Goal: Information Seeking & Learning: Learn about a topic

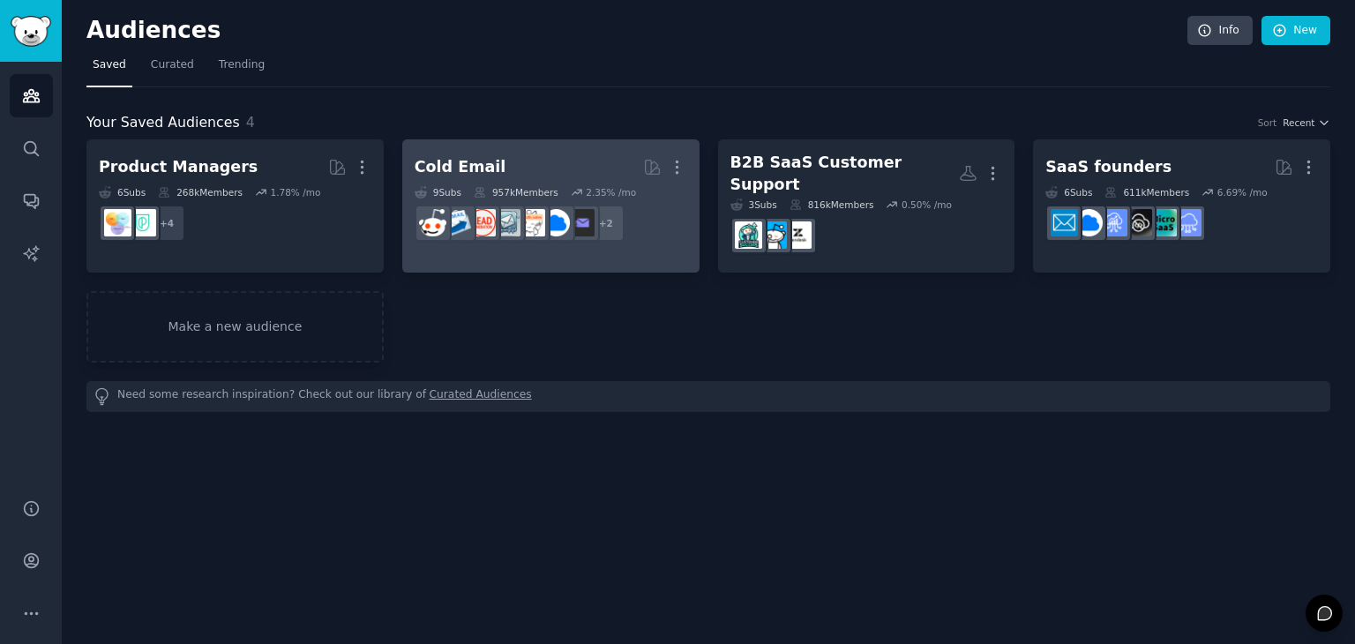
click at [556, 167] on h2 "Cold Email More" at bounding box center [551, 167] width 273 height 31
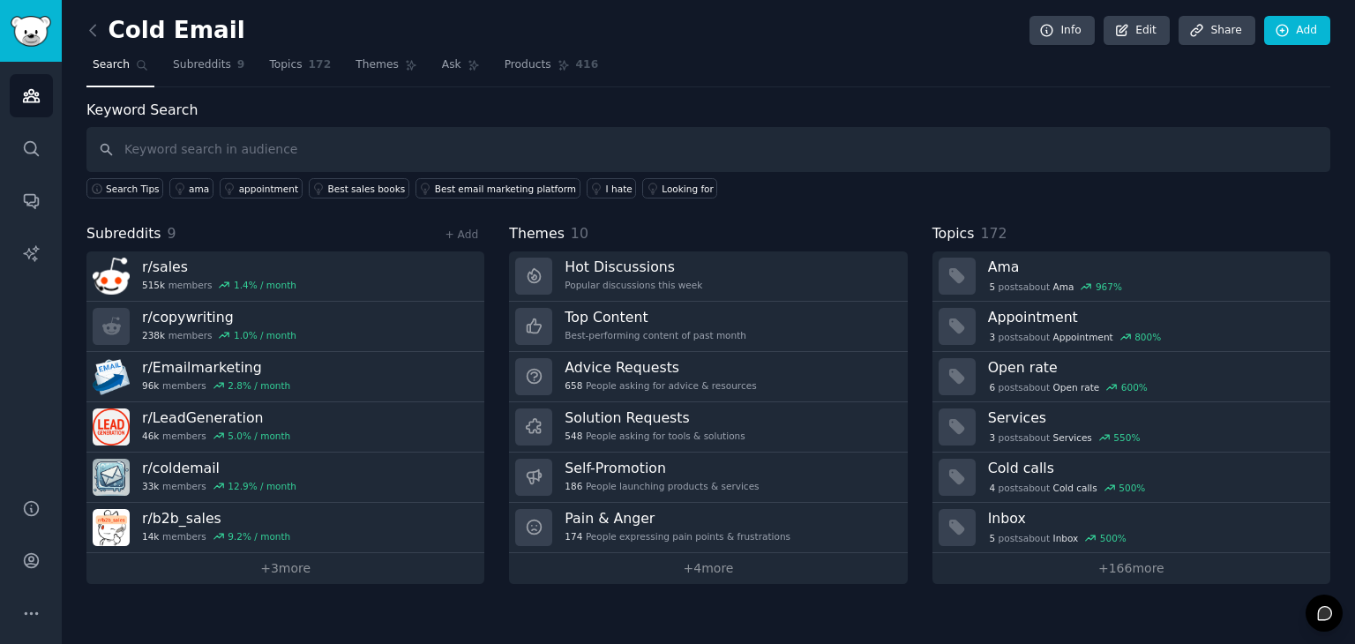
click at [745, 149] on input "text" at bounding box center [708, 149] width 1244 height 45
click at [90, 31] on icon at bounding box center [92, 30] width 5 height 11
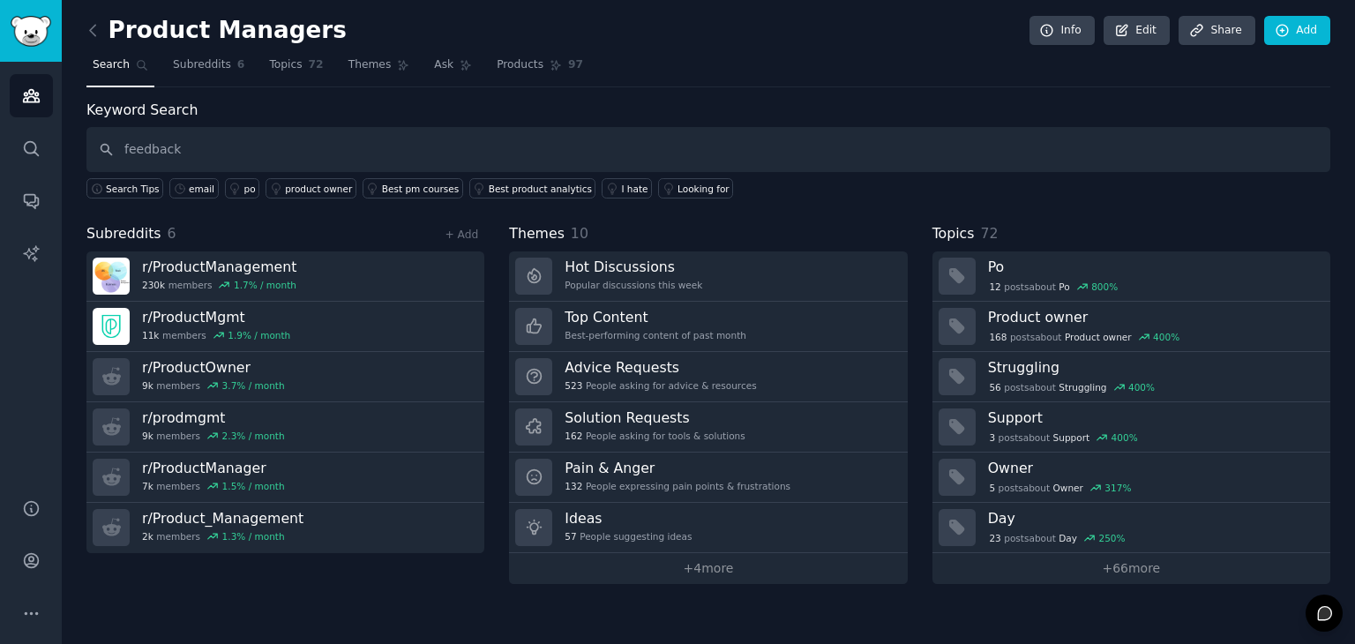
type input "feedback"
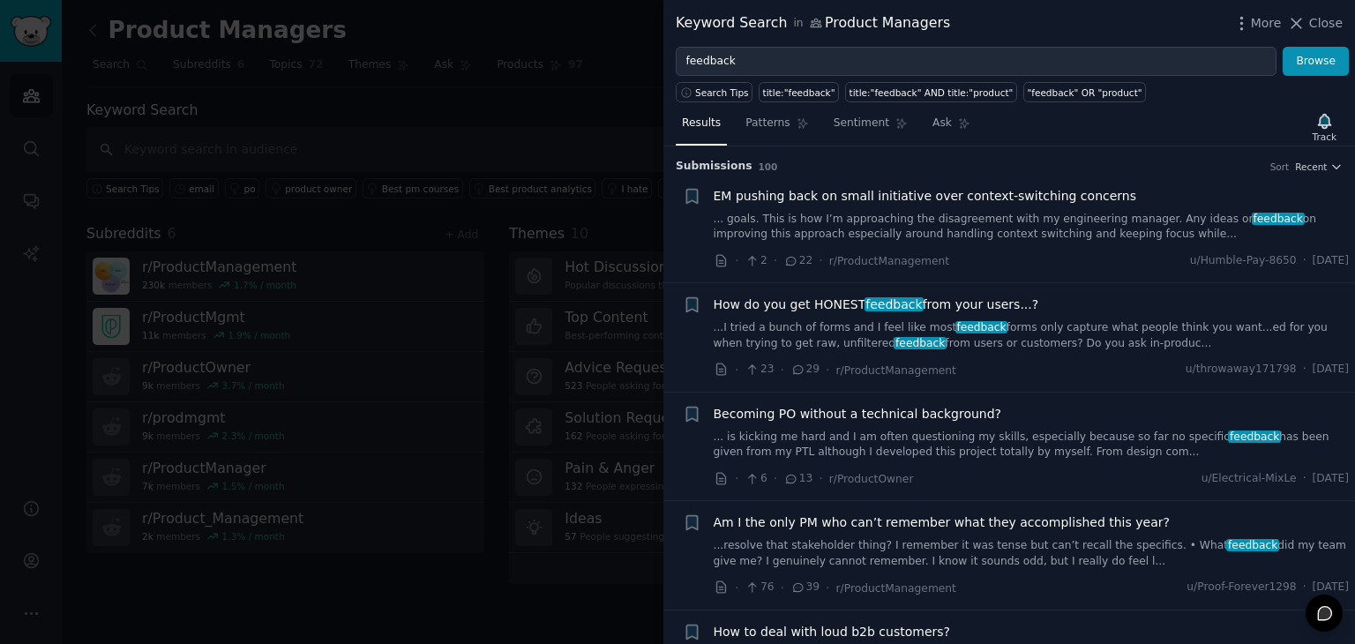
click at [921, 348] on link "...I tried a bunch of forms and I feel like most feedback forms only capture wh…" at bounding box center [1032, 335] width 636 height 31
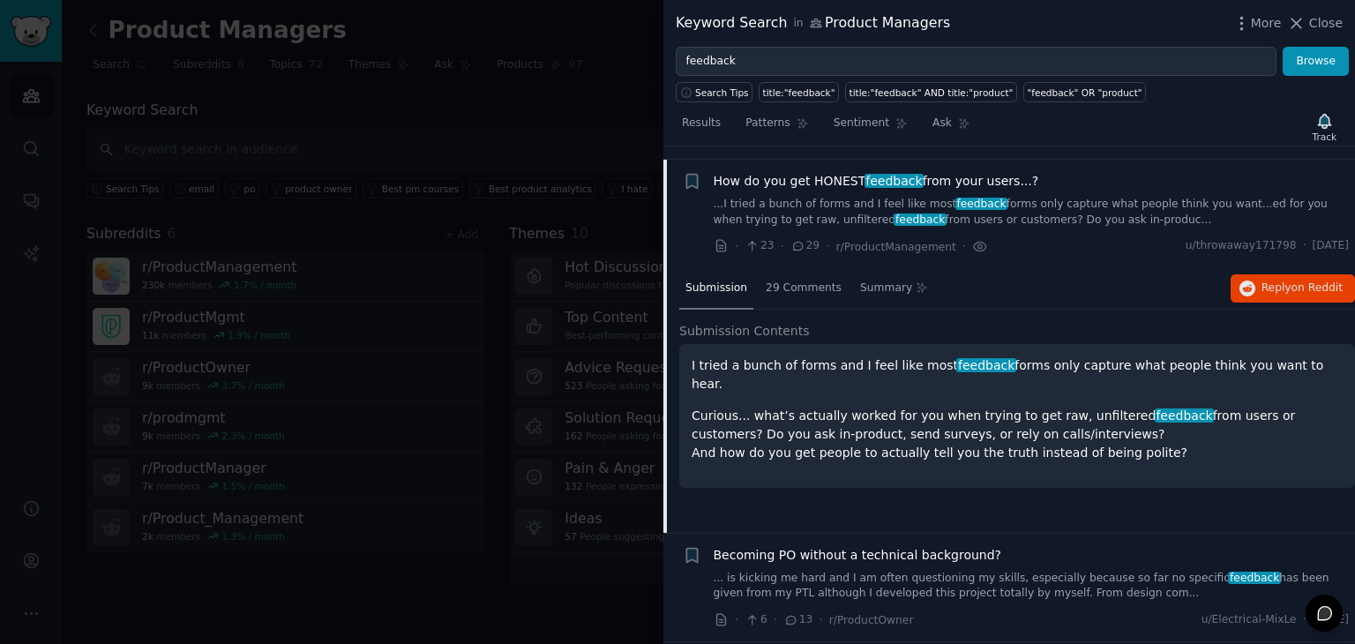
scroll to position [137, 0]
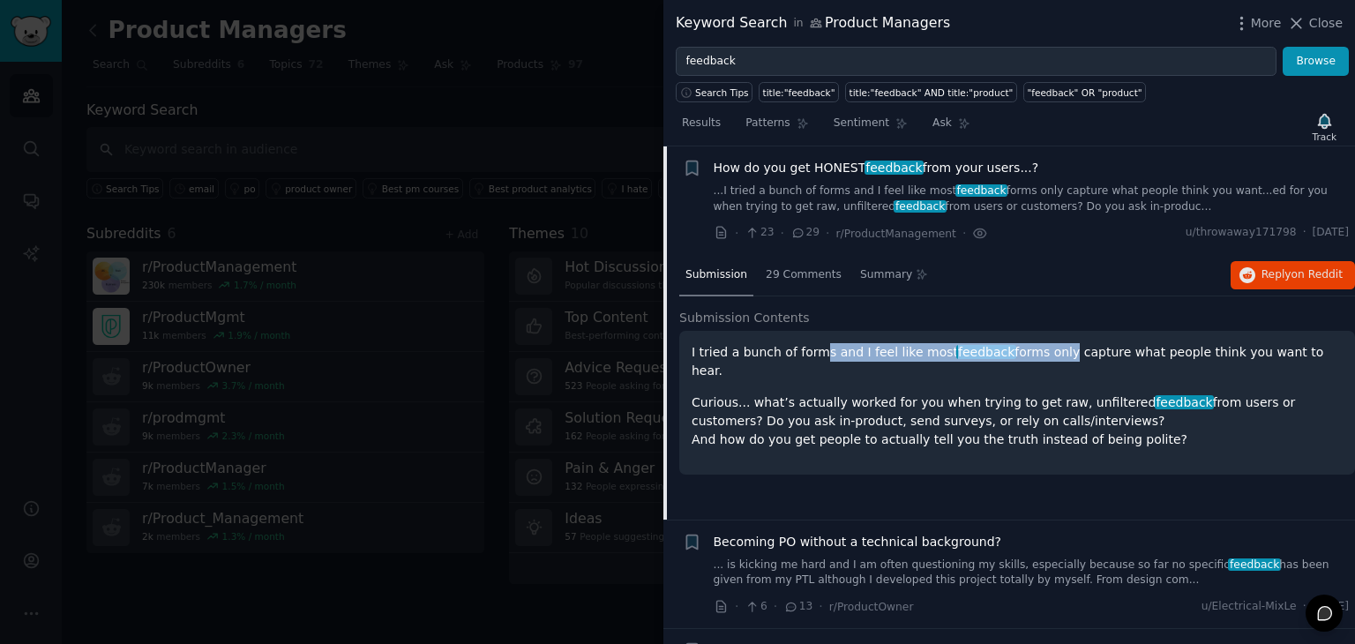
drag, startPoint x: 806, startPoint y: 352, endPoint x: 1043, endPoint y: 347, distance: 236.5
click at [1043, 347] on p "I tried a bunch of forms and I feel like most feedback forms only capture what …" at bounding box center [1017, 361] width 651 height 37
drag, startPoint x: 693, startPoint y: 382, endPoint x: 1030, endPoint y: 399, distance: 338.3
click at [1030, 399] on p "Curious... what’s actually worked for you when trying to get raw, unfiltered fe…" at bounding box center [1017, 421] width 651 height 56
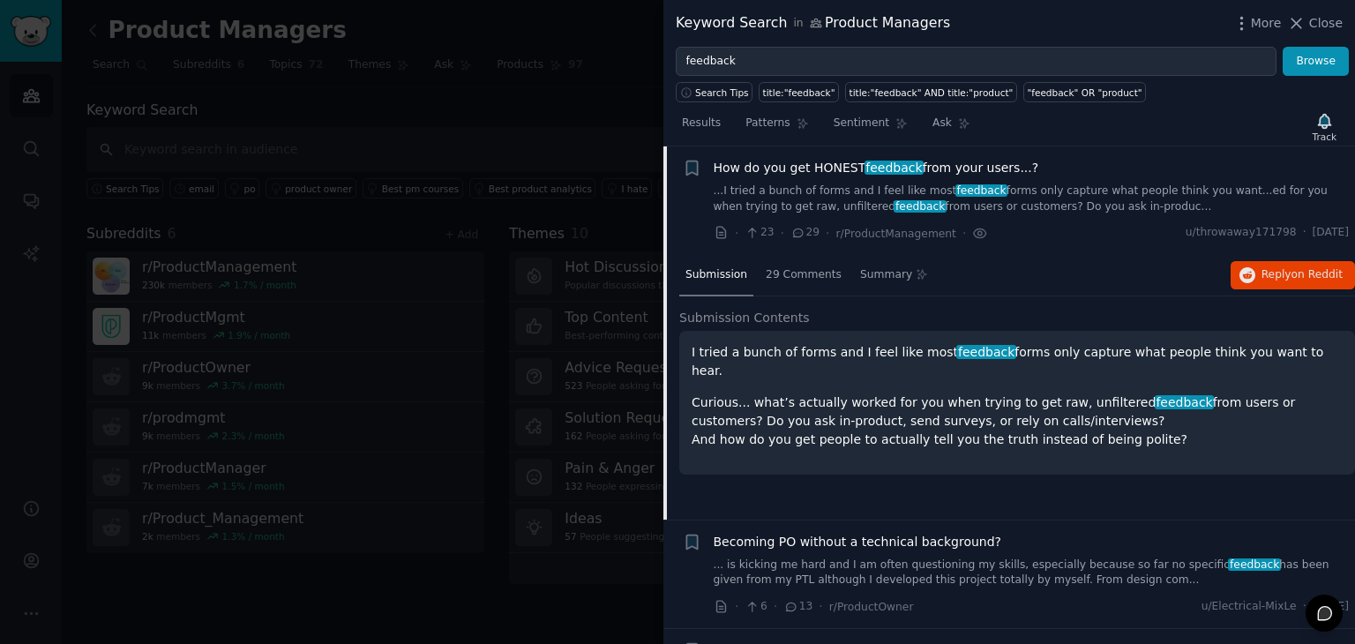
click at [1030, 399] on p "Curious... what’s actually worked for you when trying to get raw, unfiltered fe…" at bounding box center [1017, 421] width 651 height 56
drag, startPoint x: 1030, startPoint y: 399, endPoint x: 1137, endPoint y: 411, distance: 107.5
click at [1137, 411] on p "Curious... what’s actually worked for you when trying to get raw, unfiltered fe…" at bounding box center [1017, 421] width 651 height 56
click at [800, 282] on div "29 Comments" at bounding box center [804, 276] width 88 height 42
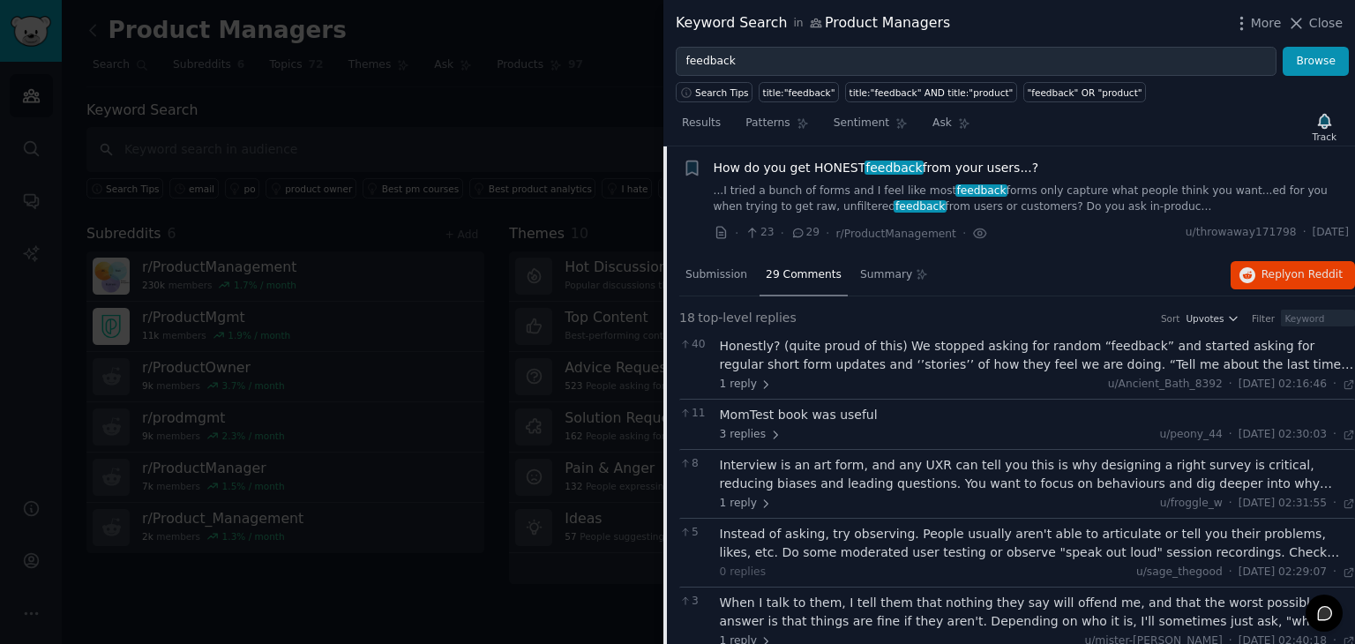
scroll to position [174, 0]
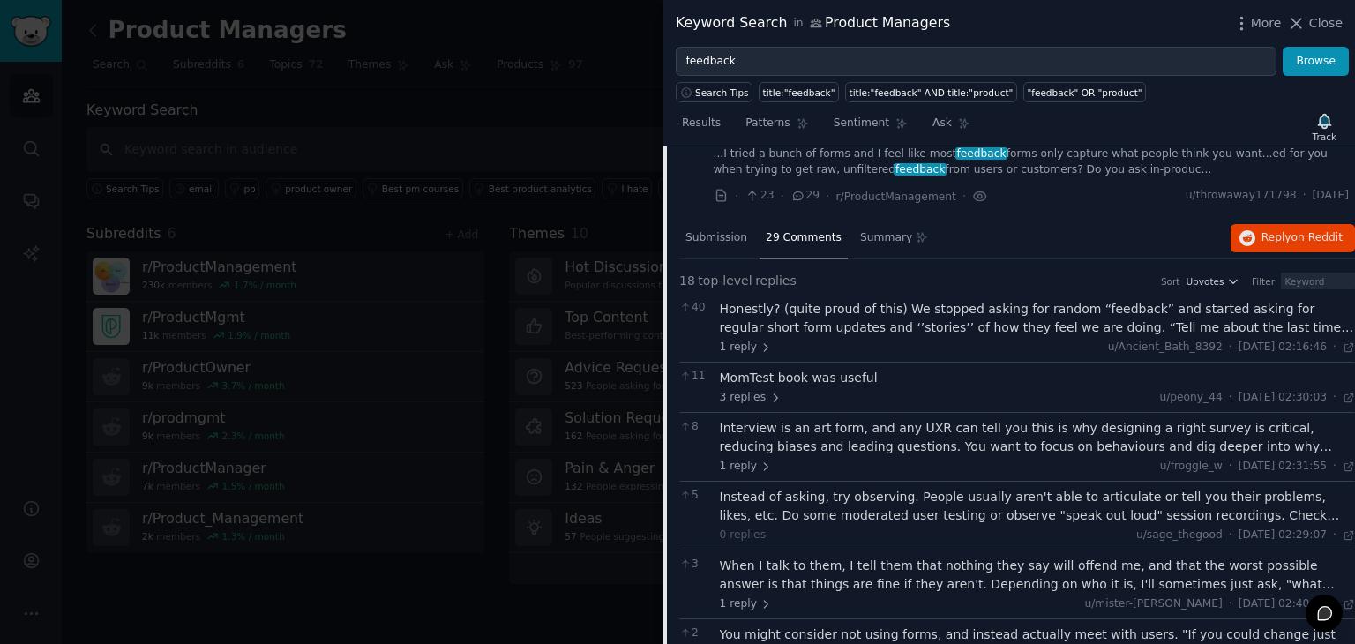
click at [843, 312] on div "Honestly? (quite proud of this) We stopped asking for random “feedback” and sta…" at bounding box center [1038, 318] width 636 height 37
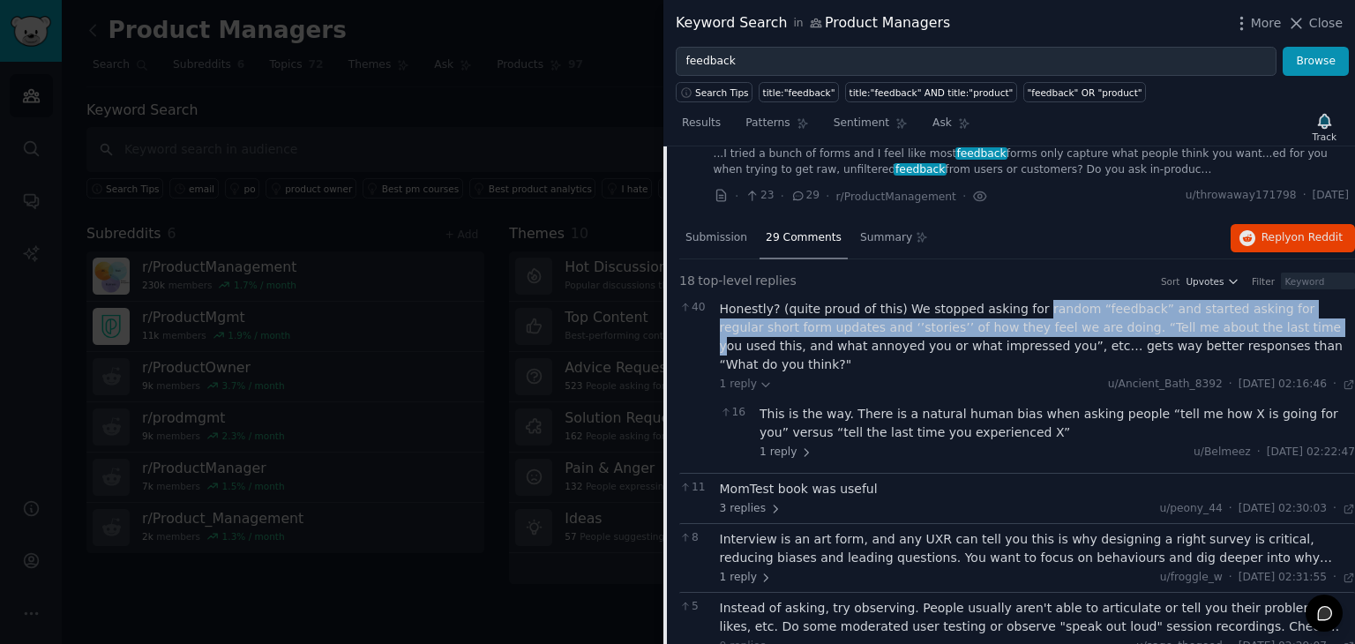
drag, startPoint x: 1014, startPoint y: 303, endPoint x: 1167, endPoint y: 324, distance: 155.0
click at [1167, 324] on div "Honestly? (quite proud of this) We stopped asking for random “feedback” and sta…" at bounding box center [1038, 337] width 636 height 74
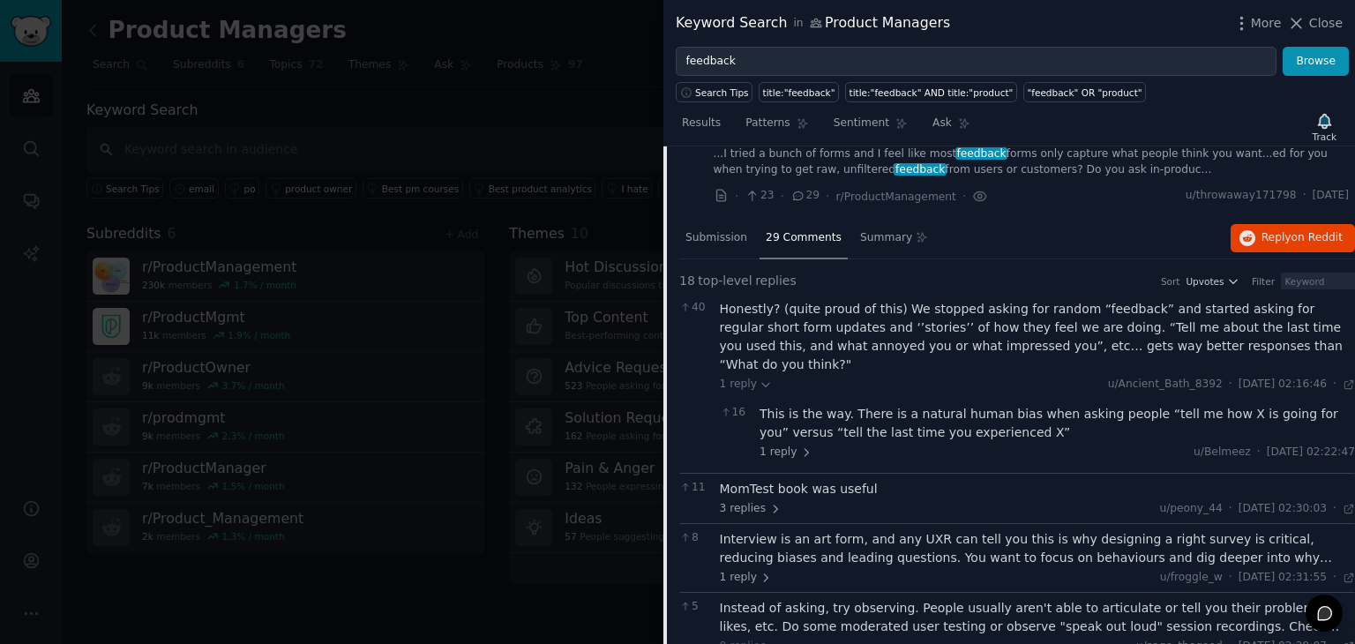
click at [752, 323] on div "Honestly? (quite proud of this) We stopped asking for random “feedback” and sta…" at bounding box center [1038, 337] width 636 height 74
drag, startPoint x: 752, startPoint y: 323, endPoint x: 862, endPoint y: 326, distance: 110.3
click at [862, 326] on div "Honestly? (quite proud of this) We stopped asking for random “feedback” and sta…" at bounding box center [1038, 337] width 636 height 74
drag, startPoint x: 862, startPoint y: 326, endPoint x: 1062, endPoint y: 326, distance: 200.3
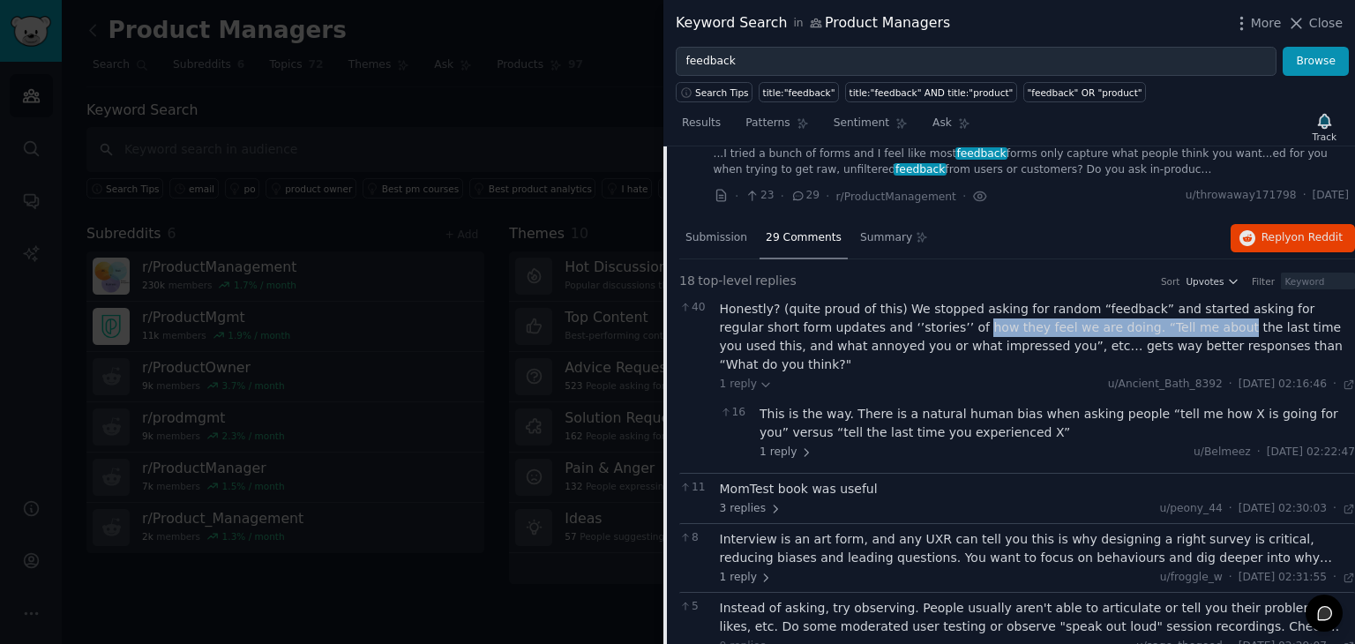
click at [1062, 326] on div "Honestly? (quite proud of this) We stopped asking for random “feedback” and sta…" at bounding box center [1038, 337] width 636 height 74
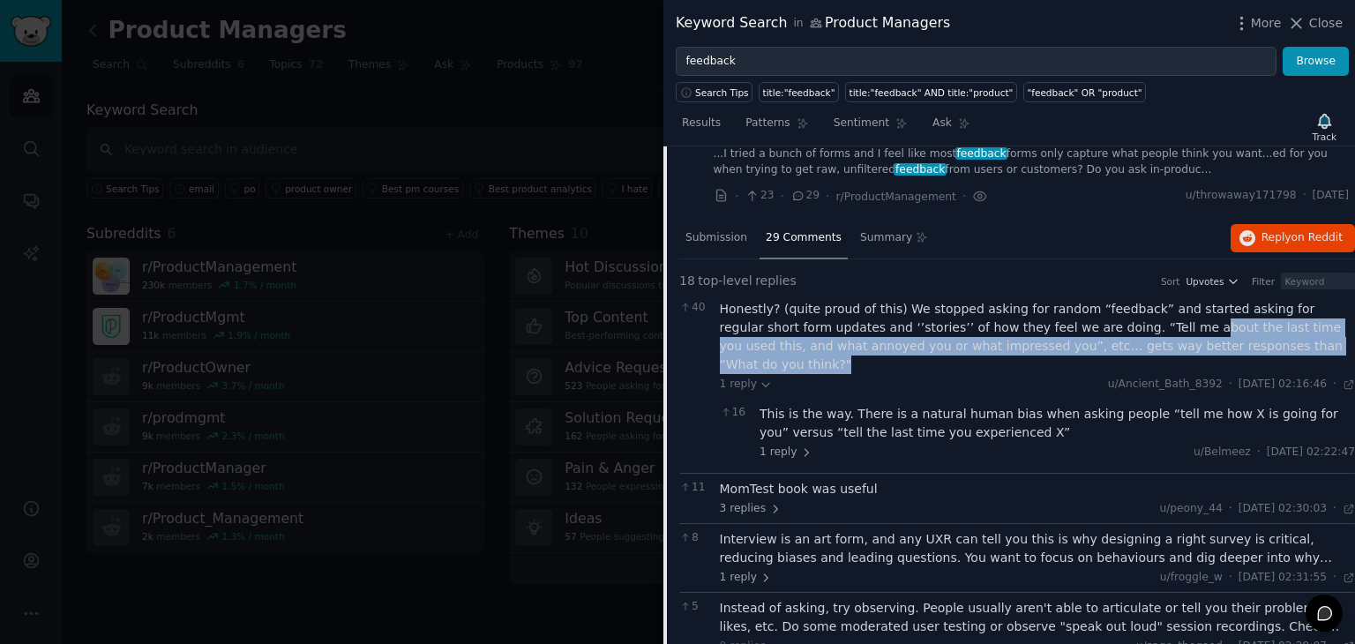
drag, startPoint x: 1062, startPoint y: 326, endPoint x: 1272, endPoint y: 338, distance: 210.3
click at [1272, 338] on div "Honestly? (quite proud of this) We stopped asking for random “feedback” and sta…" at bounding box center [1038, 337] width 636 height 74
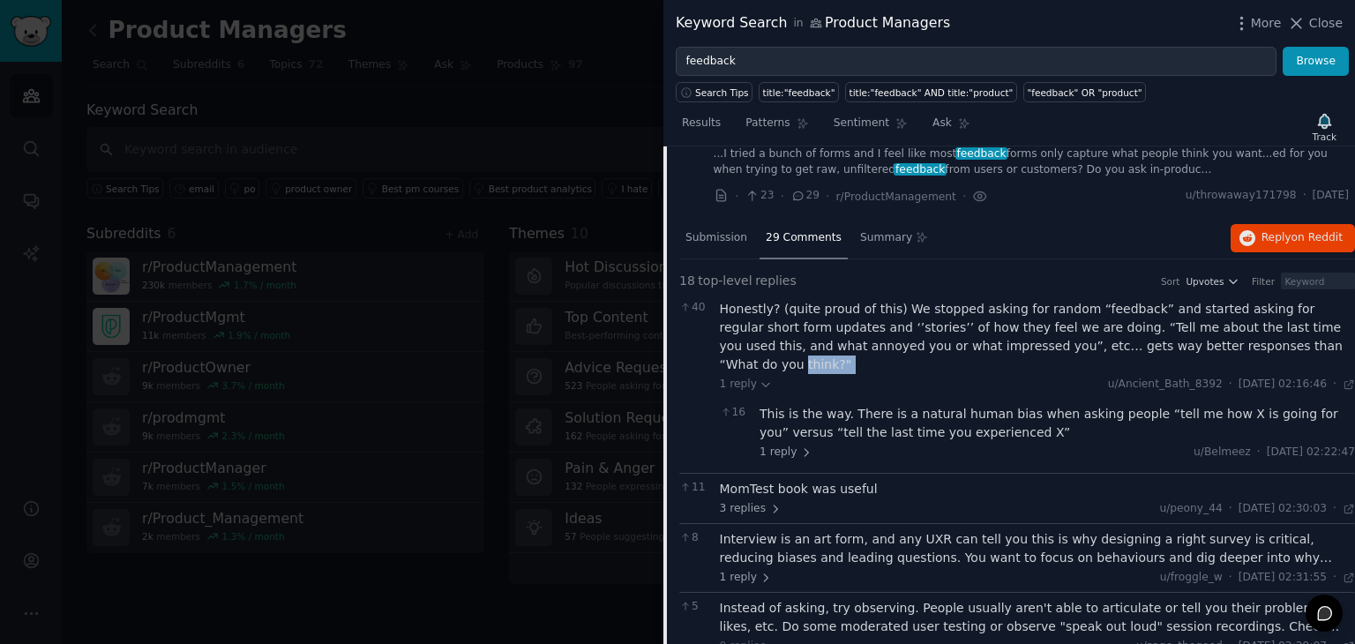
drag, startPoint x: 1272, startPoint y: 338, endPoint x: 1178, endPoint y: 343, distance: 94.5
click at [1178, 343] on div "Honestly? (quite proud of this) We stopped asking for random “feedback” and sta…" at bounding box center [1038, 337] width 636 height 74
click at [1065, 329] on div "Honestly? (quite proud of this) We stopped asking for random “feedback” and sta…" at bounding box center [1038, 337] width 636 height 74
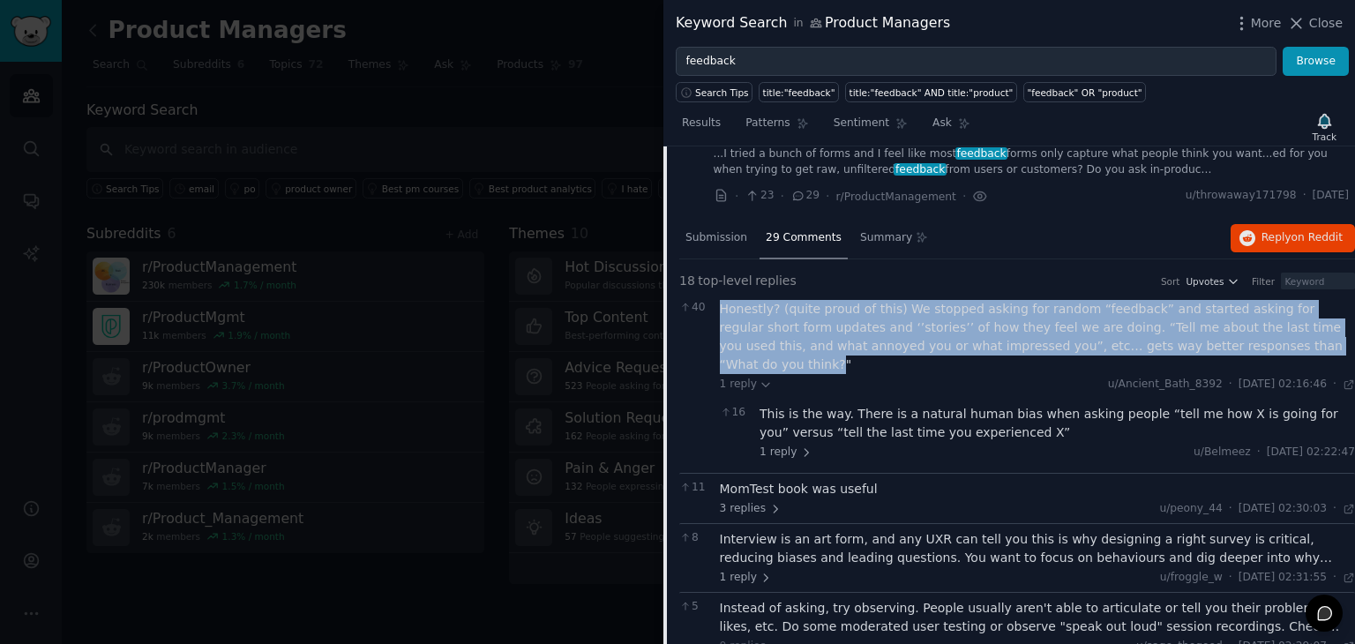
drag, startPoint x: 1193, startPoint y: 343, endPoint x: 723, endPoint y: 311, distance: 470.4
click at [723, 311] on div "Honestly? (quite proud of this) We stopped asking for random “feedback” and sta…" at bounding box center [1038, 337] width 636 height 74
drag, startPoint x: 723, startPoint y: 311, endPoint x: 1198, endPoint y: 336, distance: 475.3
click at [1198, 336] on div "Honestly? (quite proud of this) We stopped asking for random “feedback” and sta…" at bounding box center [1038, 337] width 636 height 74
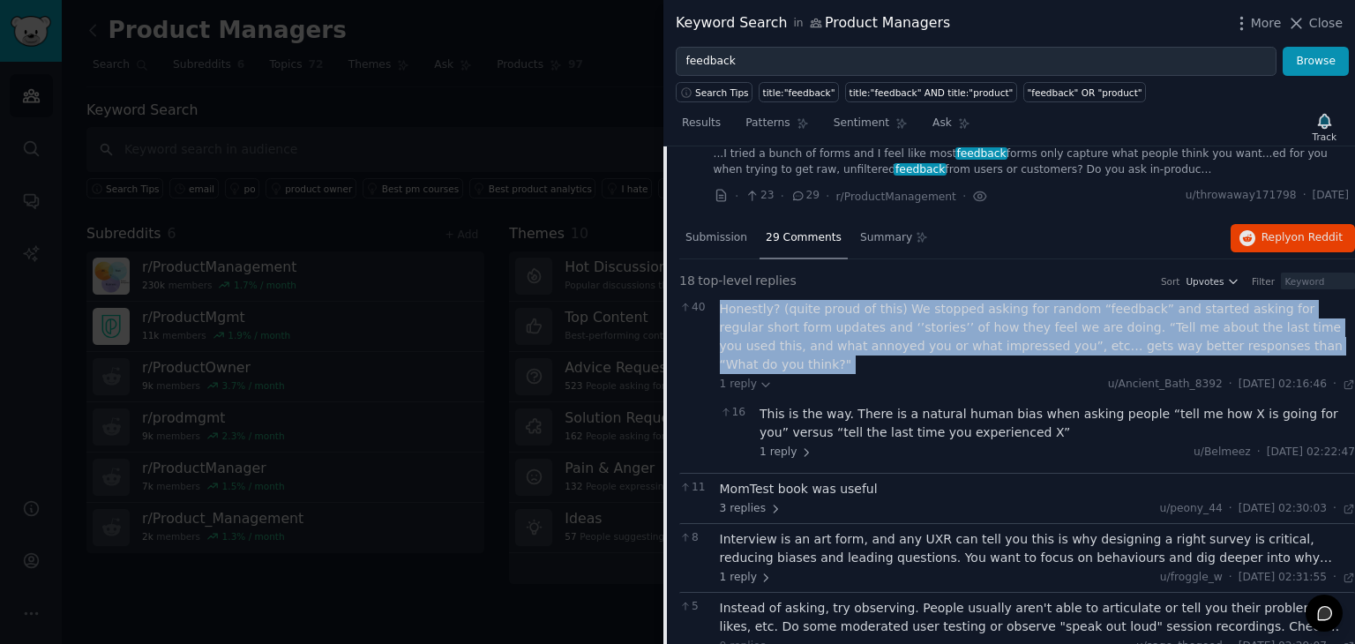
click at [1198, 336] on div "Honestly? (quite proud of this) We stopped asking for random “feedback” and sta…" at bounding box center [1038, 337] width 636 height 74
drag, startPoint x: 1198, startPoint y: 336, endPoint x: 726, endPoint y: 311, distance: 472.6
click at [726, 311] on div "Honestly? (quite proud of this) We stopped asking for random “feedback” and sta…" at bounding box center [1038, 337] width 636 height 74
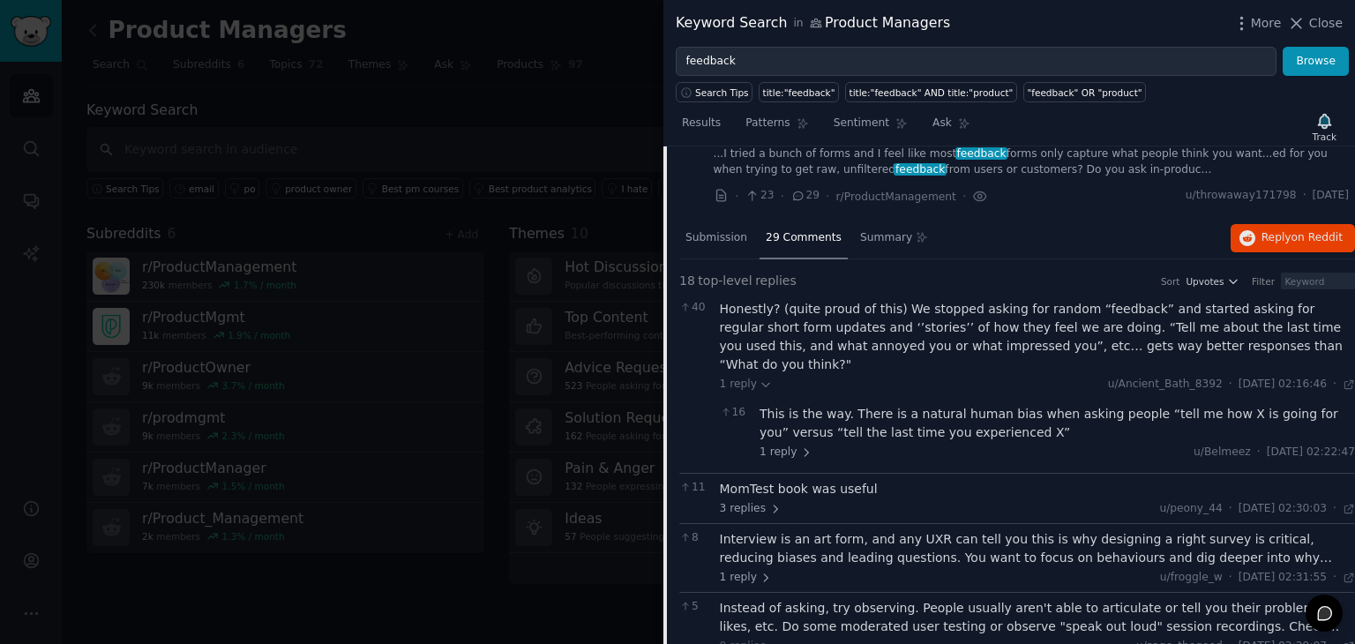
scroll to position [234, 0]
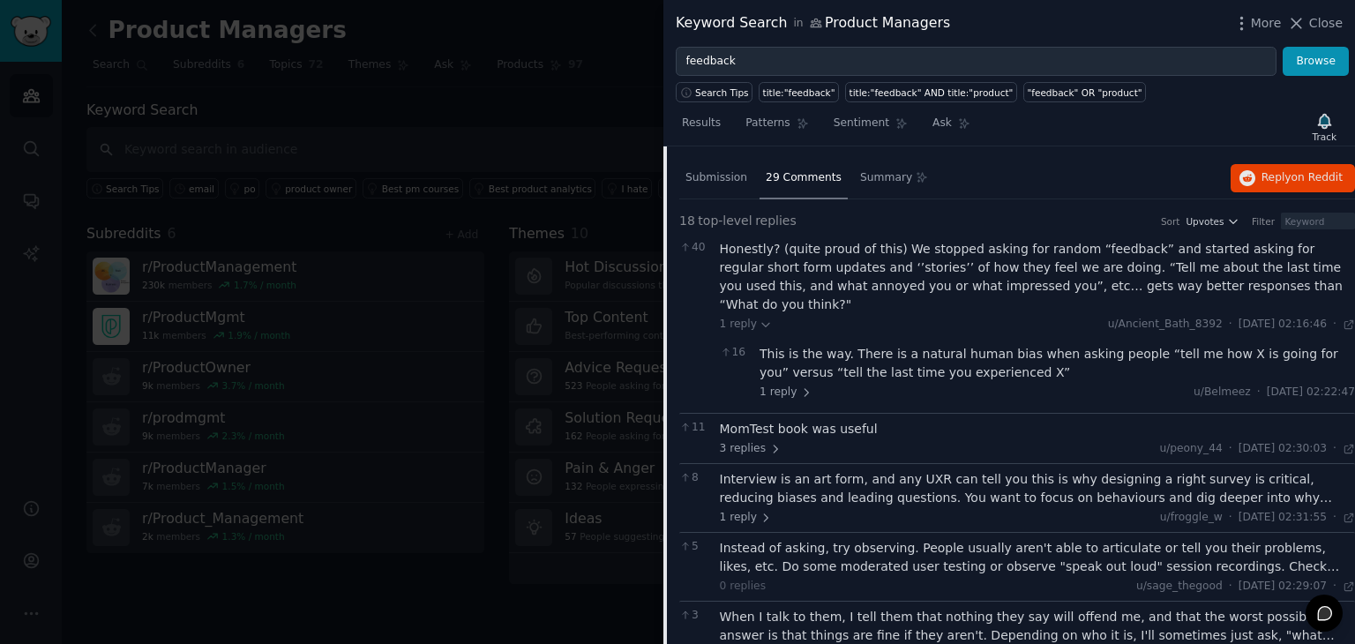
click at [801, 420] on div "MomTest book was useful" at bounding box center [1038, 429] width 636 height 19
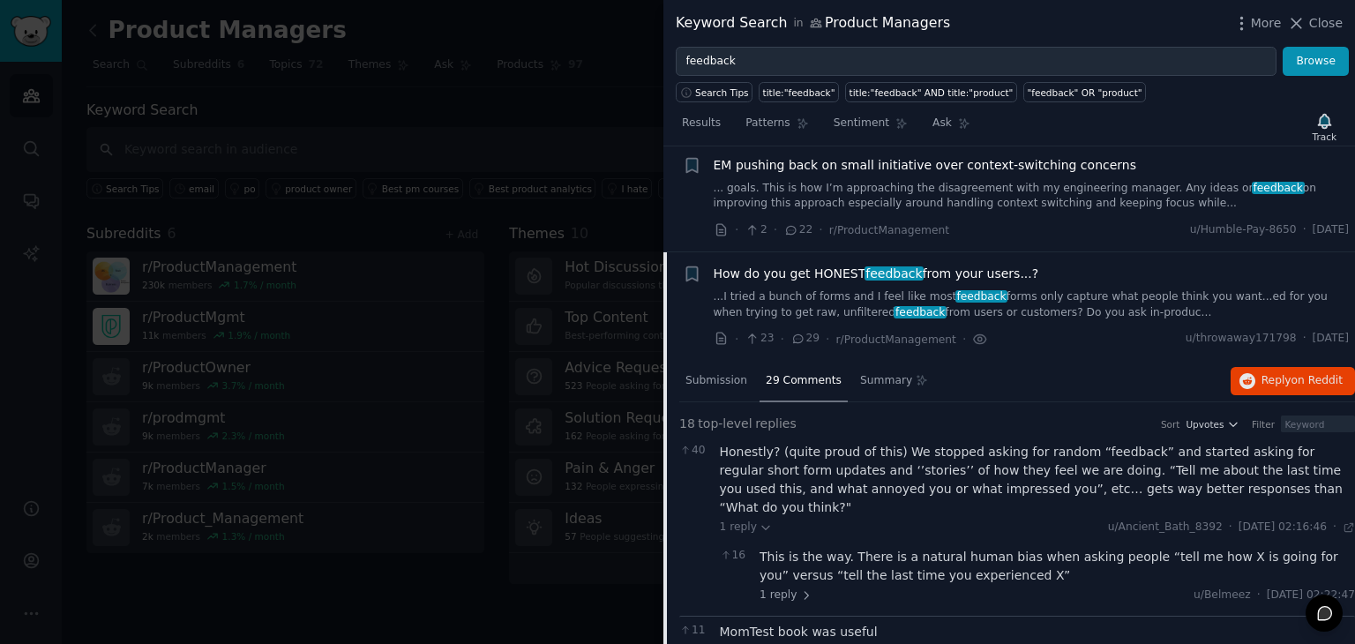
scroll to position [0, 0]
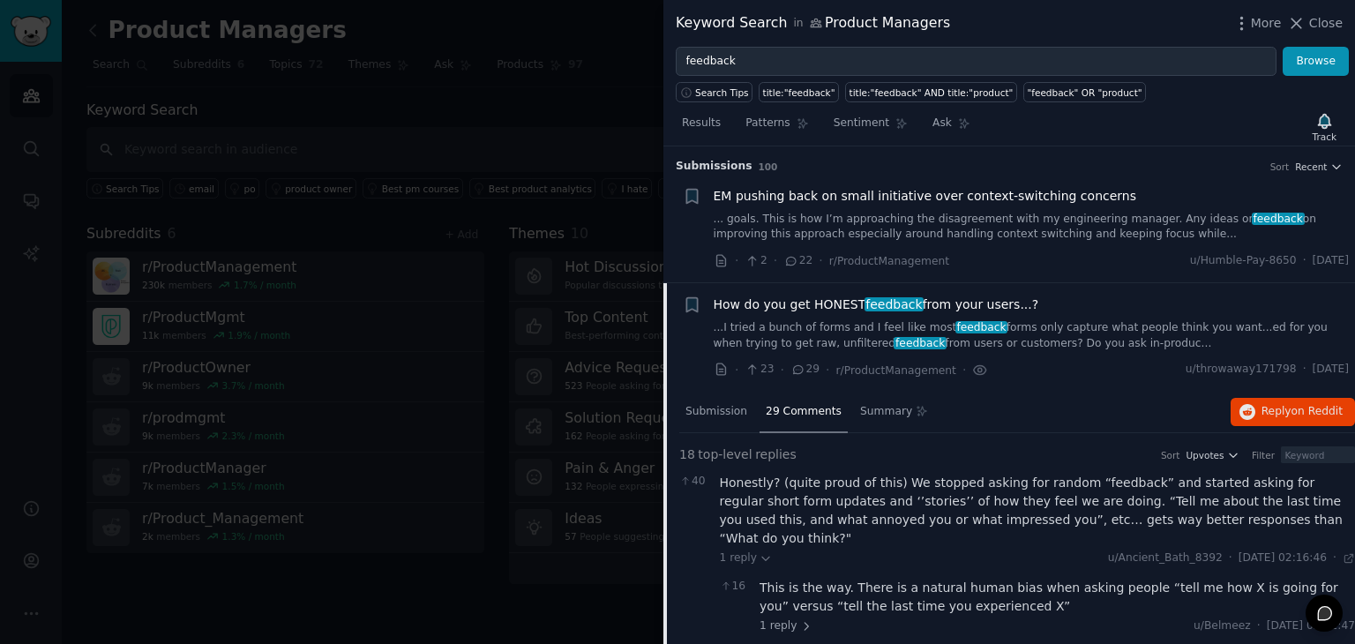
click at [991, 329] on link "...I tried a bunch of forms and I feel like most feedback forms only capture wh…" at bounding box center [1032, 335] width 636 height 31
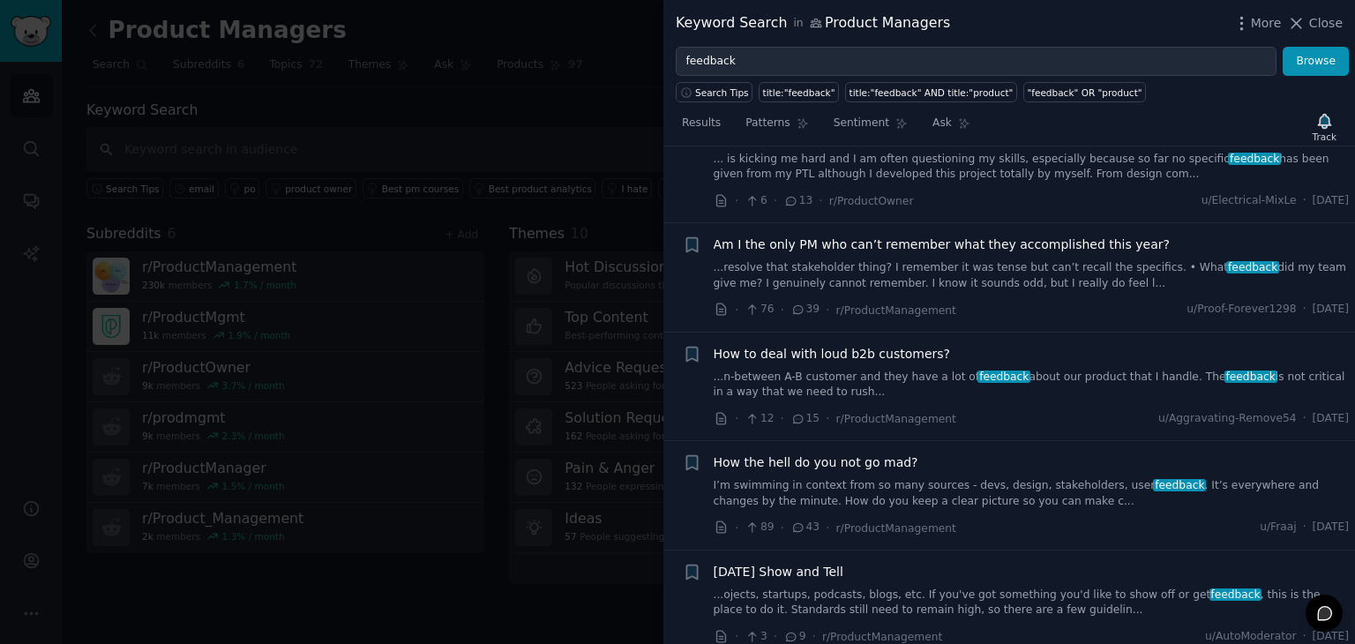
scroll to position [286, 0]
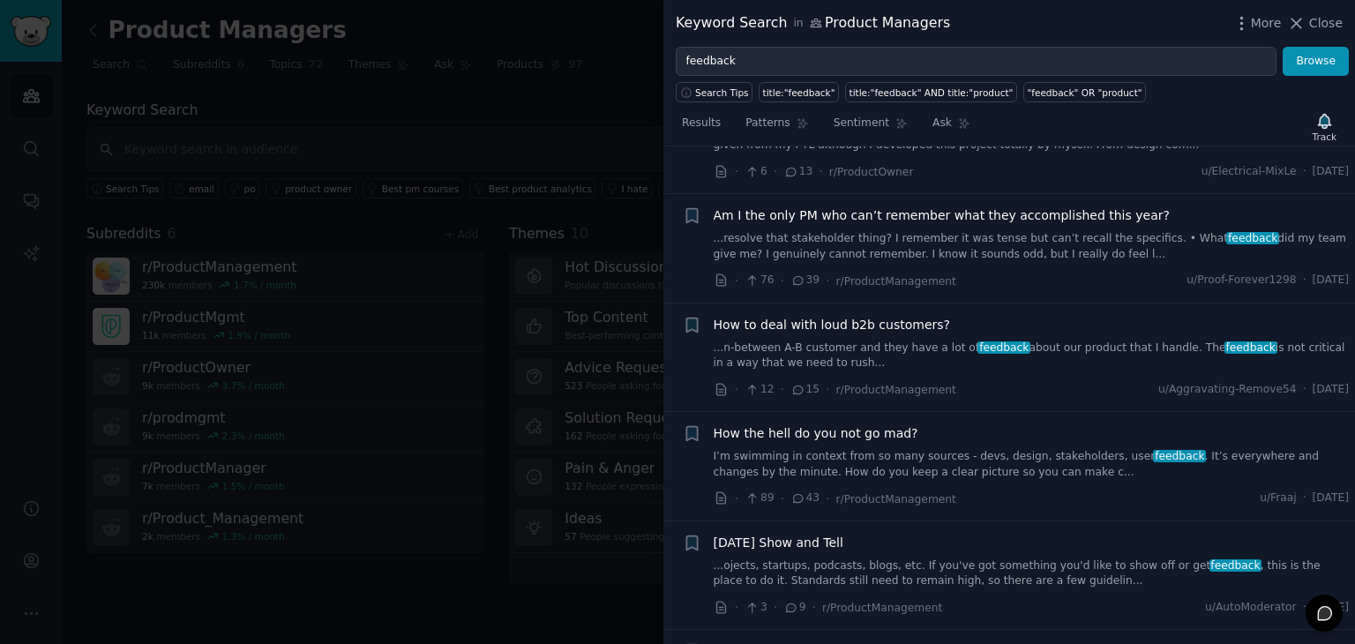
click at [1047, 348] on link "...n-between A-B customer and they have a lot of feedback about our product tha…" at bounding box center [1032, 356] width 636 height 31
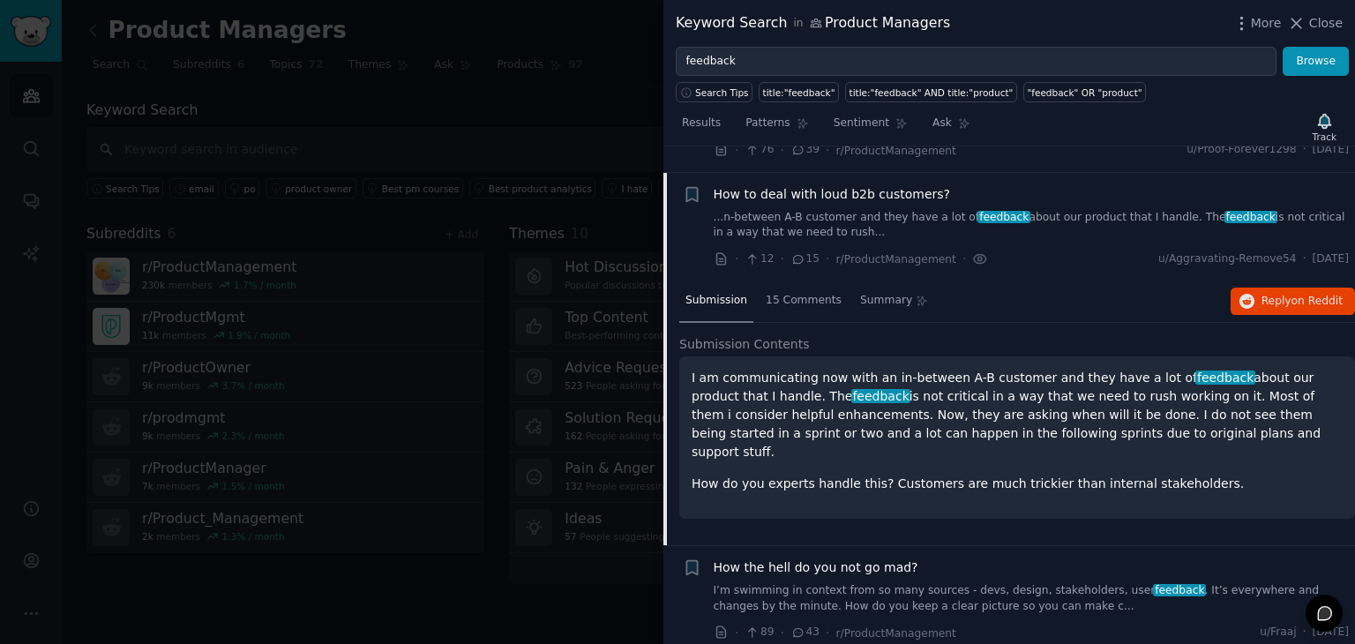
scroll to position [462, 0]
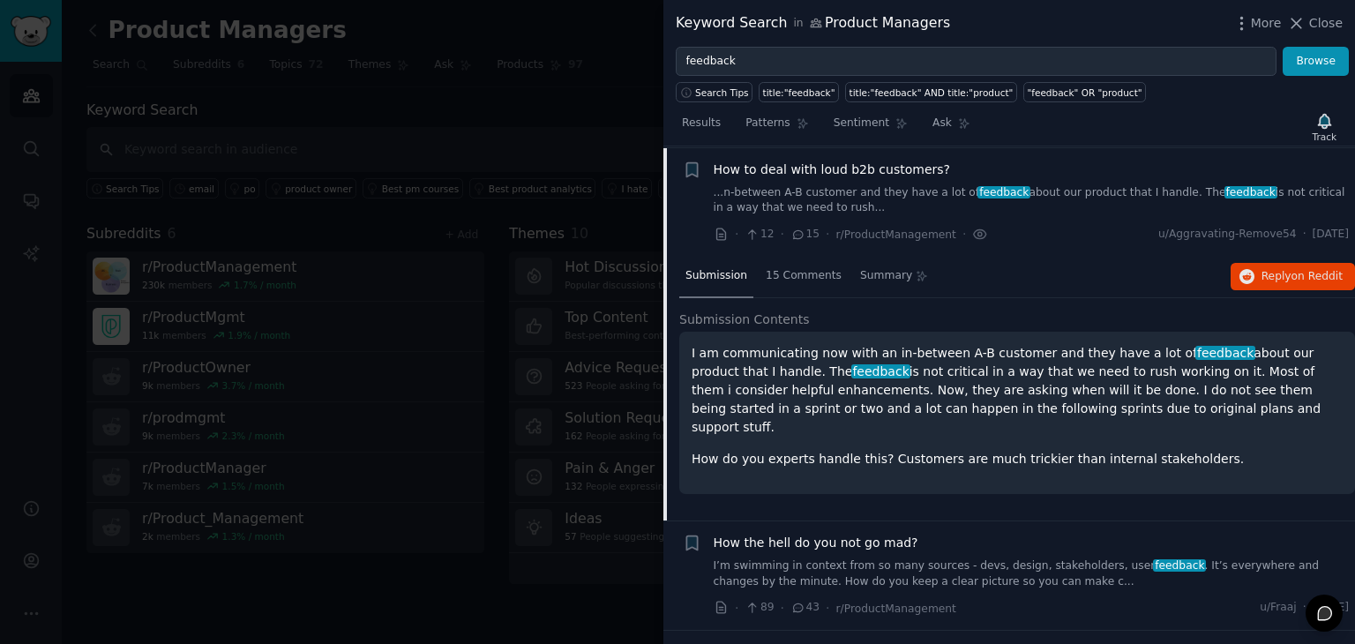
click at [911, 351] on p "I am communicating now with an in-between A-B customer and they have a lot of f…" at bounding box center [1017, 390] width 651 height 93
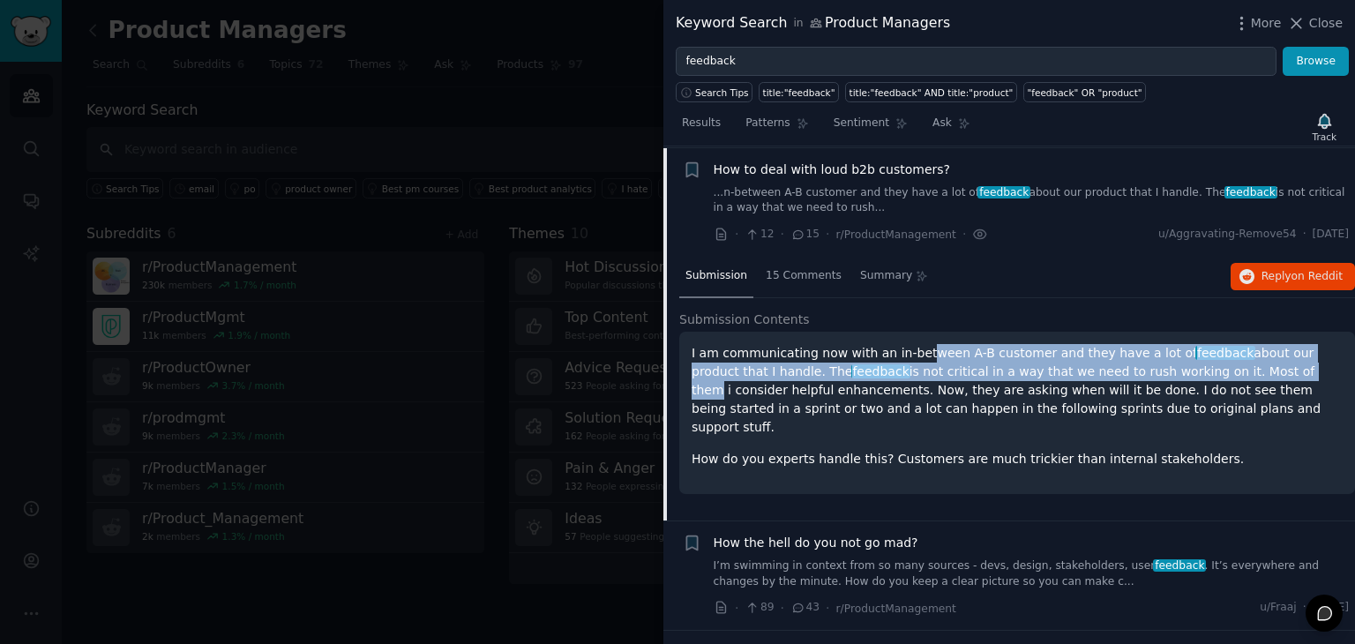
drag, startPoint x: 911, startPoint y: 351, endPoint x: 1188, endPoint y: 371, distance: 277.8
click at [1188, 371] on p "I am communicating now with an in-between A-B customer and they have a lot of f…" at bounding box center [1017, 390] width 651 height 93
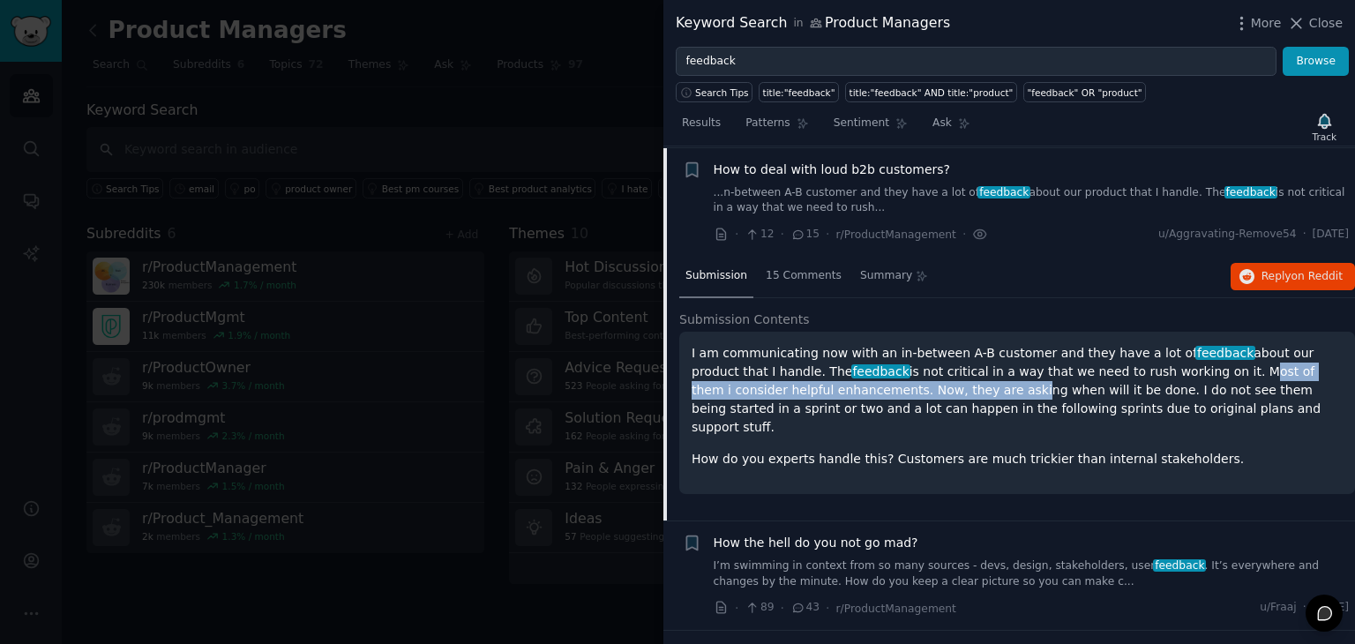
drag, startPoint x: 872, startPoint y: 378, endPoint x: 1127, endPoint y: 362, distance: 256.4
click at [1127, 362] on p "I am communicating now with an in-between A-B customer and they have a lot of f…" at bounding box center [1017, 390] width 651 height 93
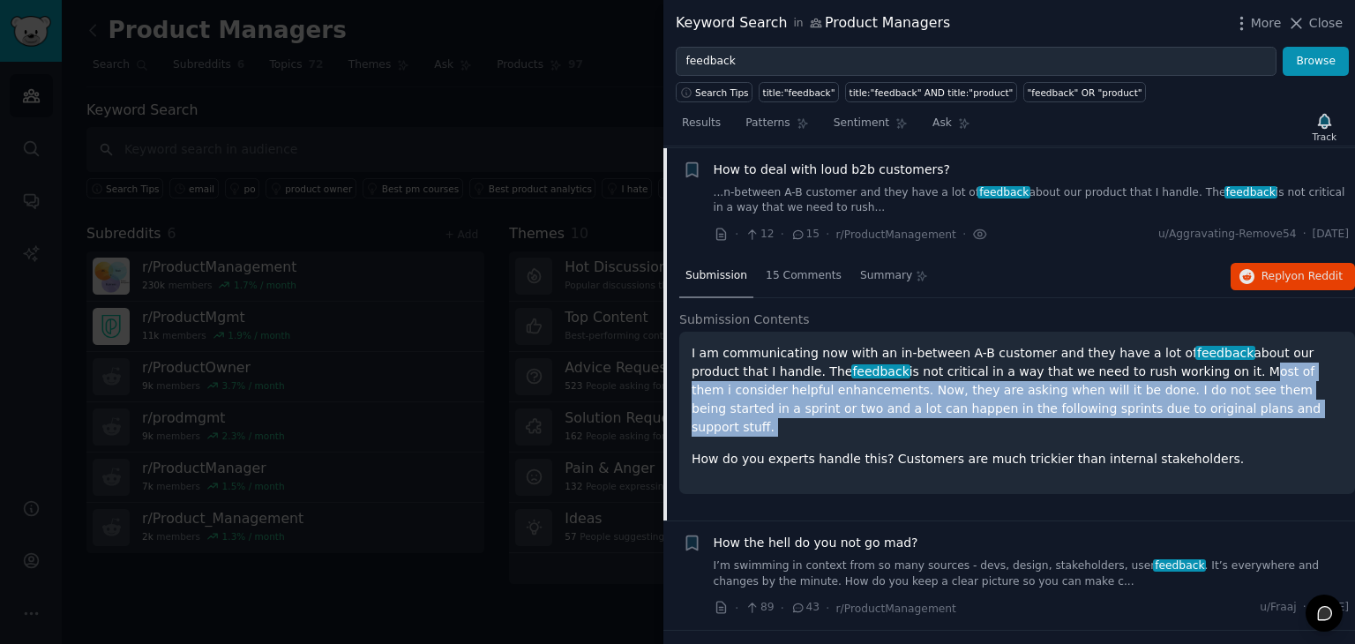
drag, startPoint x: 1127, startPoint y: 362, endPoint x: 1118, endPoint y: 409, distance: 48.6
click at [1118, 409] on p "I am communicating now with an in-between A-B customer and they have a lot of f…" at bounding box center [1017, 390] width 651 height 93
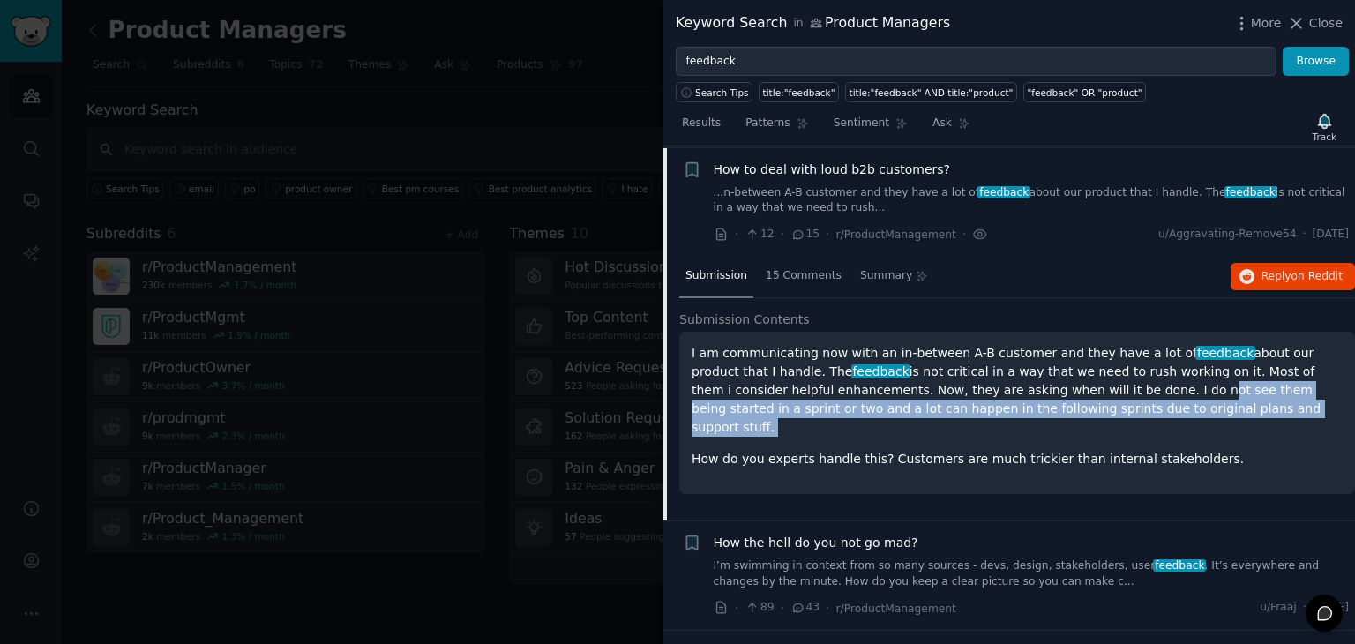
drag, startPoint x: 1118, startPoint y: 409, endPoint x: 1041, endPoint y: 387, distance: 79.9
click at [1041, 387] on p "I am communicating now with an in-between A-B customer and they have a lot of f…" at bounding box center [1017, 390] width 651 height 93
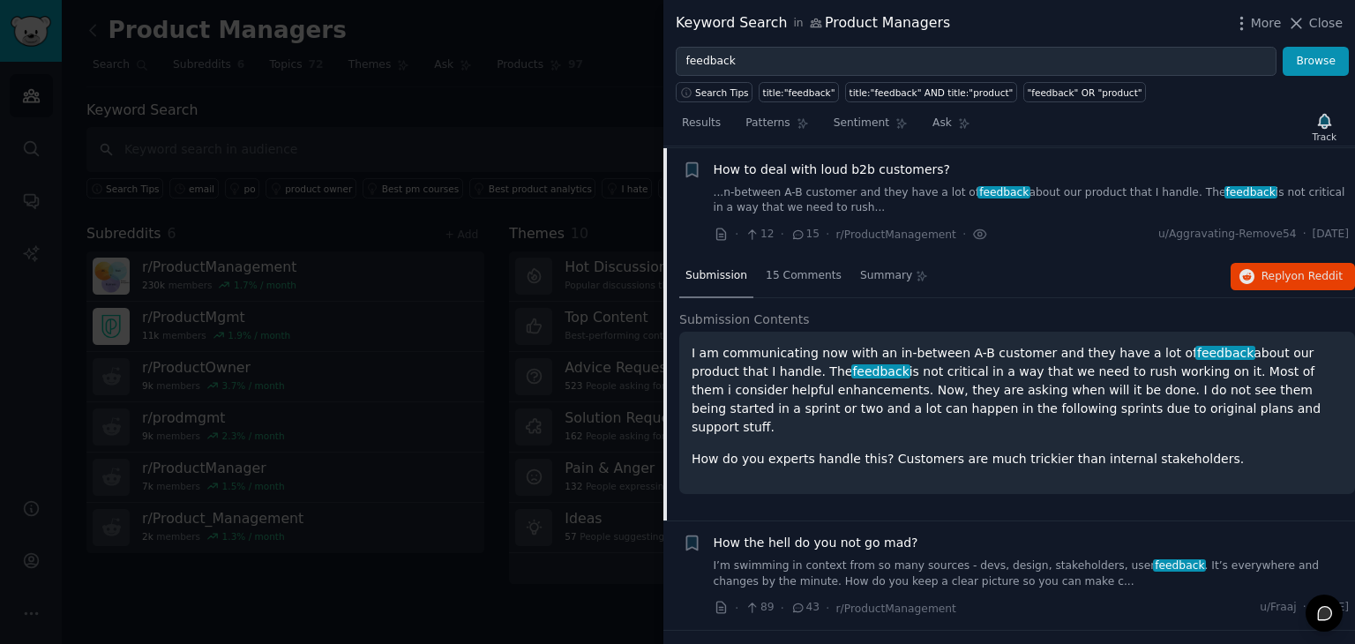
drag, startPoint x: 1004, startPoint y: 386, endPoint x: 1117, endPoint y: 400, distance: 113.8
click at [1117, 400] on p "I am communicating now with an in-between A-B customer and they have a lot of f…" at bounding box center [1017, 390] width 651 height 93
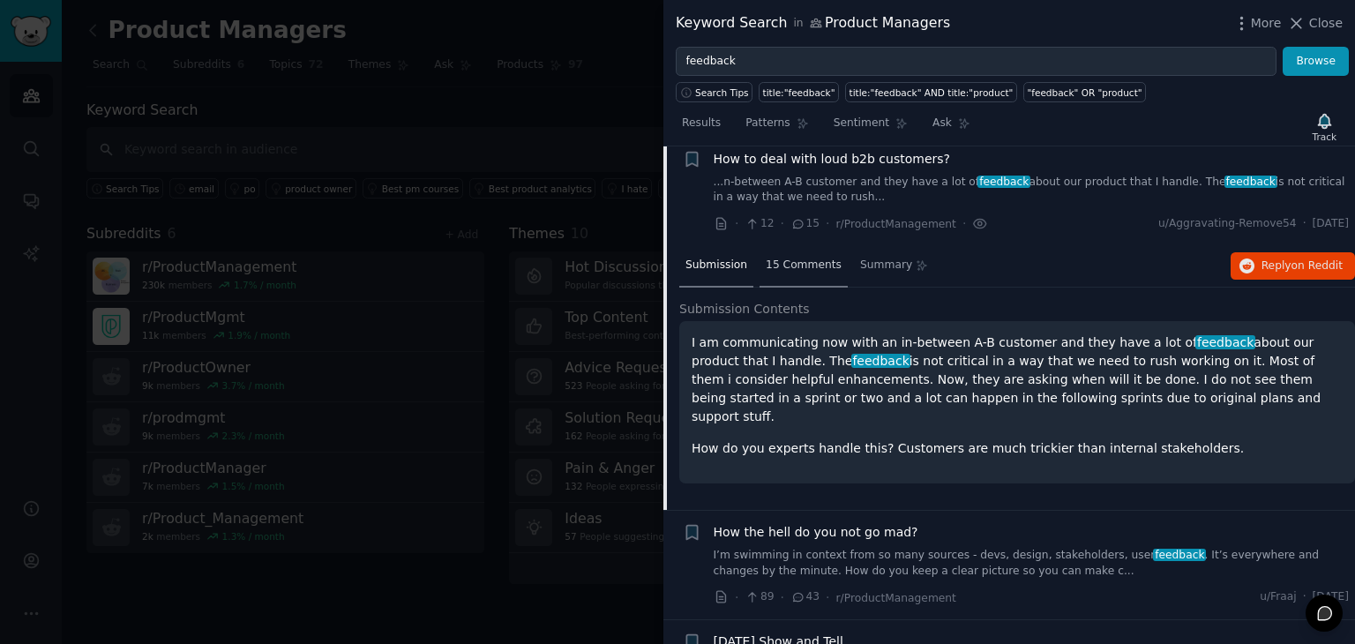
click at [766, 268] on span "15 Comments" at bounding box center [804, 266] width 76 height 16
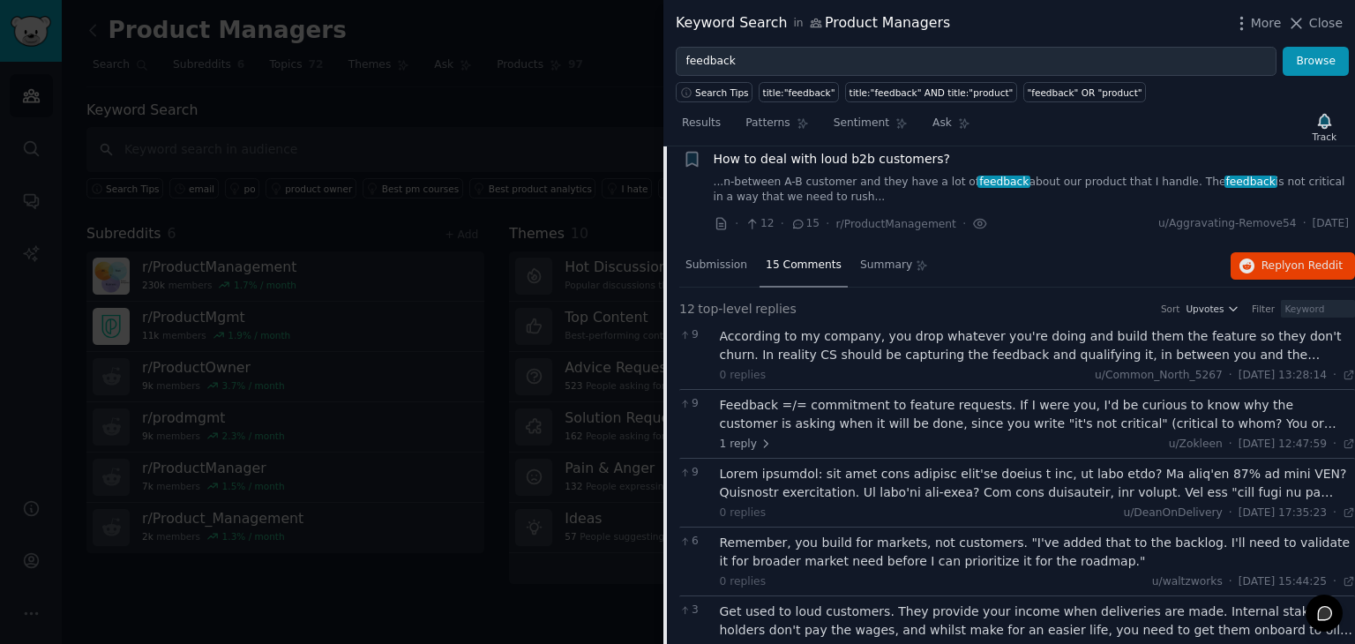
click at [808, 340] on div "According to my company, you drop whatever you're doing and build them the feat…" at bounding box center [1038, 345] width 636 height 37
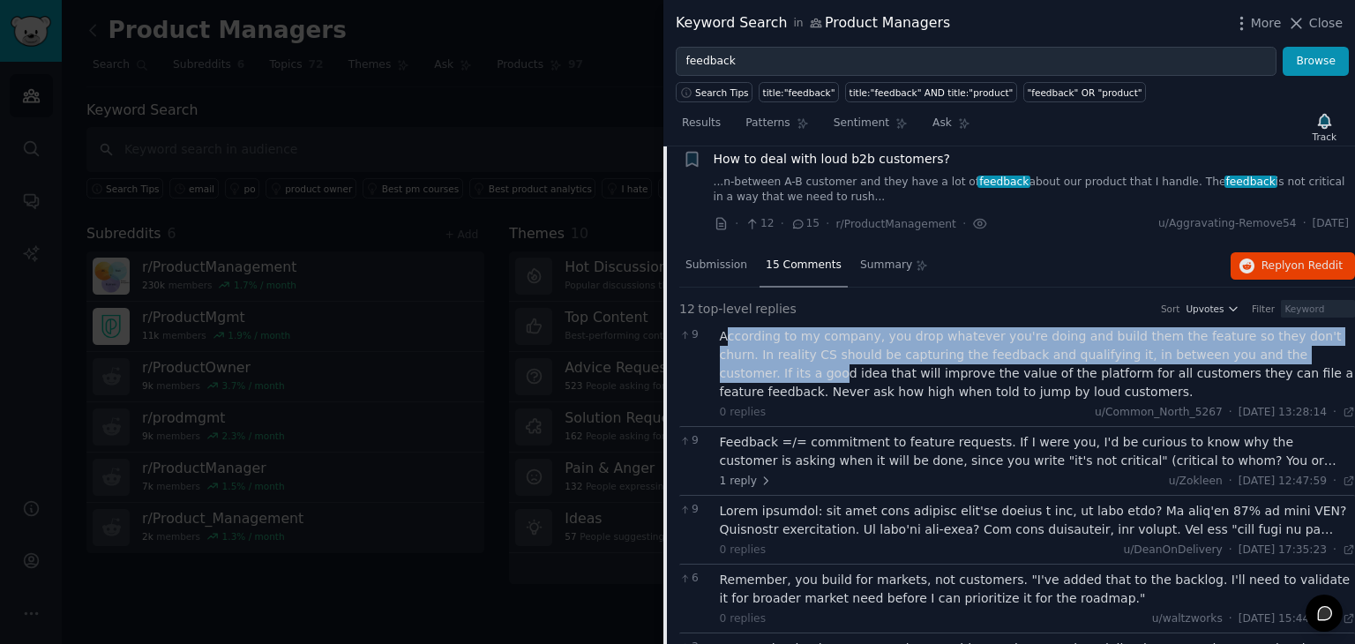
drag, startPoint x: 724, startPoint y: 338, endPoint x: 1308, endPoint y: 343, distance: 584.0
click at [1308, 343] on div "According to my company, you drop whatever you're doing and build them the feat…" at bounding box center [1038, 364] width 636 height 74
click at [915, 356] on div "According to my company, you drop whatever you're doing and build them the feat…" at bounding box center [1038, 364] width 636 height 74
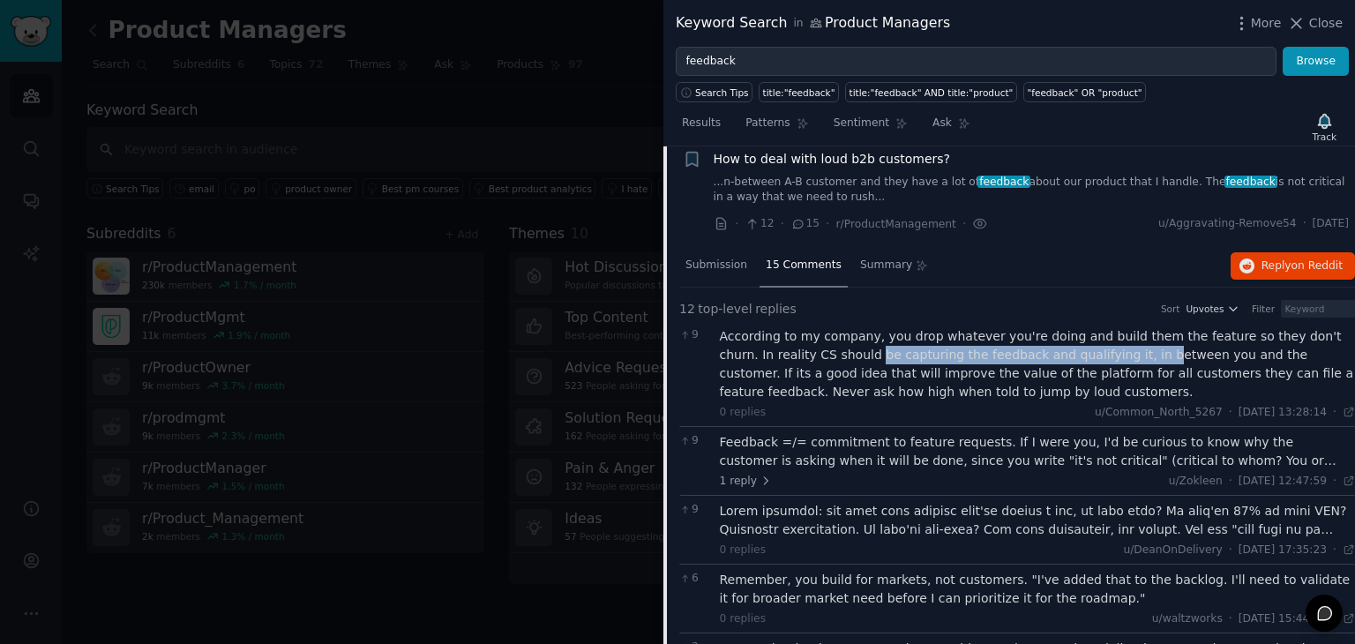
drag, startPoint x: 815, startPoint y: 356, endPoint x: 1073, endPoint y: 344, distance: 257.9
click at [1073, 344] on div "According to my company, you drop whatever you're doing and build them the feat…" at bounding box center [1038, 364] width 636 height 74
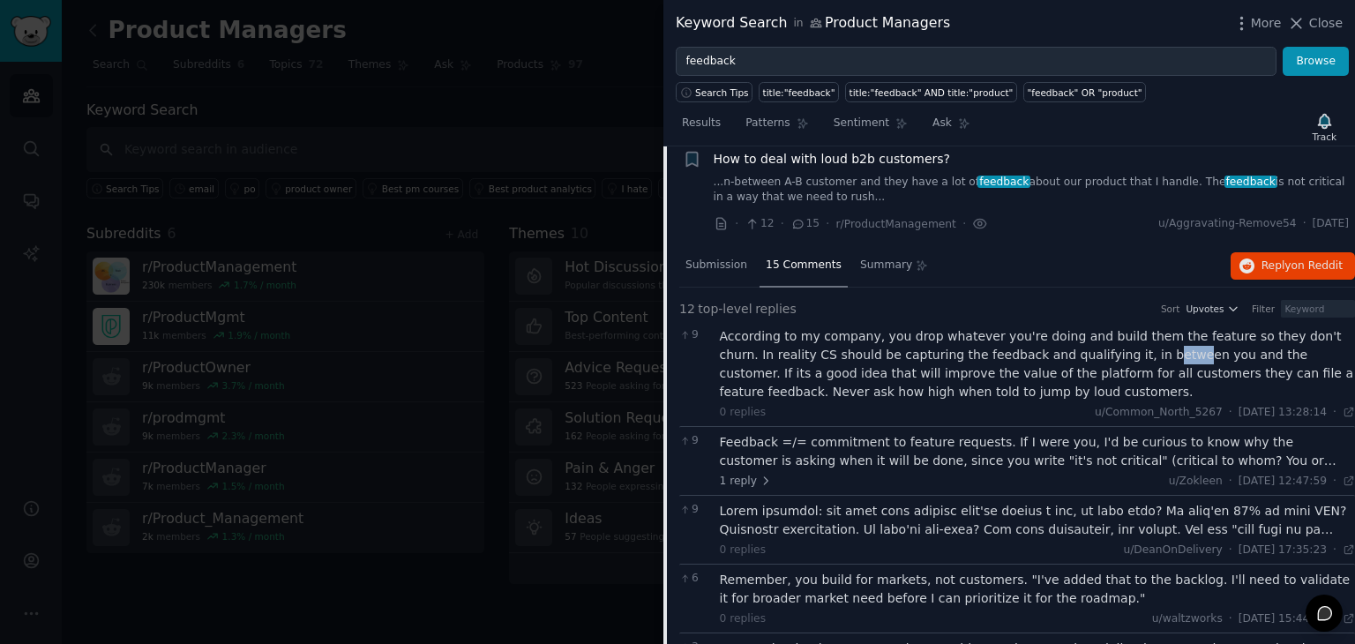
drag, startPoint x: 1073, startPoint y: 344, endPoint x: 1101, endPoint y: 347, distance: 28.4
click at [1101, 347] on div "According to my company, you drop whatever you're doing and build them the feat…" at bounding box center [1038, 364] width 636 height 74
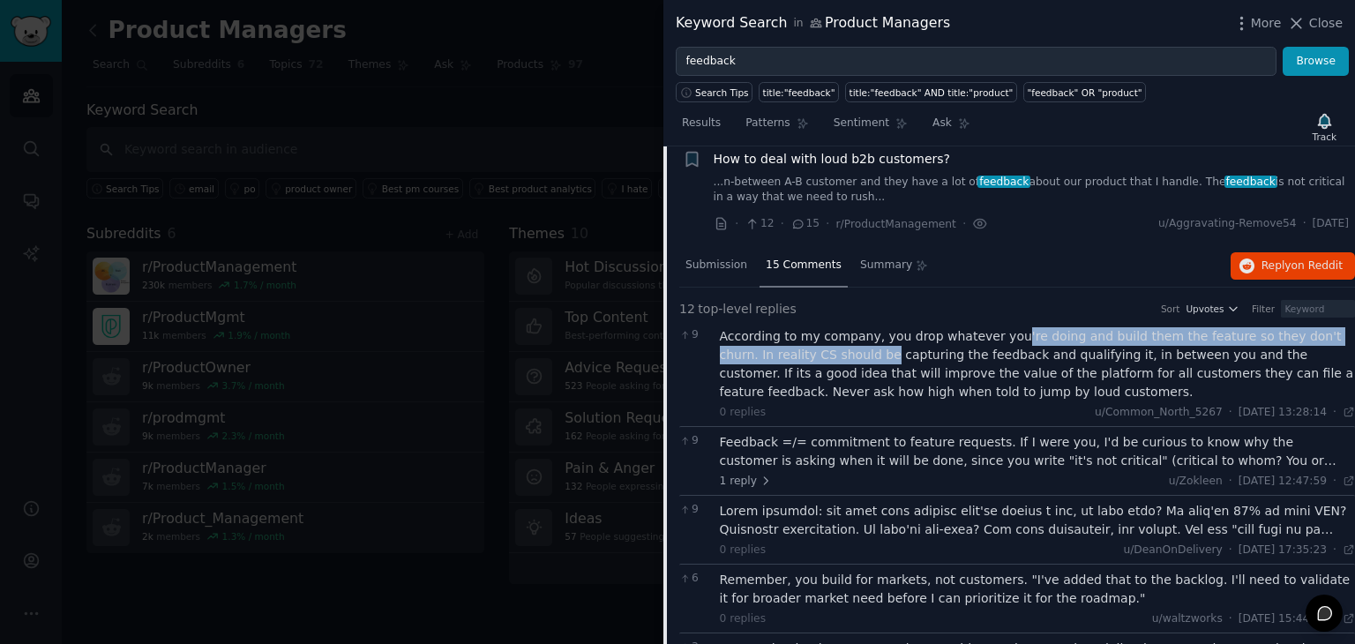
drag, startPoint x: 994, startPoint y: 333, endPoint x: 826, endPoint y: 347, distance: 169.1
click at [826, 347] on div "According to my company, you drop whatever you're doing and build them the feat…" at bounding box center [1038, 364] width 636 height 74
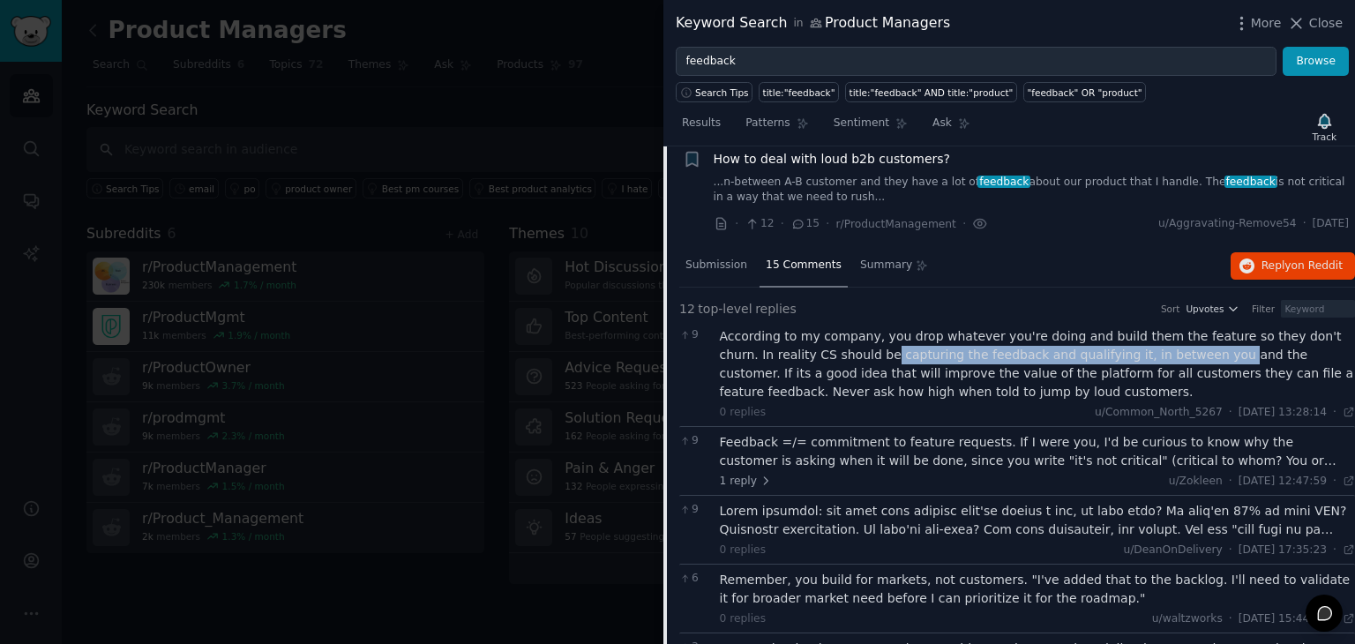
drag, startPoint x: 828, startPoint y: 348, endPoint x: 1142, endPoint y: 357, distance: 314.2
click at [1142, 357] on div "According to my company, you drop whatever you're doing and build them the feat…" at bounding box center [1038, 364] width 636 height 74
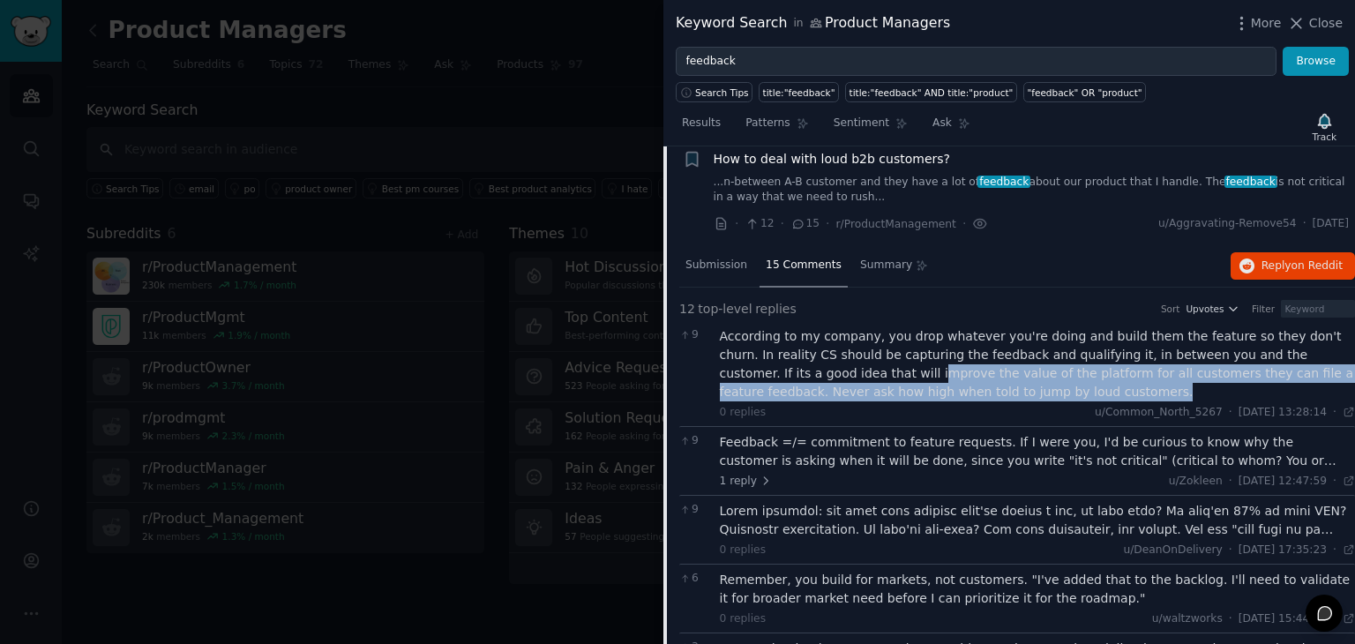
drag, startPoint x: 771, startPoint y: 369, endPoint x: 936, endPoint y: 383, distance: 165.6
click at [936, 383] on div "According to my company, you drop whatever you're doing and build them the feat…" at bounding box center [1038, 364] width 636 height 74
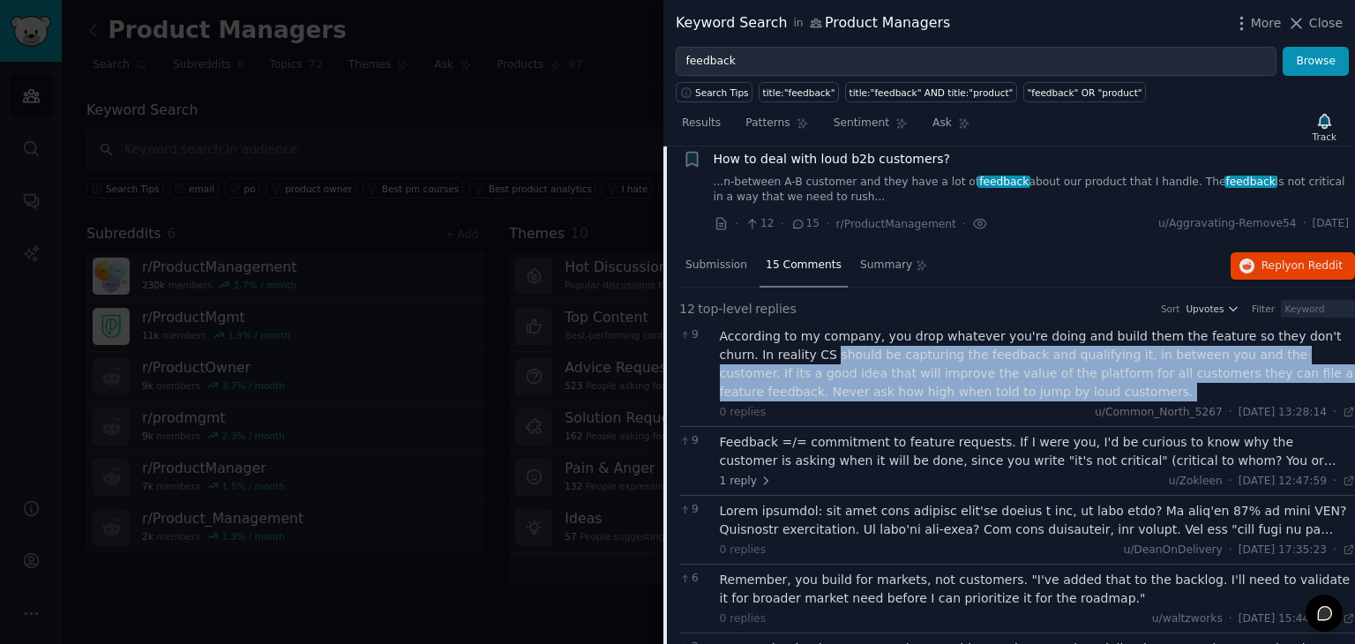
drag, startPoint x: 936, startPoint y: 383, endPoint x: 776, endPoint y: 359, distance: 161.4
click at [776, 359] on div "According to my company, you drop whatever you're doing and build them the feat…" at bounding box center [1038, 364] width 636 height 74
drag, startPoint x: 776, startPoint y: 359, endPoint x: 932, endPoint y: 386, distance: 157.5
click at [932, 386] on div "According to my company, you drop whatever you're doing and build them the feat…" at bounding box center [1038, 364] width 636 height 74
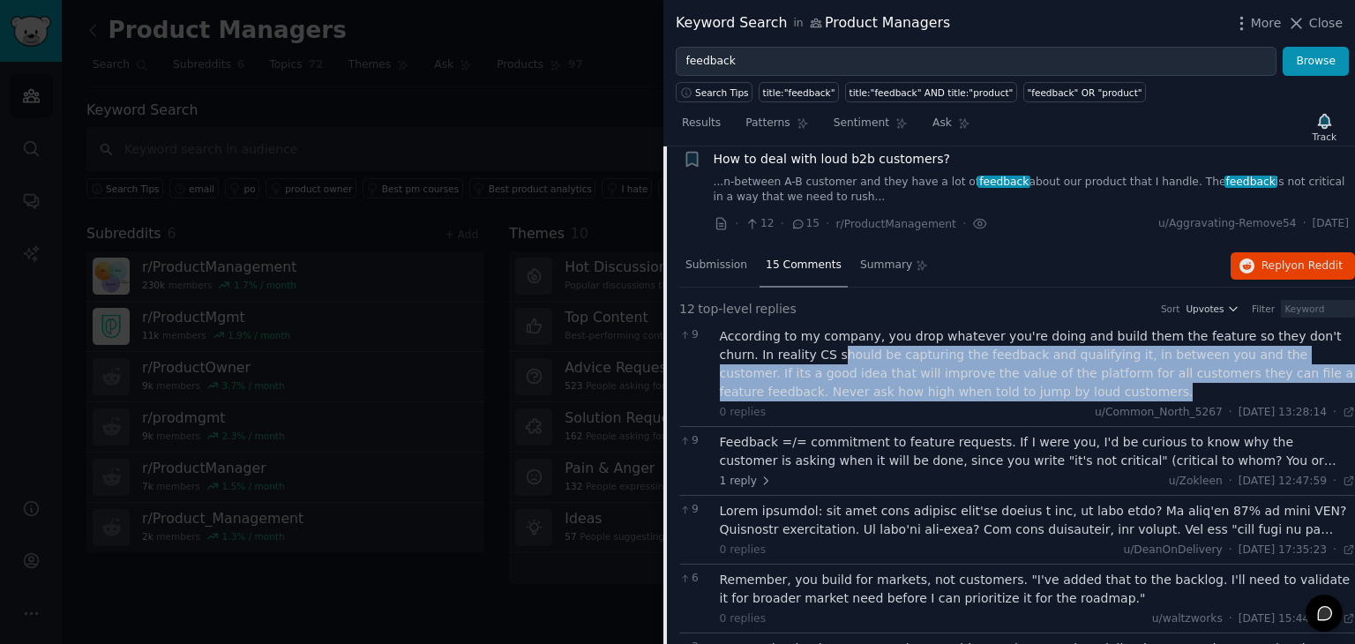
click at [932, 386] on div "According to my company, you drop whatever you're doing and build them the feat…" at bounding box center [1038, 364] width 636 height 74
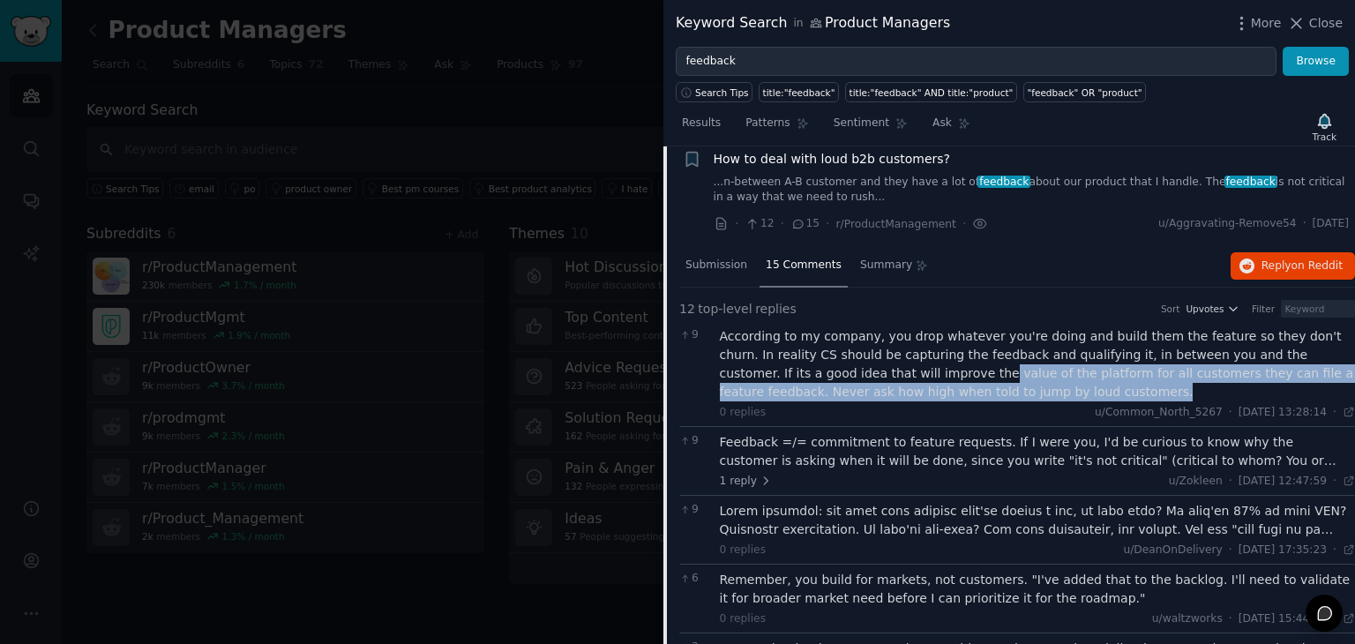
drag, startPoint x: 932, startPoint y: 386, endPoint x: 829, endPoint y: 368, distance: 103.8
click at [829, 368] on div "According to my company, you drop whatever you're doing and build them the feat…" at bounding box center [1038, 364] width 636 height 74
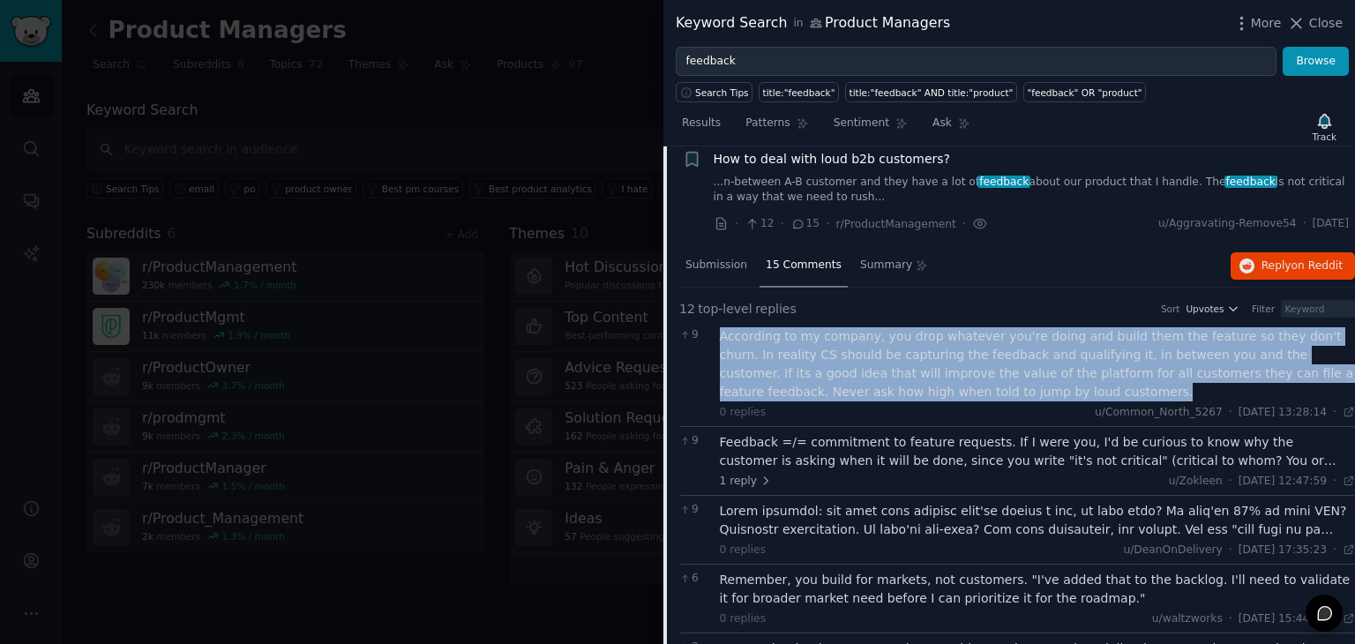
drag, startPoint x: 935, startPoint y: 390, endPoint x: 723, endPoint y: 340, distance: 217.6
click at [723, 340] on div "According to my company, you drop whatever you're doing and build them the feat…" at bounding box center [1038, 364] width 636 height 74
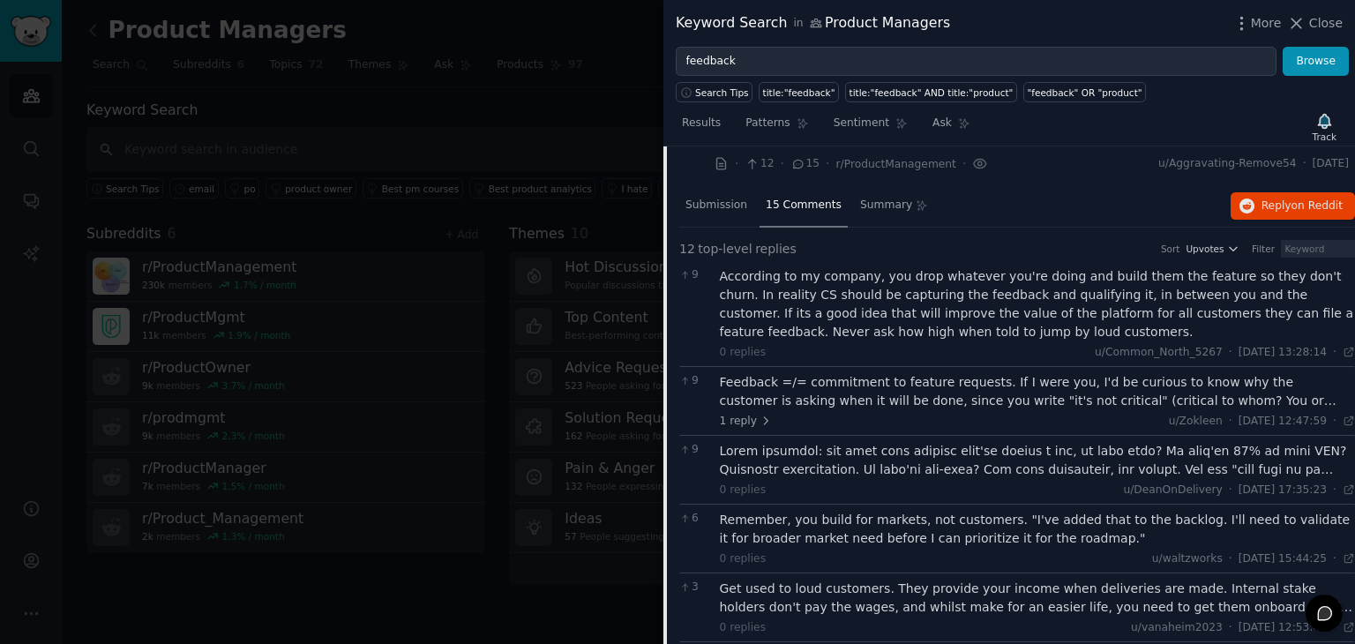
scroll to position [533, 0]
click at [838, 389] on div "Feedback =/= commitment to feature requests. If I were you, I'd be curious to k…" at bounding box center [1038, 391] width 636 height 37
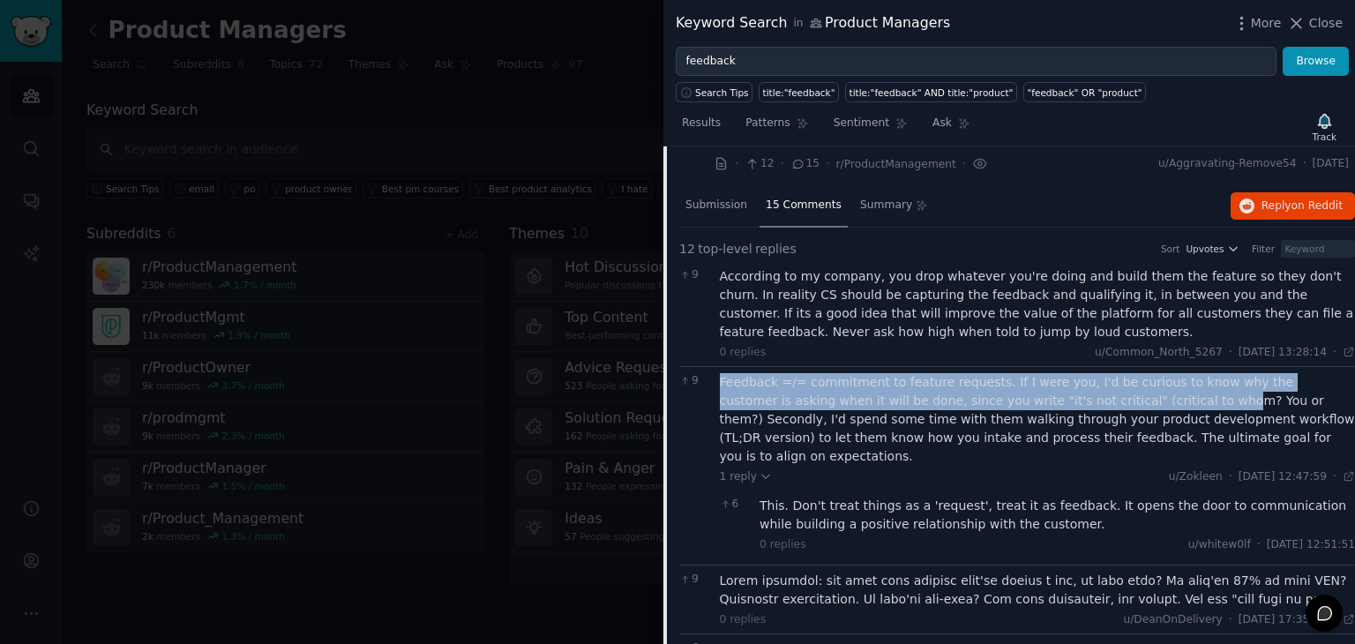
drag, startPoint x: 718, startPoint y: 384, endPoint x: 1072, endPoint y: 400, distance: 354.1
click at [1072, 400] on div "9 Feedback =/= commitment to feature requests. If I were you, I'd be curious to…" at bounding box center [1017, 465] width 676 height 198
click at [971, 401] on div "Feedback =/= commitment to feature requests. If I were you, I'd be curious to k…" at bounding box center [1038, 419] width 636 height 93
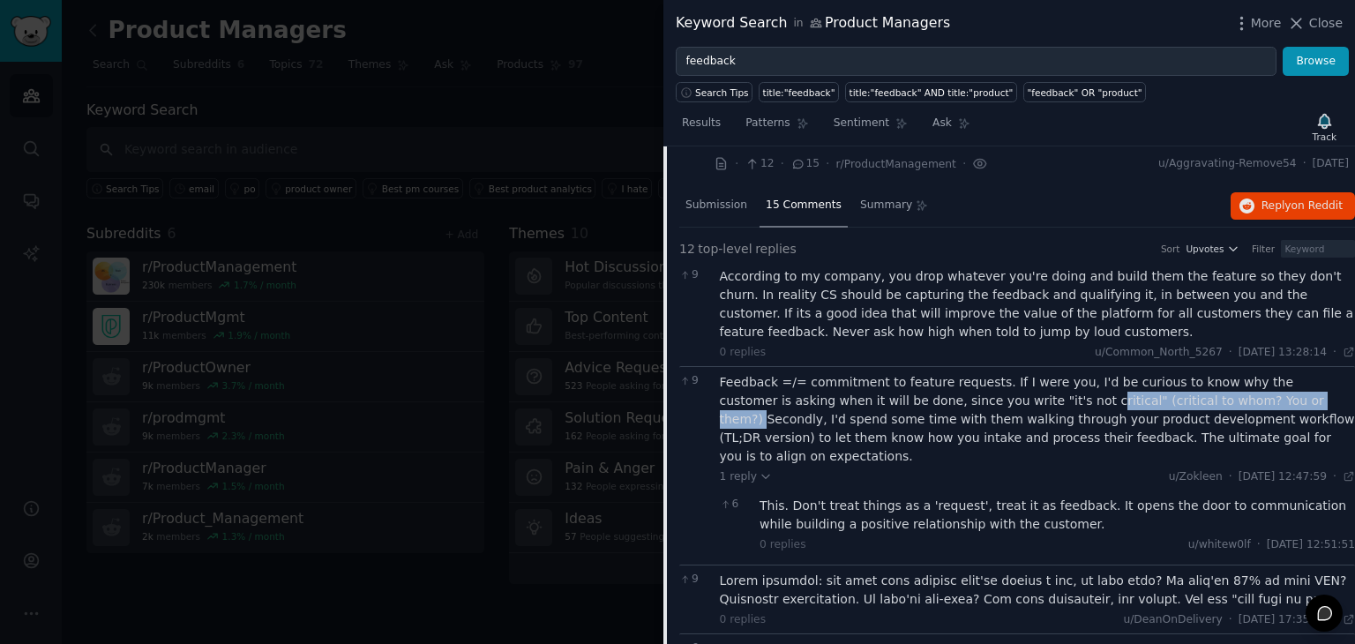
drag, startPoint x: 971, startPoint y: 400, endPoint x: 1190, endPoint y: 401, distance: 218.8
click at [1190, 401] on div "Feedback =/= commitment to feature requests. If I were you, I'd be curious to k…" at bounding box center [1038, 419] width 636 height 93
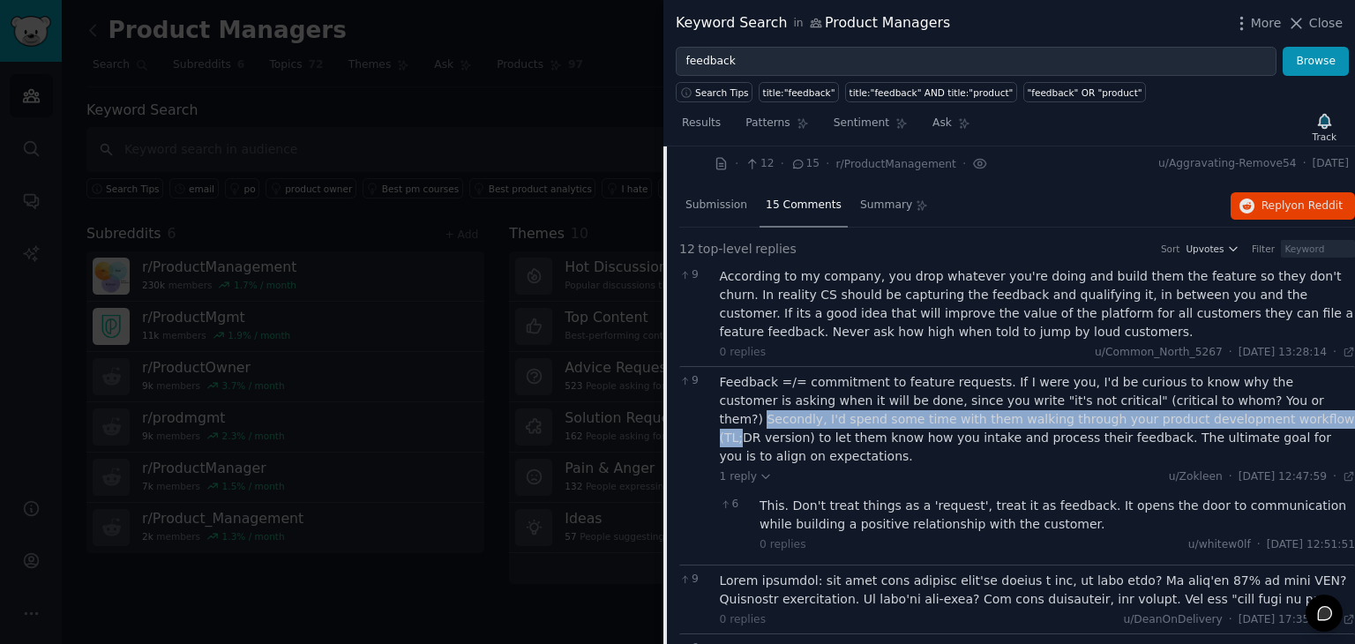
drag, startPoint x: 1190, startPoint y: 401, endPoint x: 1120, endPoint y: 414, distance: 70.9
click at [1120, 414] on div "Feedback =/= commitment to feature requests. If I were you, I'd be curious to k…" at bounding box center [1038, 419] width 636 height 93
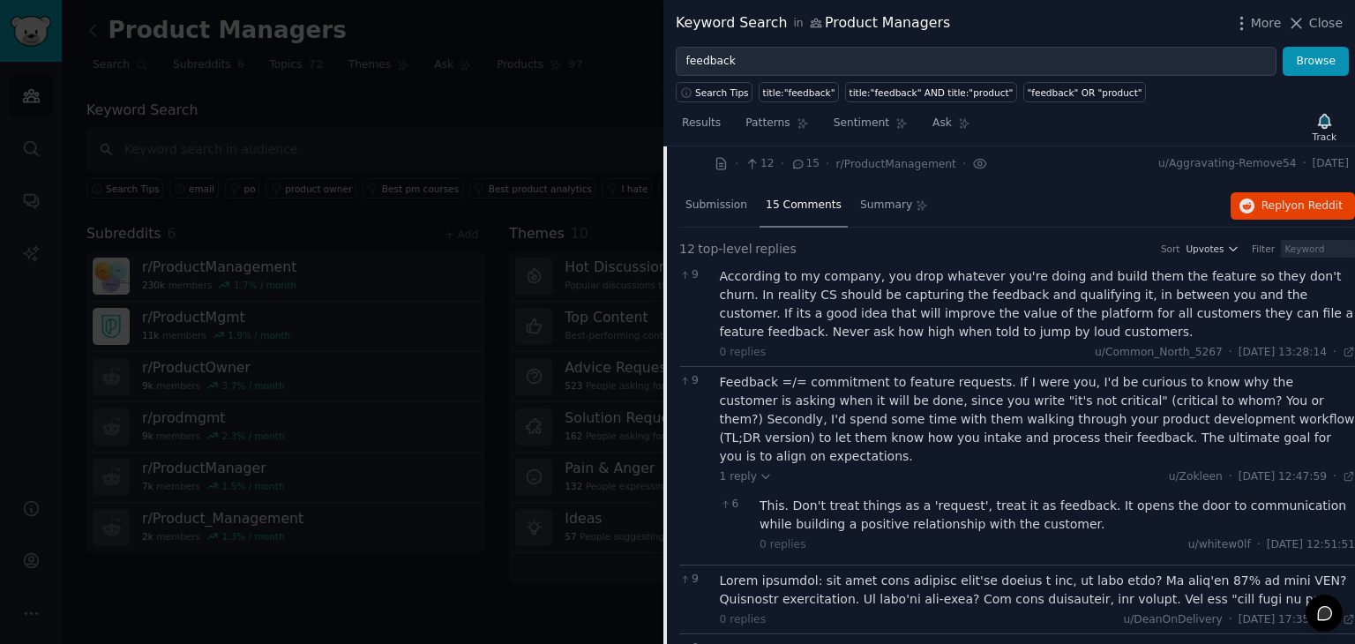
click at [1034, 497] on div "This. Don't treat things as a 'request', treat it as feedback. It opens the doo…" at bounding box center [1057, 515] width 595 height 37
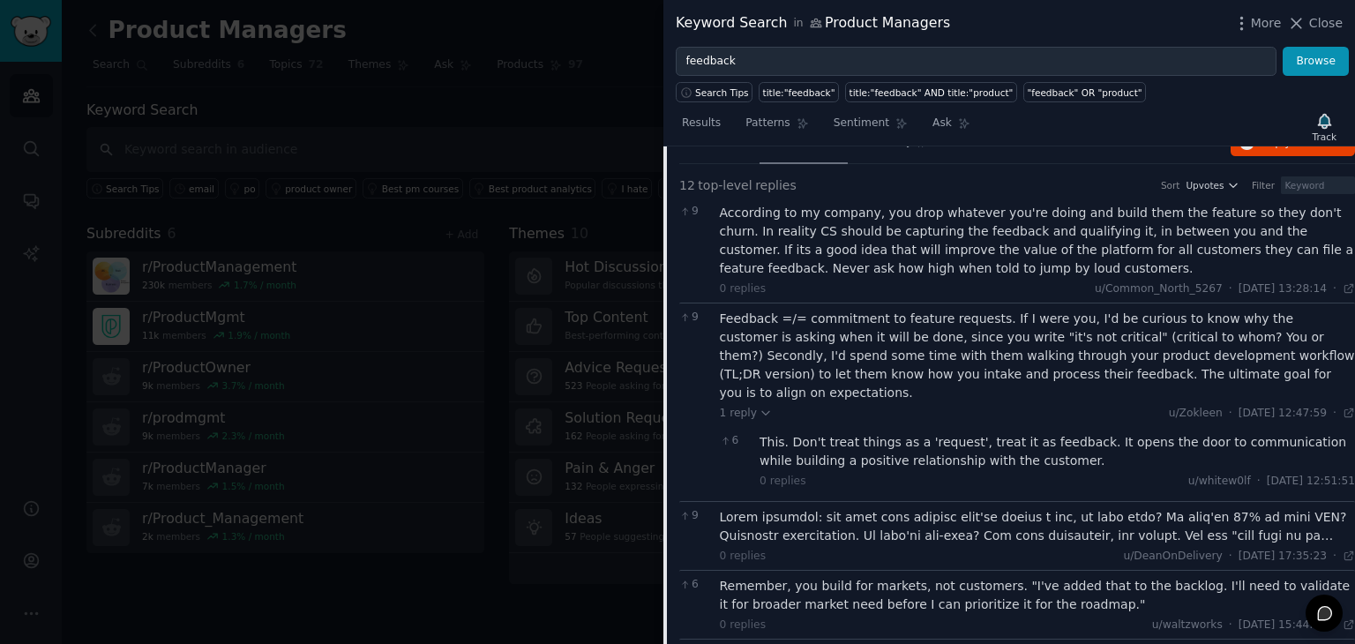
scroll to position [642, 0]
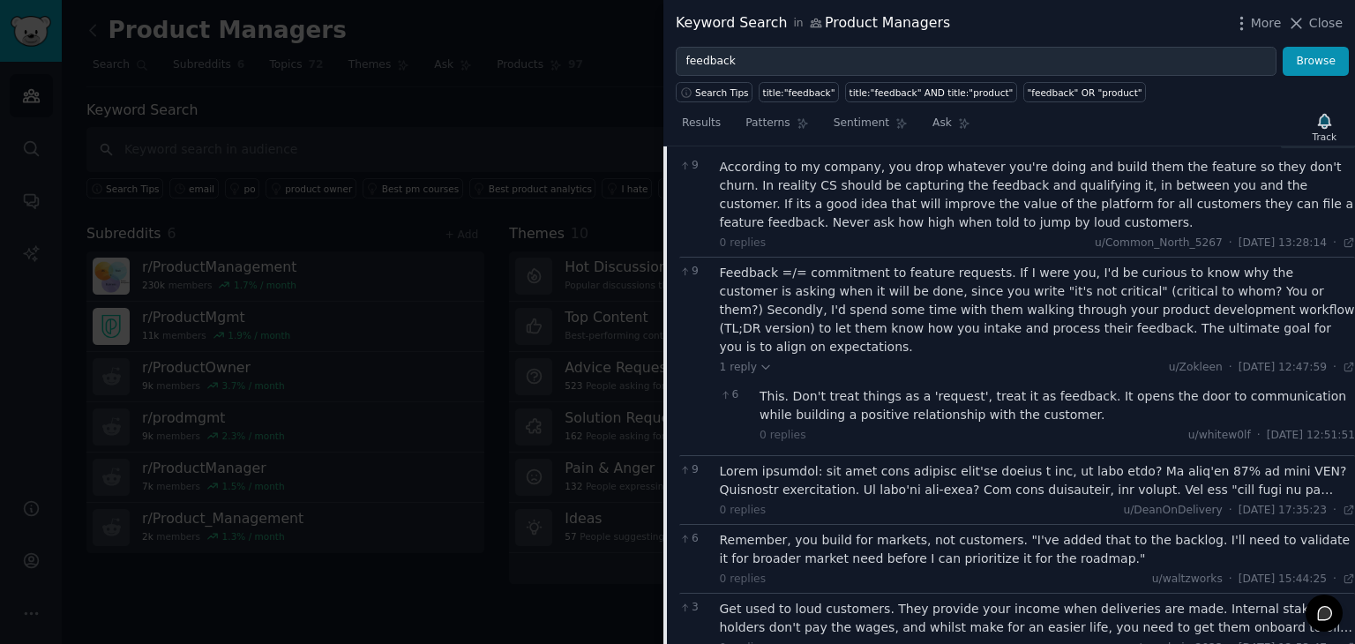
click at [1002, 472] on div at bounding box center [1038, 480] width 636 height 37
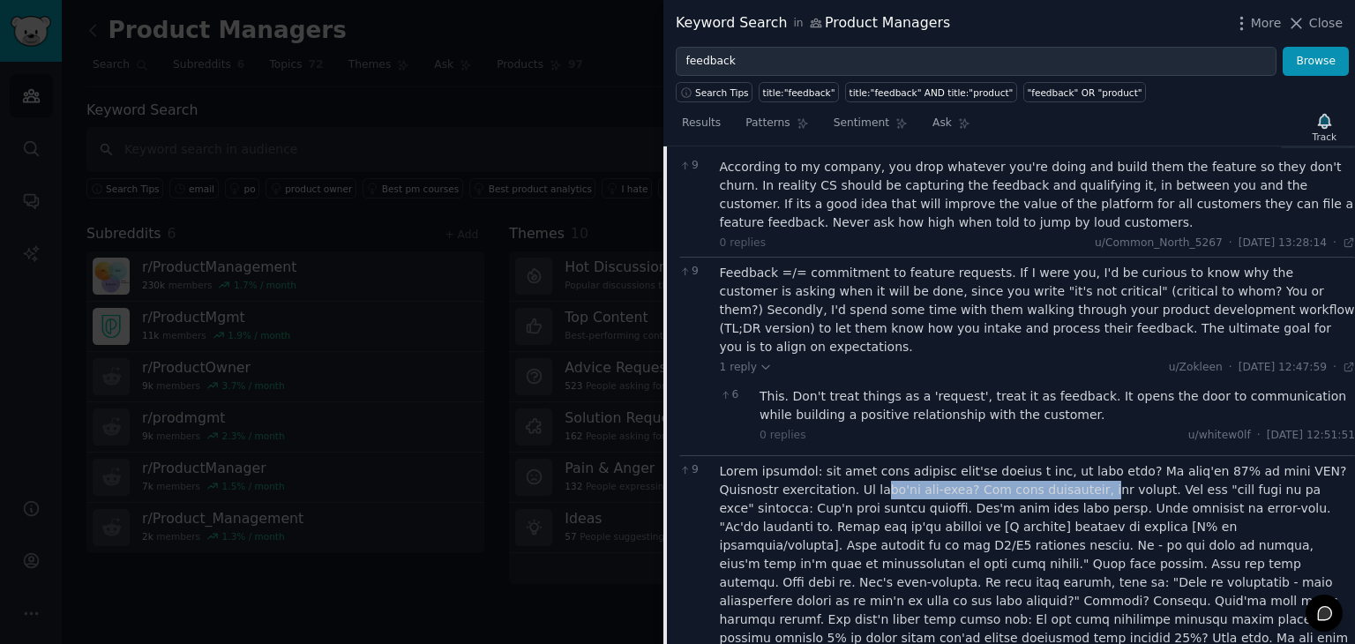
drag, startPoint x: 815, startPoint y: 461, endPoint x: 1030, endPoint y: 461, distance: 214.4
click at [1030, 462] on div at bounding box center [1038, 638] width 636 height 352
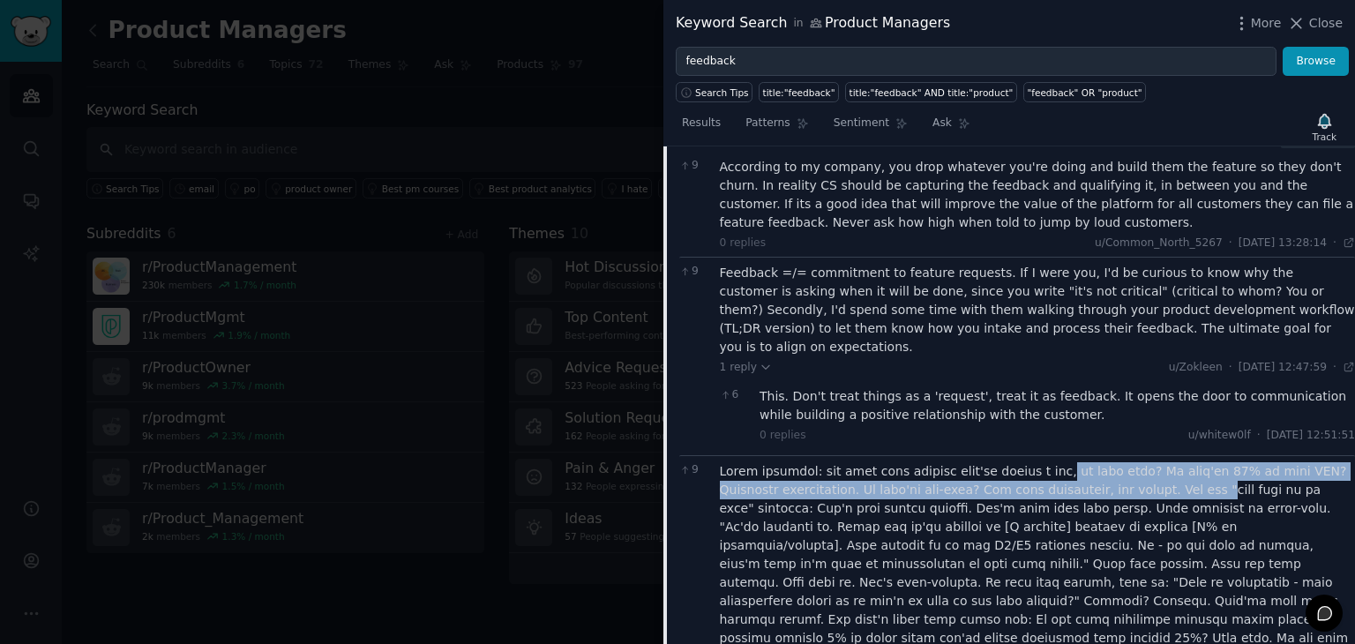
drag, startPoint x: 1030, startPoint y: 452, endPoint x: 1127, endPoint y: 467, distance: 99.1
click at [1127, 467] on div at bounding box center [1038, 638] width 636 height 352
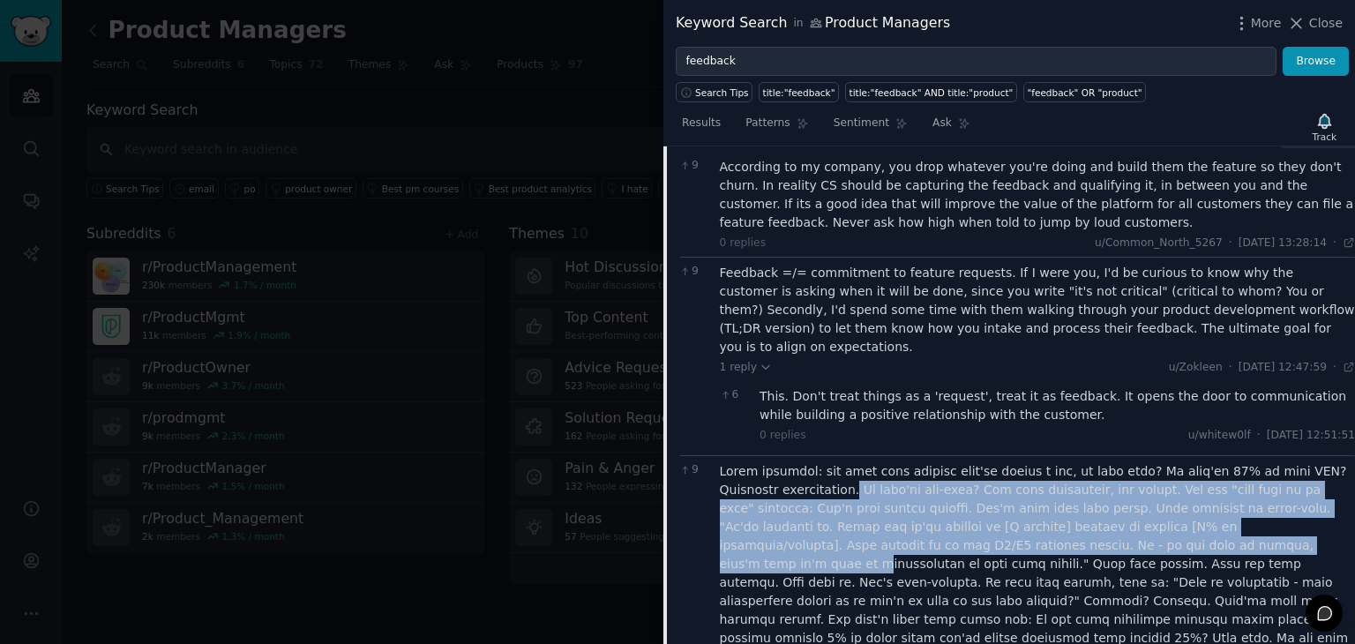
drag, startPoint x: 793, startPoint y: 472, endPoint x: 1060, endPoint y: 532, distance: 274.0
click at [1060, 532] on div at bounding box center [1038, 638] width 636 height 352
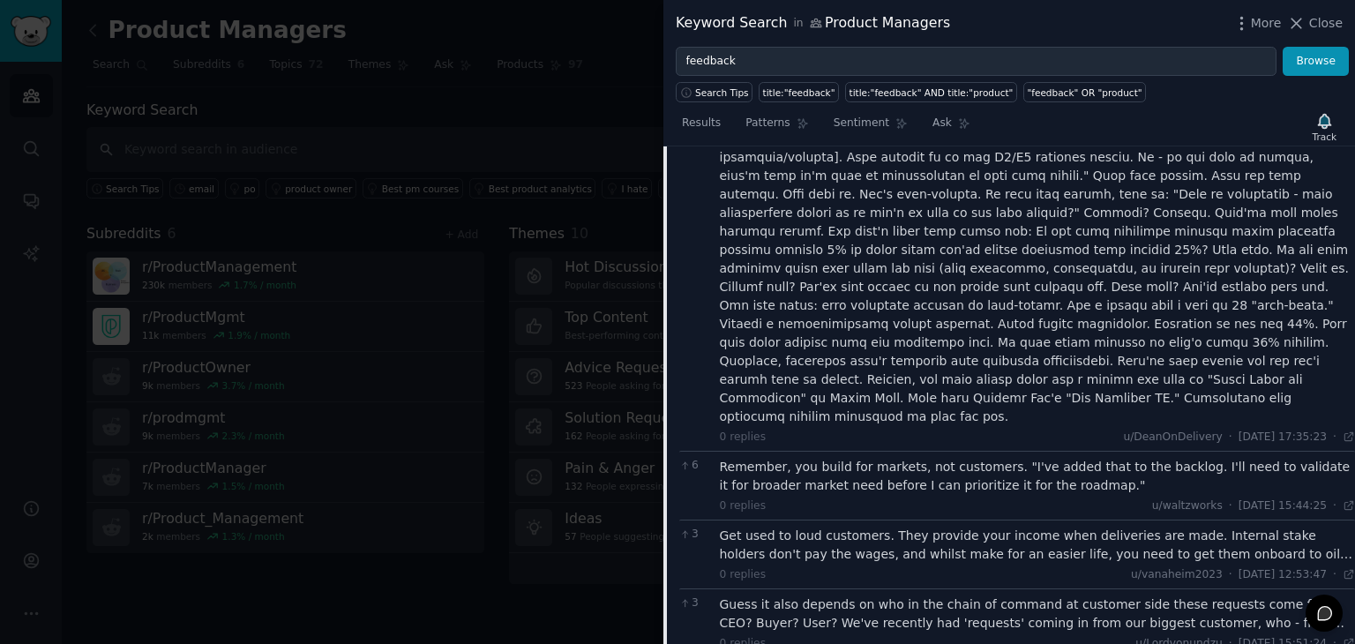
scroll to position [1062, 0]
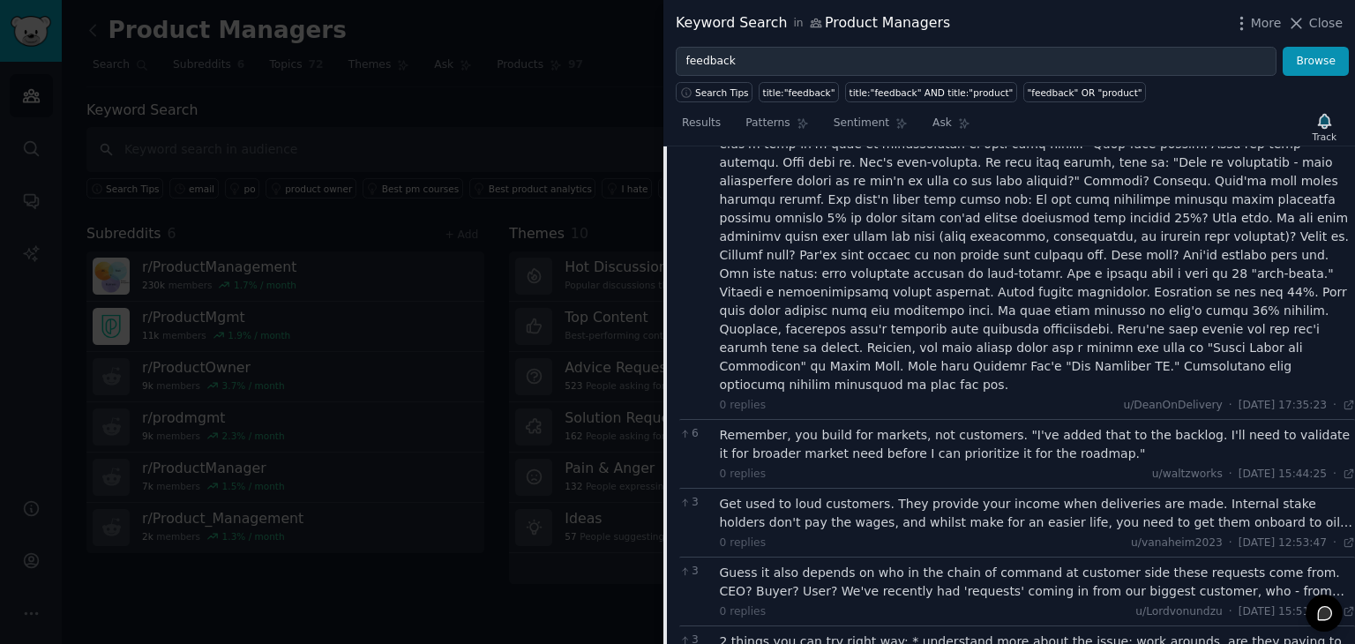
click at [953, 426] on div "Remember, you build for markets, not customers. "I've added that to the backlog…" at bounding box center [1038, 444] width 636 height 37
click at [928, 495] on div "Get used to loud customers. They provide your income when deliveries are made. …" at bounding box center [1038, 513] width 636 height 37
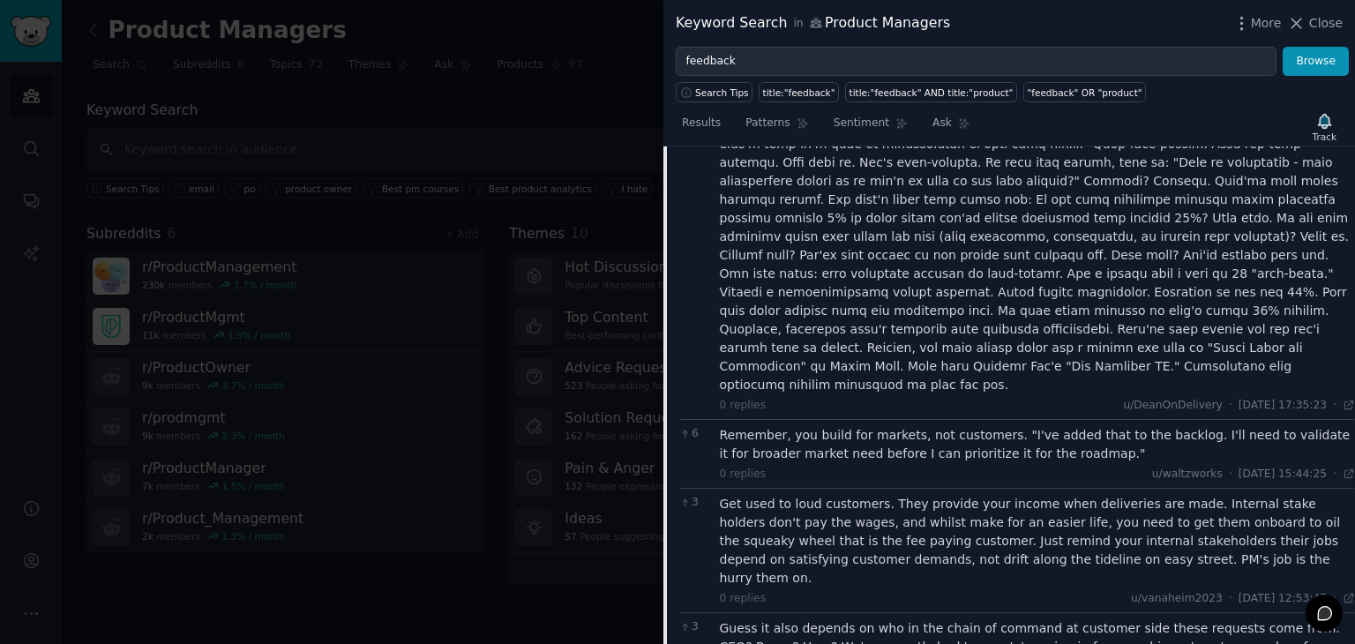
scroll to position [1076, 0]
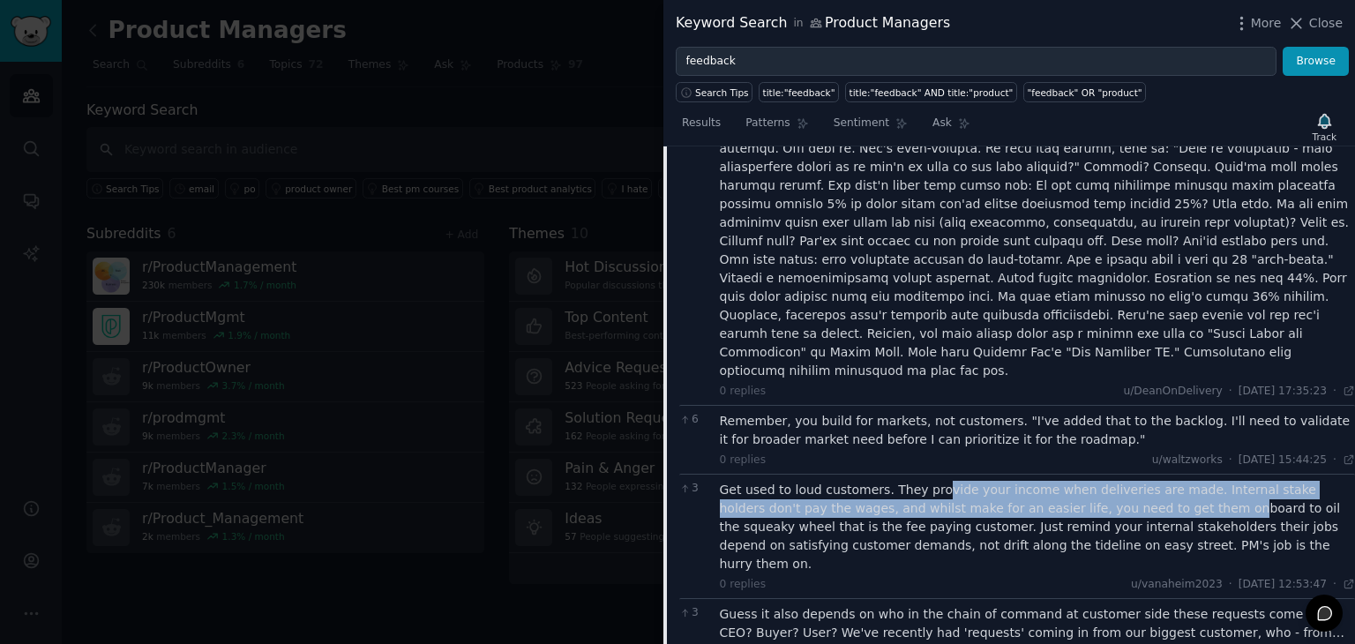
drag, startPoint x: 926, startPoint y: 417, endPoint x: 1105, endPoint y: 436, distance: 179.2
click at [1105, 481] on div "Get used to loud customers. They provide your income when deliveries are made. …" at bounding box center [1038, 527] width 636 height 93
drag, startPoint x: 1020, startPoint y: 417, endPoint x: 1184, endPoint y: 425, distance: 164.3
click at [1184, 481] on div "Get used to loud customers. They provide your income when deliveries are made. …" at bounding box center [1038, 527] width 636 height 93
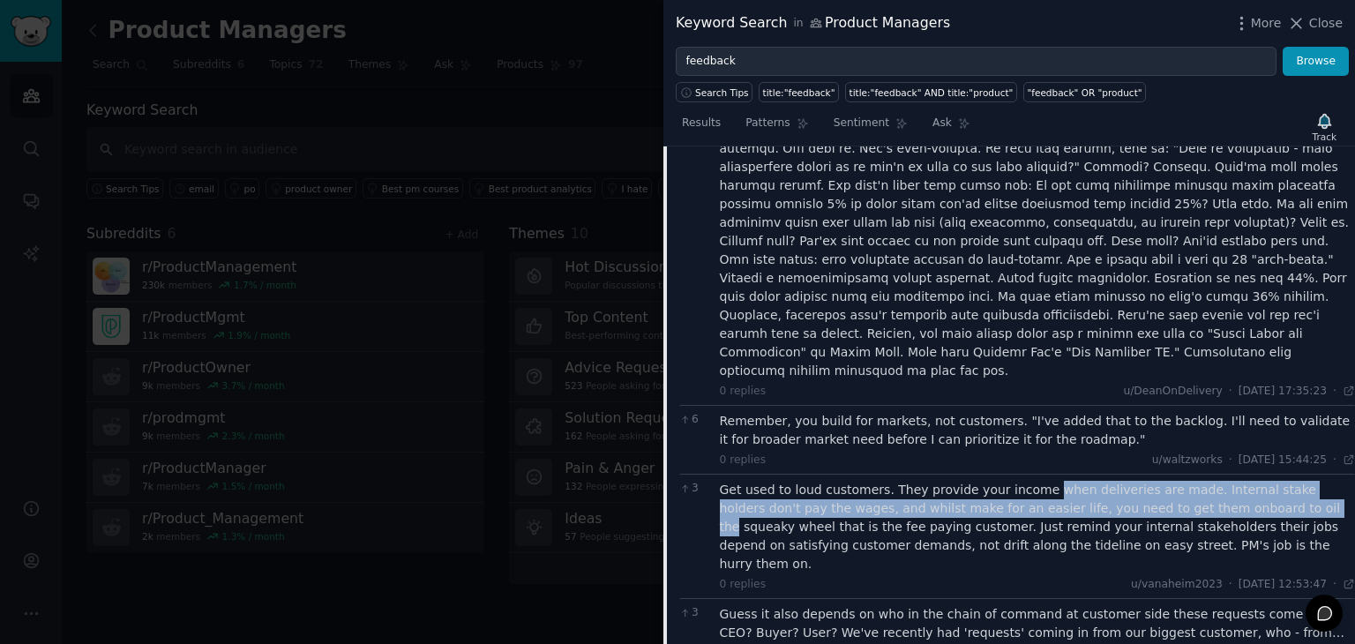
click at [945, 481] on div "Get used to loud customers. They provide your income when deliveries are made. …" at bounding box center [1038, 527] width 636 height 93
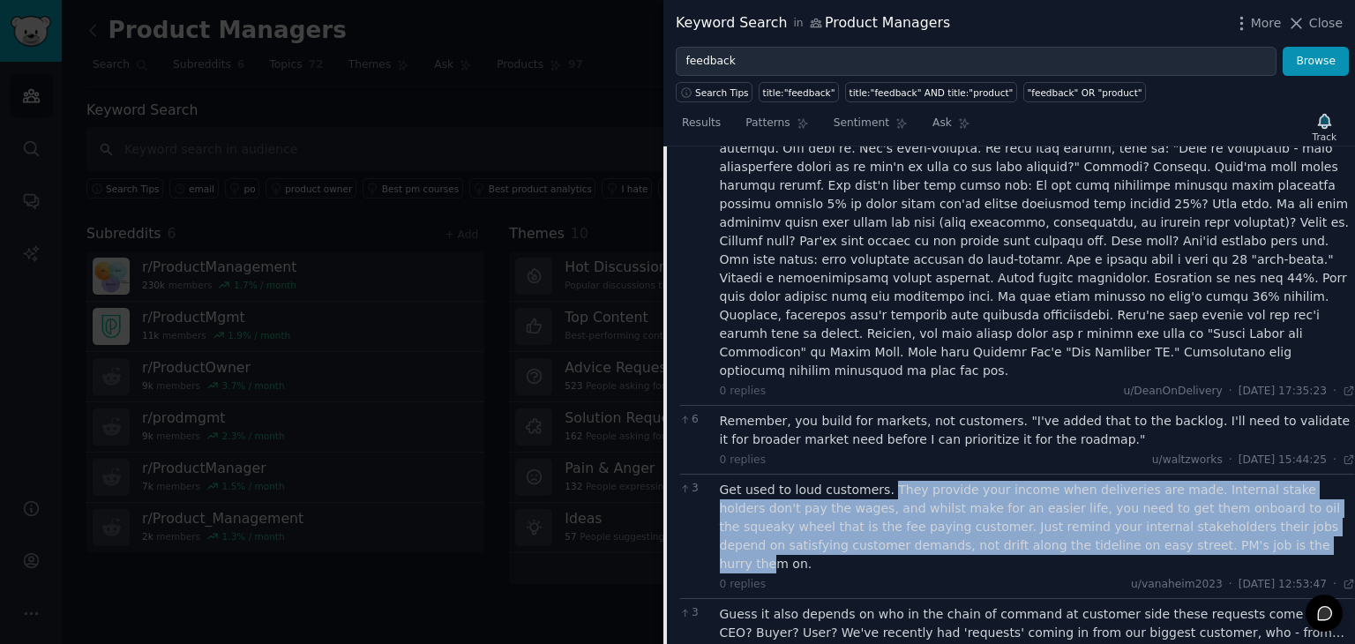
drag, startPoint x: 876, startPoint y: 410, endPoint x: 1059, endPoint y: 462, distance: 189.9
click at [1059, 481] on div "Get used to loud customers. They provide your income when deliveries are made. …" at bounding box center [1038, 527] width 636 height 93
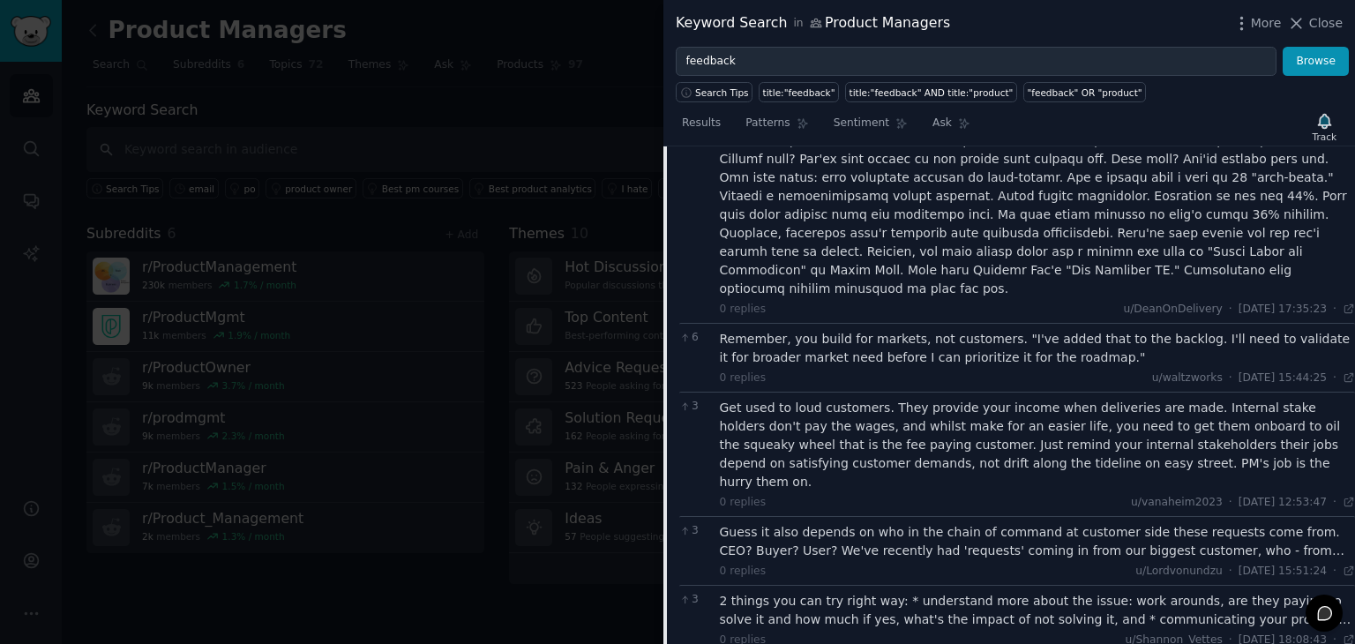
scroll to position [1161, 0]
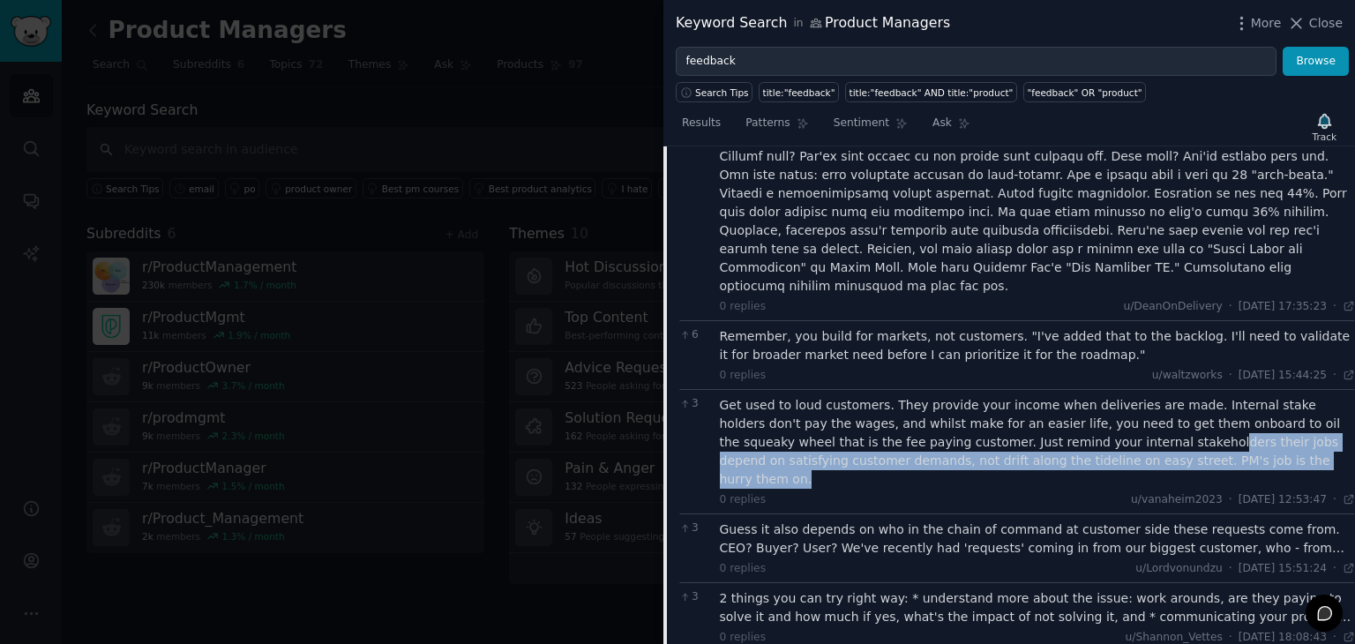
drag, startPoint x: 1000, startPoint y: 358, endPoint x: 1114, endPoint y: 378, distance: 115.4
click at [1114, 396] on div "Get used to loud customers. They provide your income when deliveries are made. …" at bounding box center [1038, 442] width 636 height 93
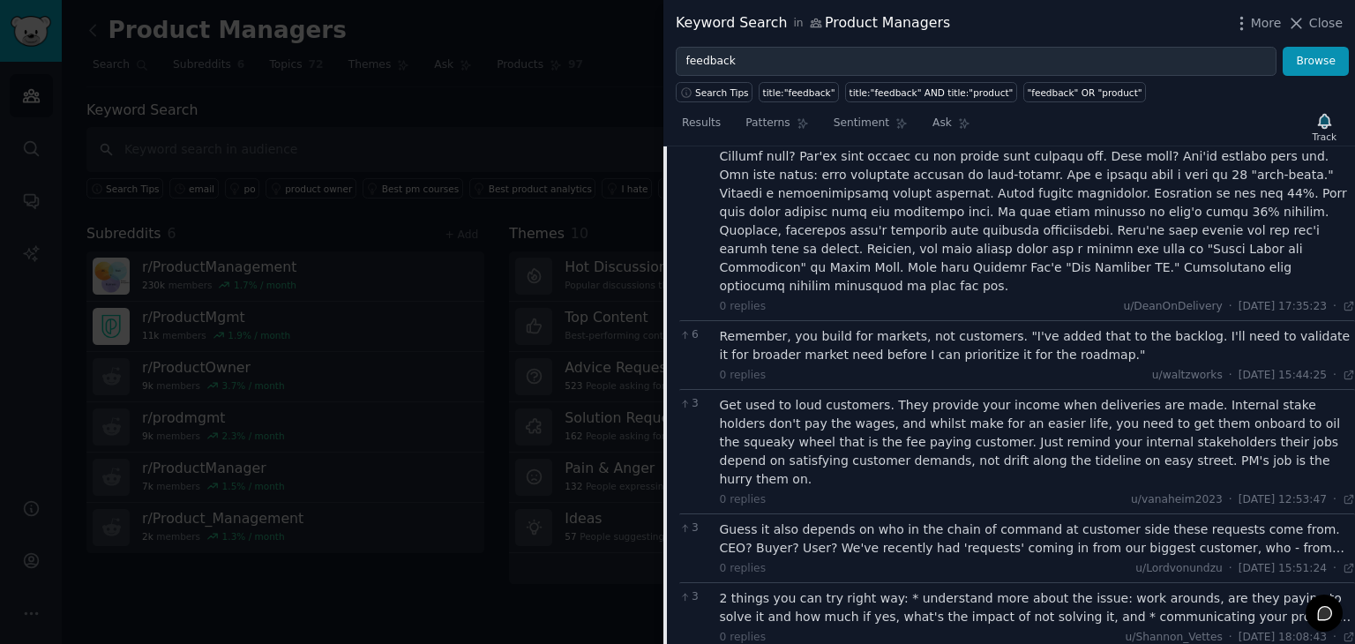
click at [822, 521] on div "Guess it also depends on who in the chain of command at customer side these req…" at bounding box center [1038, 539] width 636 height 37
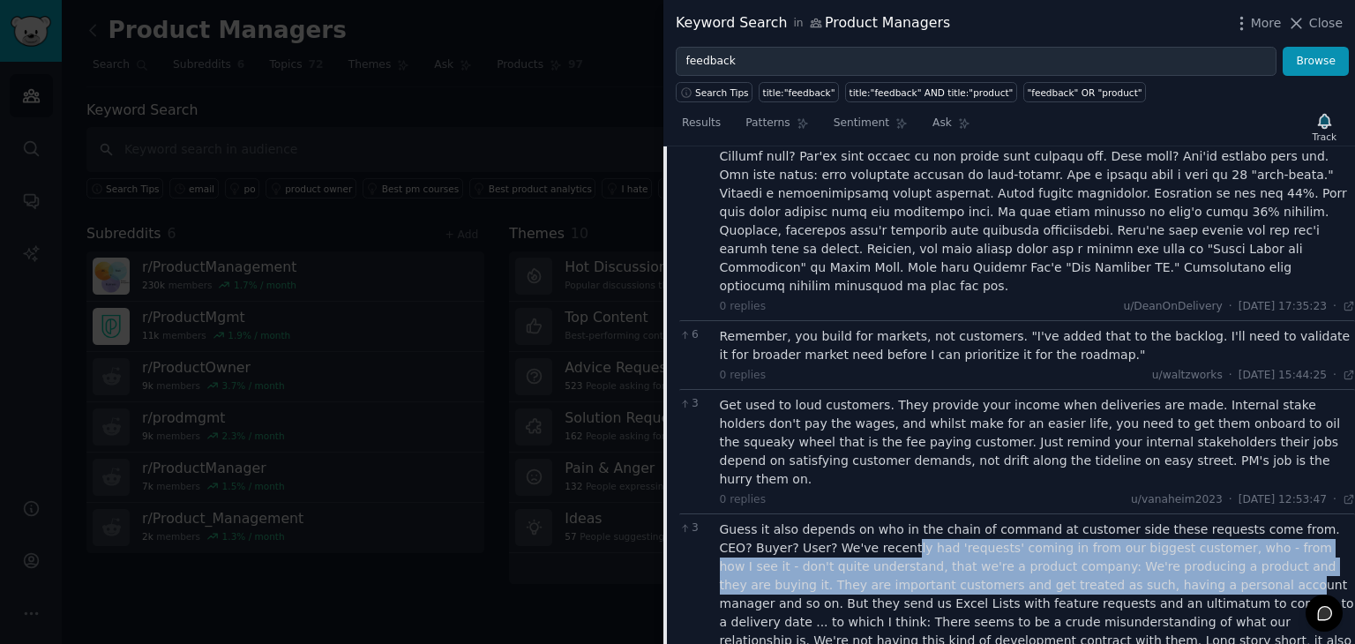
drag, startPoint x: 822, startPoint y: 449, endPoint x: 1041, endPoint y: 483, distance: 221.5
click at [1041, 521] on div "Guess it also depends on who in the chain of command at customer side these req…" at bounding box center [1038, 623] width 636 height 204
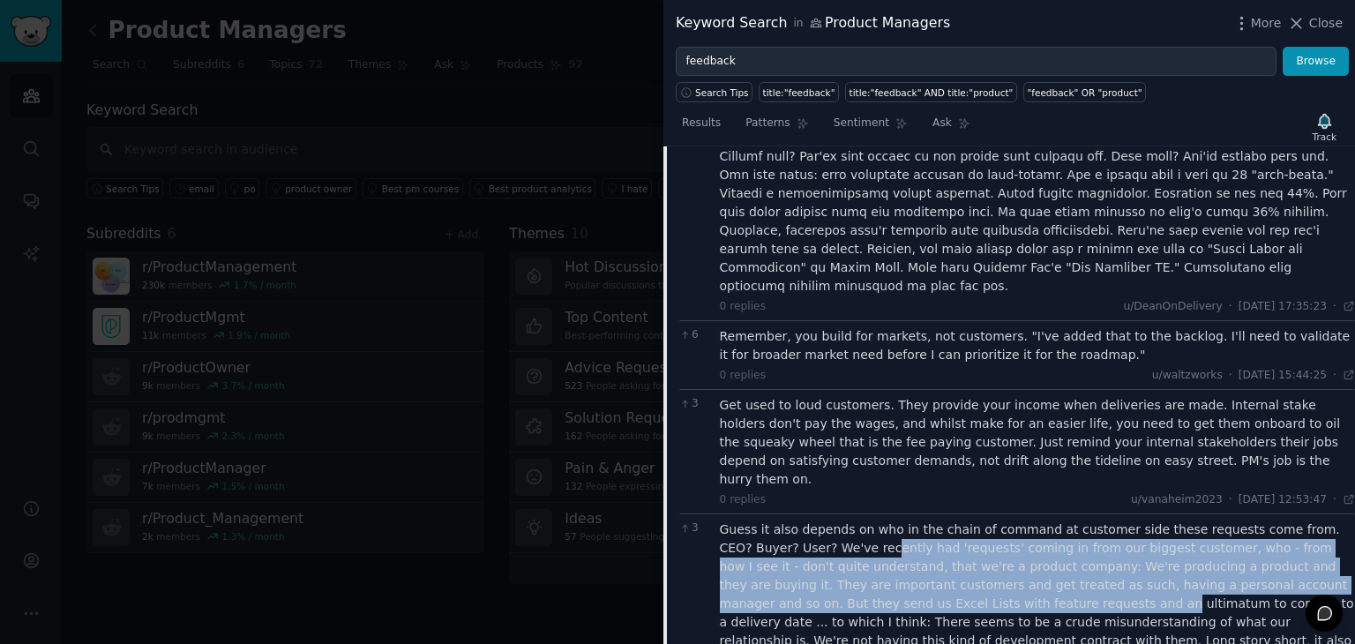
drag, startPoint x: 805, startPoint y: 453, endPoint x: 850, endPoint y: 509, distance: 72.7
click at [850, 521] on div "Guess it also depends on who in the chain of command at customer side these req…" at bounding box center [1038, 623] width 636 height 204
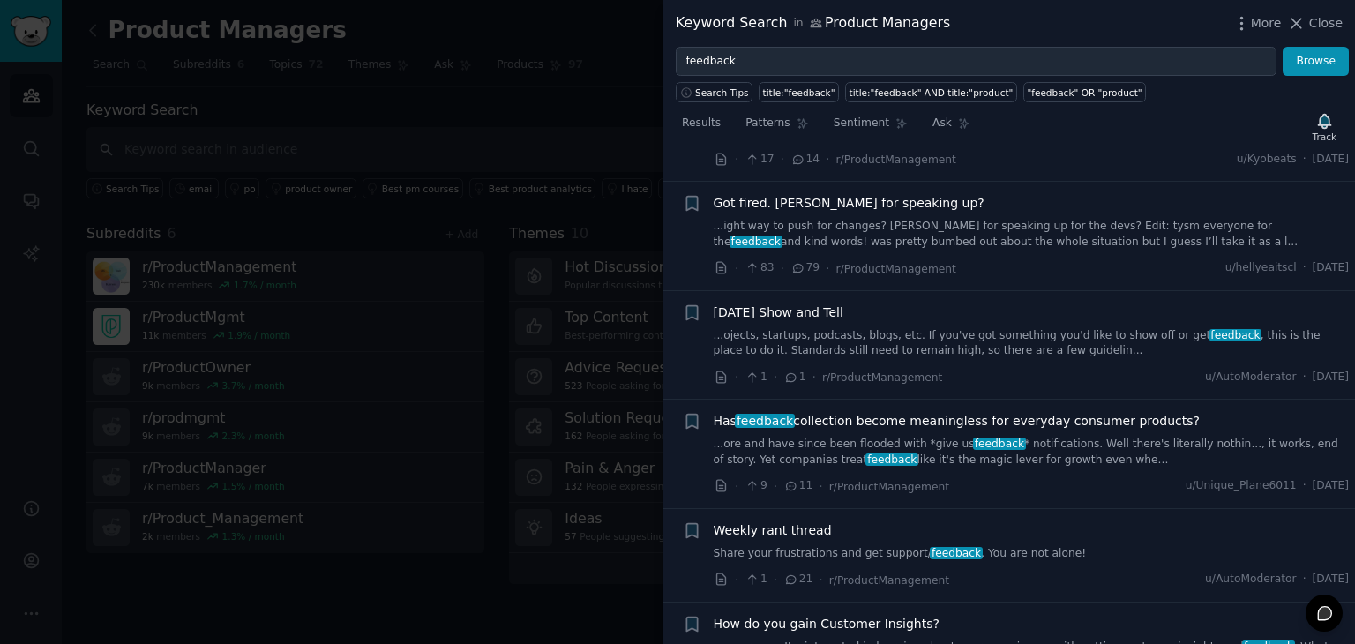
scroll to position [4101, 0]
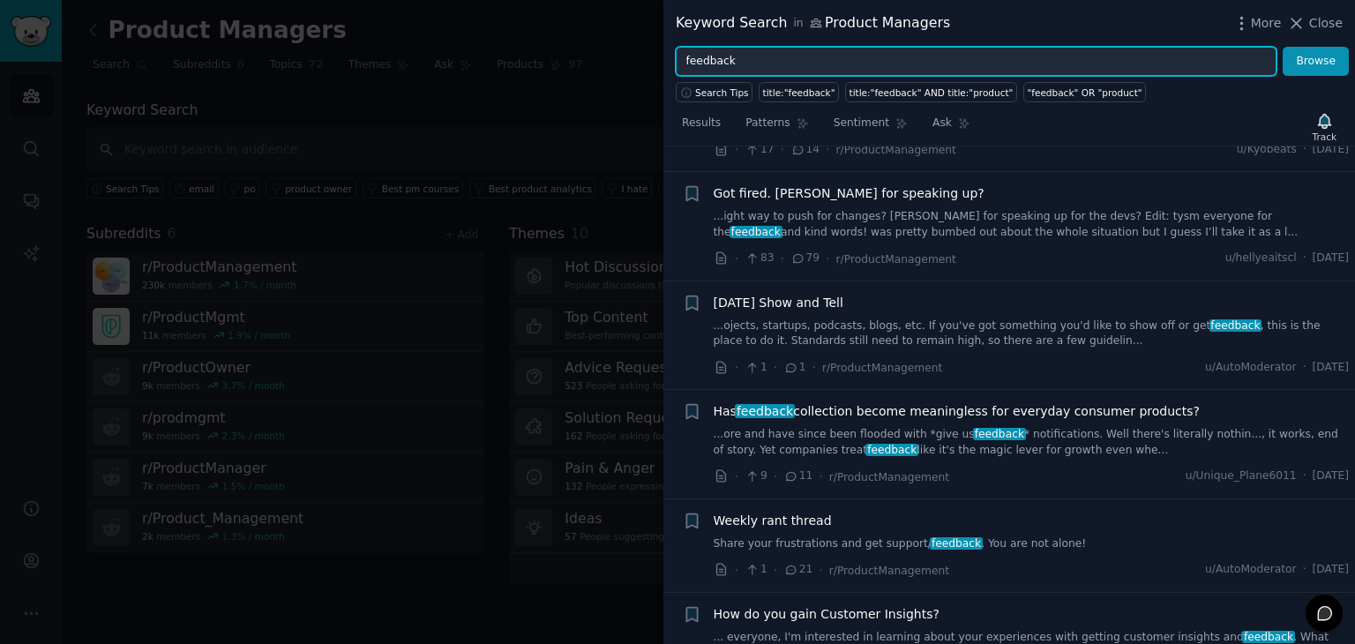
drag, startPoint x: 801, startPoint y: 52, endPoint x: 625, endPoint y: 49, distance: 175.6
click at [625, 49] on div "Keyword Search in Product Managers More Close feedback Browse Search Tips title…" at bounding box center [677, 322] width 1355 height 644
click at [1283, 47] on button "Browse" at bounding box center [1316, 62] width 66 height 30
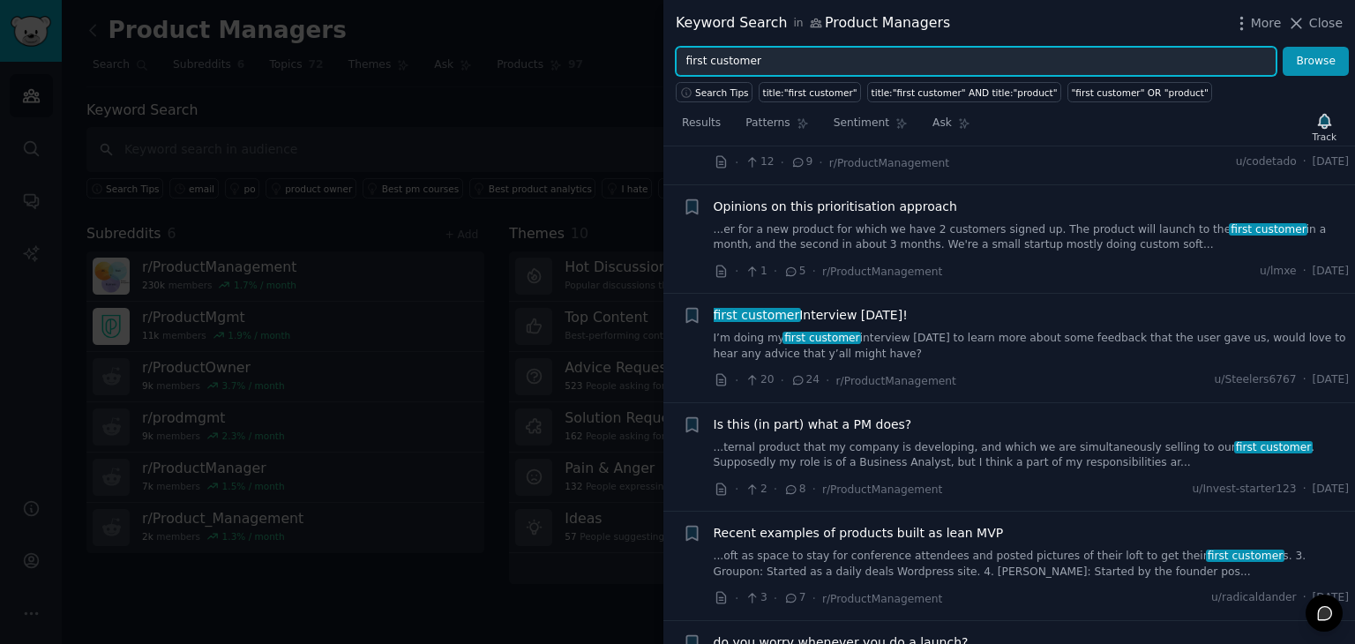
scroll to position [508, 0]
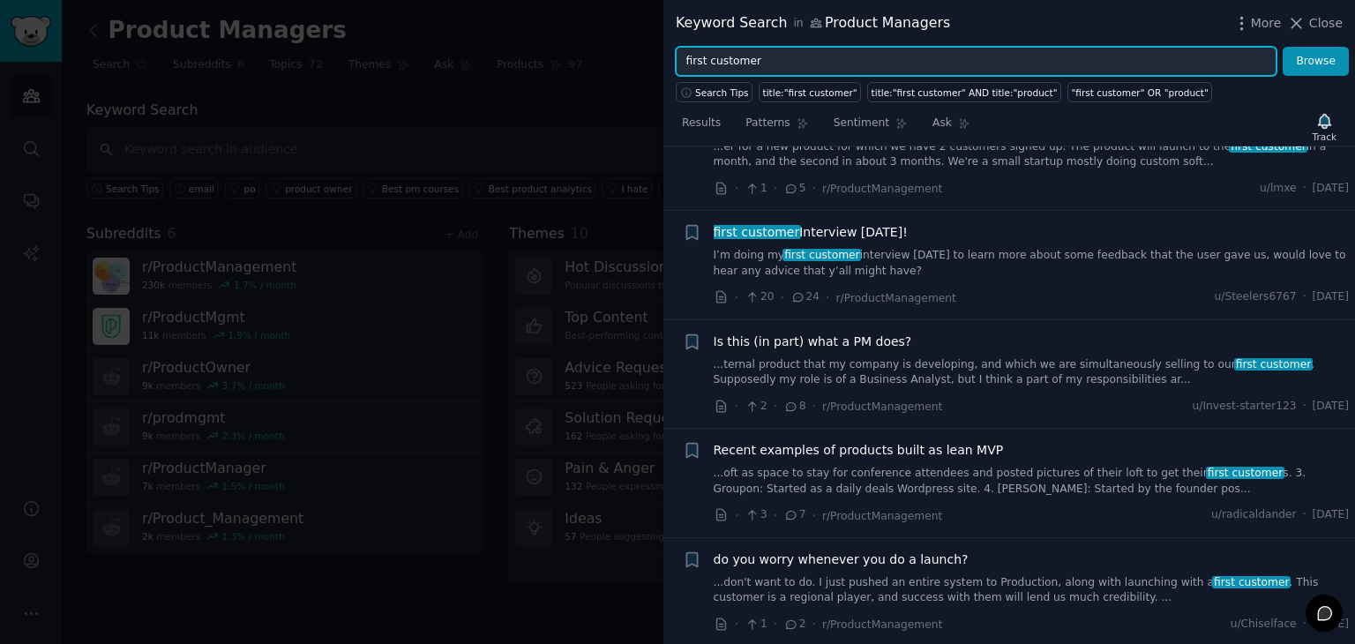
drag, startPoint x: 798, startPoint y: 65, endPoint x: 564, endPoint y: 67, distance: 233.8
click at [564, 67] on div "Keyword Search in Product Managers More Close first customer Browse Search Tips…" at bounding box center [677, 322] width 1355 height 644
click at [1283, 47] on button "Browse" at bounding box center [1316, 62] width 66 height 30
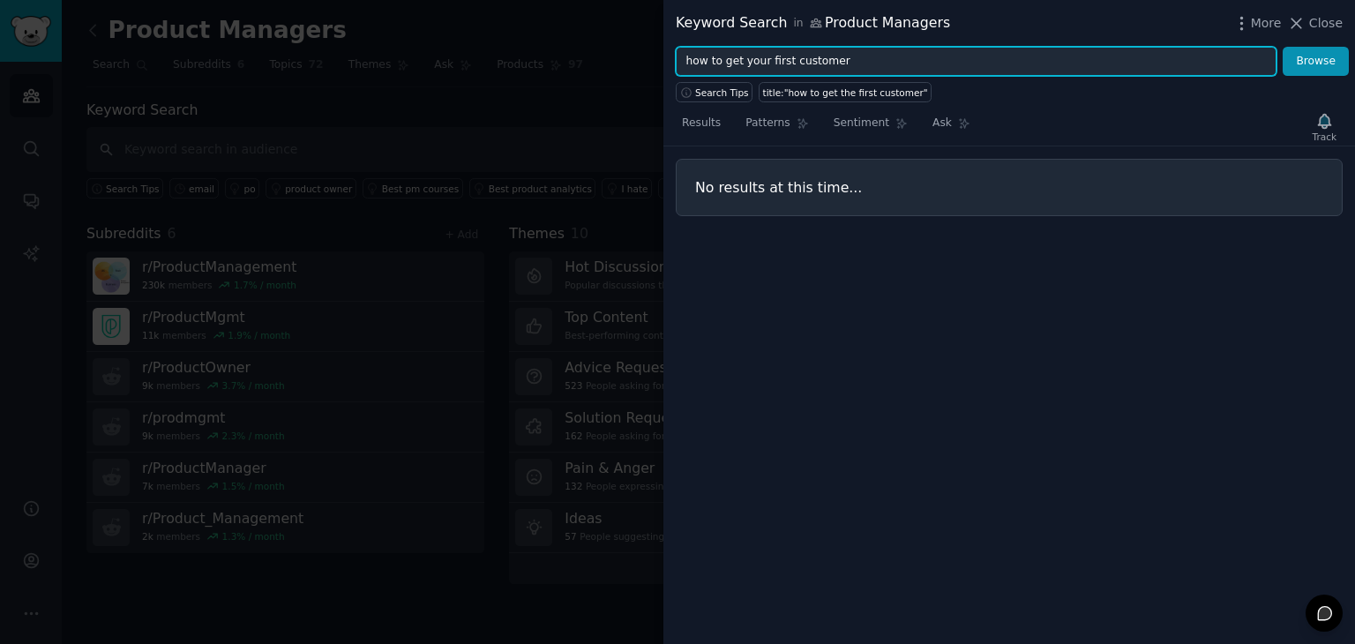
click at [1283, 47] on button "Browse" at bounding box center [1316, 62] width 66 height 30
drag, startPoint x: 845, startPoint y: 57, endPoint x: 584, endPoint y: 68, distance: 261.3
click at [584, 68] on div "Keyword Search in Product Managers More Close how to get your first customer Br…" at bounding box center [677, 322] width 1355 height 644
type input "customer"
click at [1283, 47] on button "Browse" at bounding box center [1316, 62] width 66 height 30
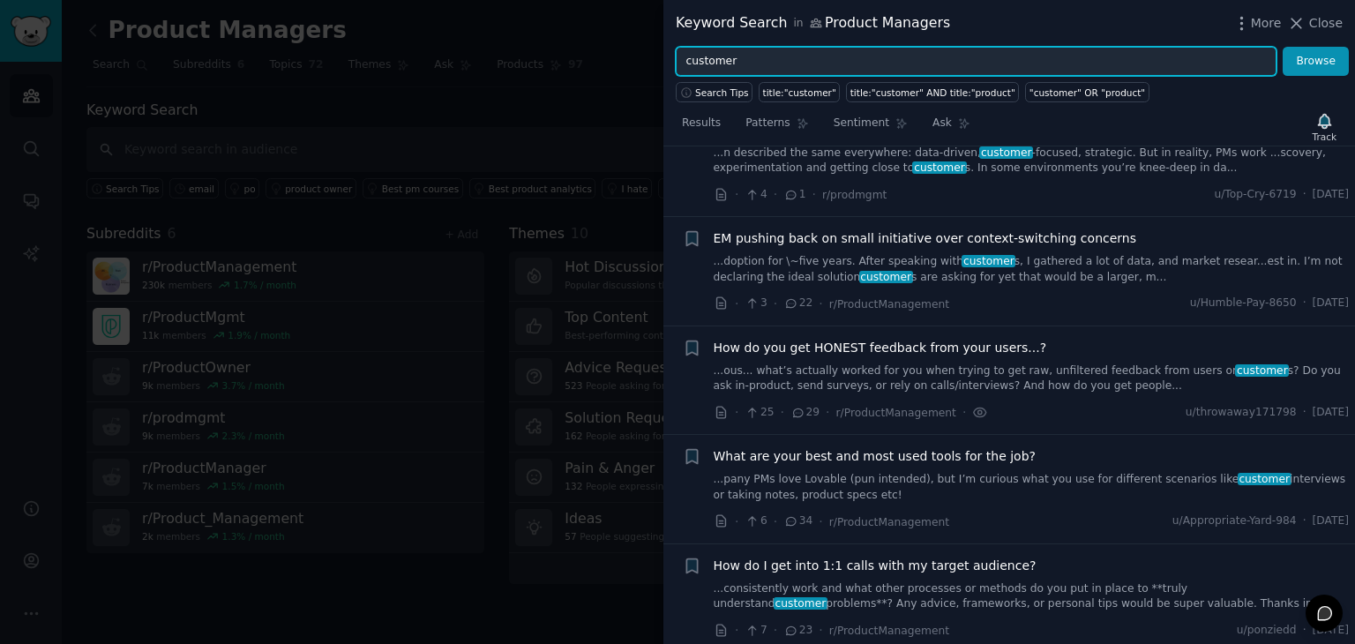
scroll to position [87, 0]
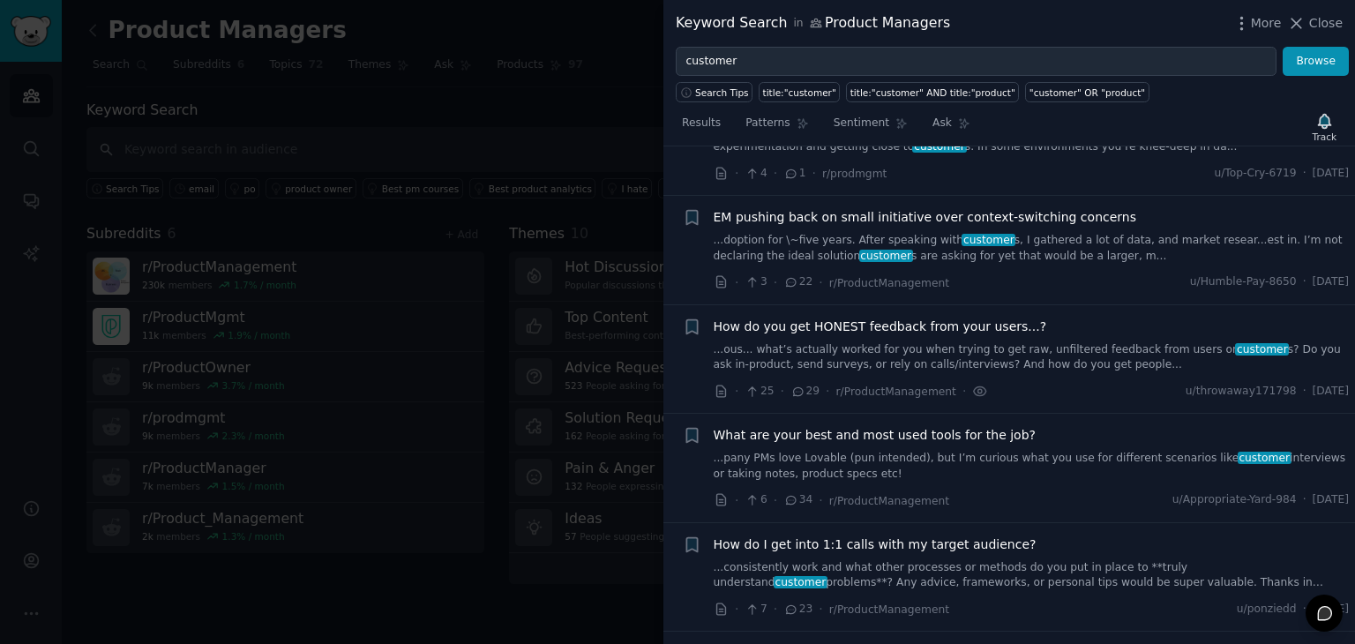
drag, startPoint x: 1010, startPoint y: 246, endPoint x: 995, endPoint y: 244, distance: 15.1
click at [995, 244] on link "...doption for \~five years. After speaking with customer s, I gathered a lot o…" at bounding box center [1032, 248] width 636 height 31
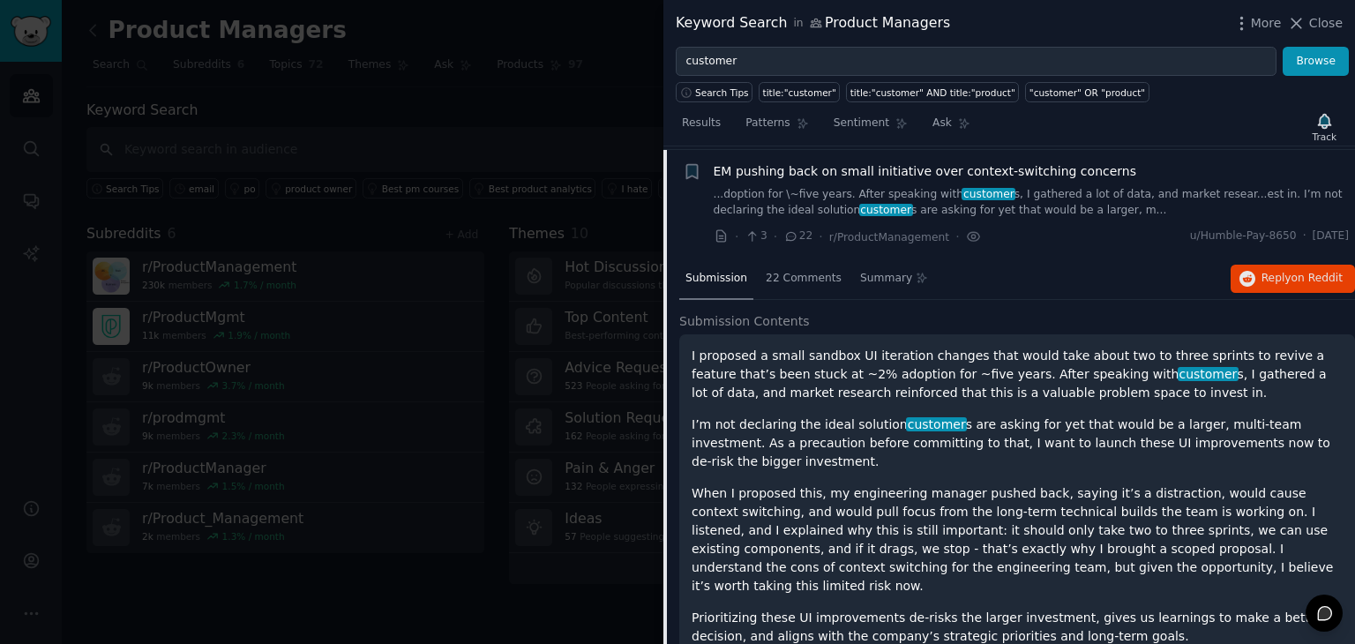
scroll to position [137, 0]
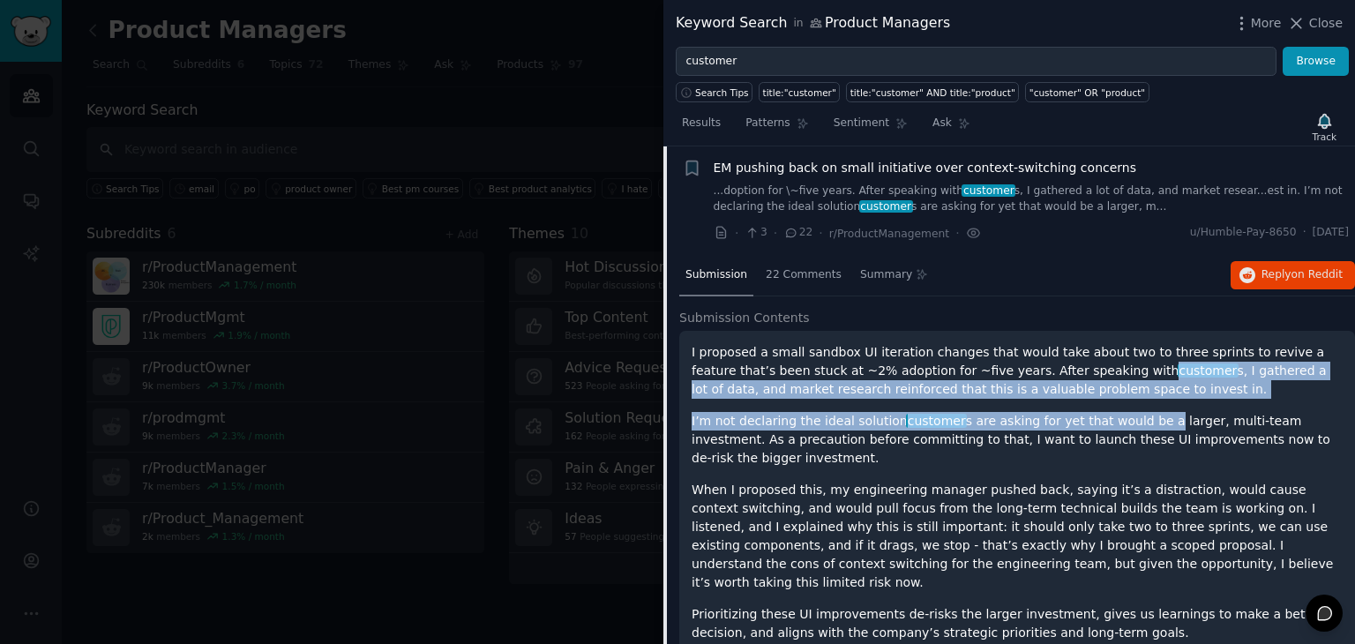
drag, startPoint x: 1043, startPoint y: 370, endPoint x: 1129, endPoint y: 403, distance: 92.7
click at [1129, 403] on div "I proposed a small sandbox UI iteration changes that would take about two to th…" at bounding box center [1017, 527] width 651 height 368
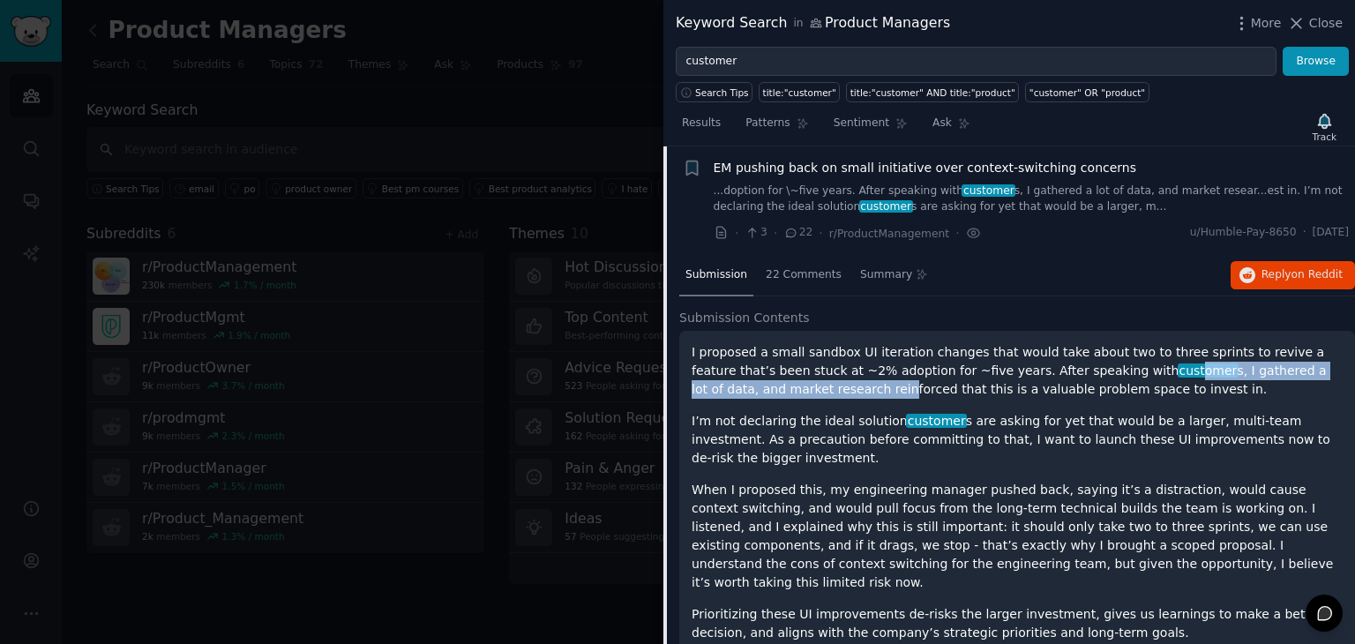
drag, startPoint x: 762, startPoint y: 393, endPoint x: 1064, endPoint y: 377, distance: 302.1
click at [1064, 377] on p "I proposed a small sandbox UI iteration changes that would take about two to th…" at bounding box center [1017, 371] width 651 height 56
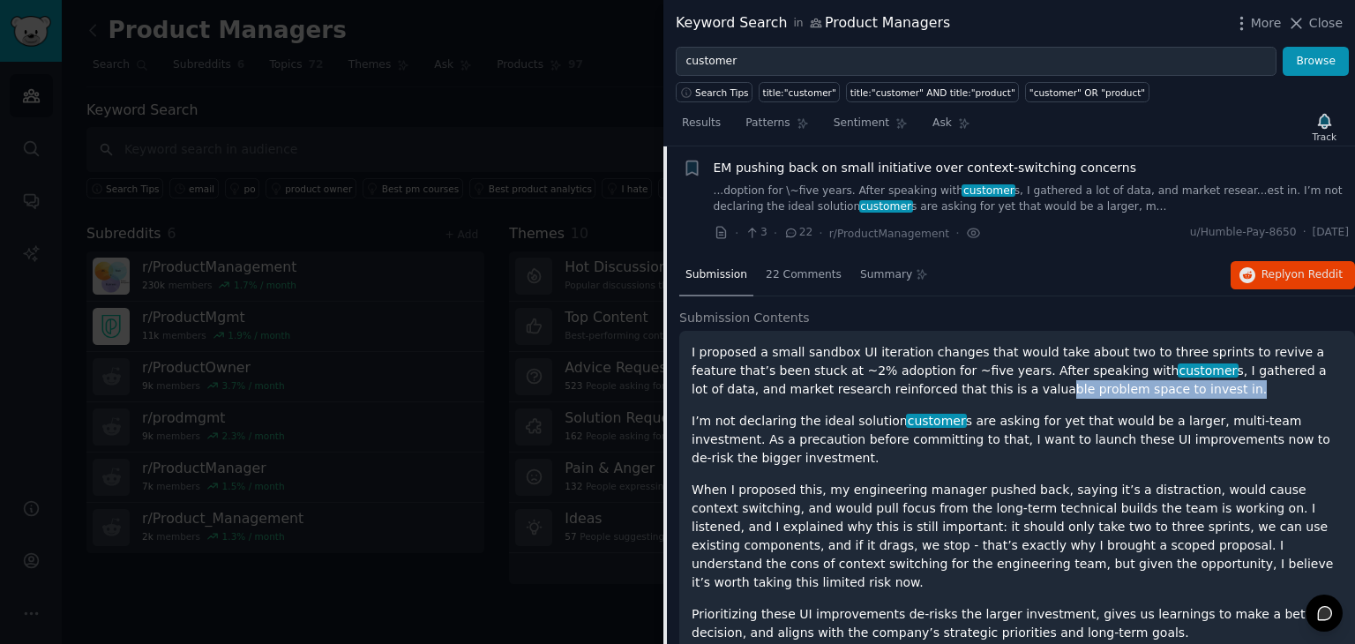
drag, startPoint x: 1068, startPoint y: 384, endPoint x: 893, endPoint y: 387, distance: 175.6
click at [893, 387] on p "I proposed a small sandbox UI iteration changes that would take about two to th…" at bounding box center [1017, 371] width 651 height 56
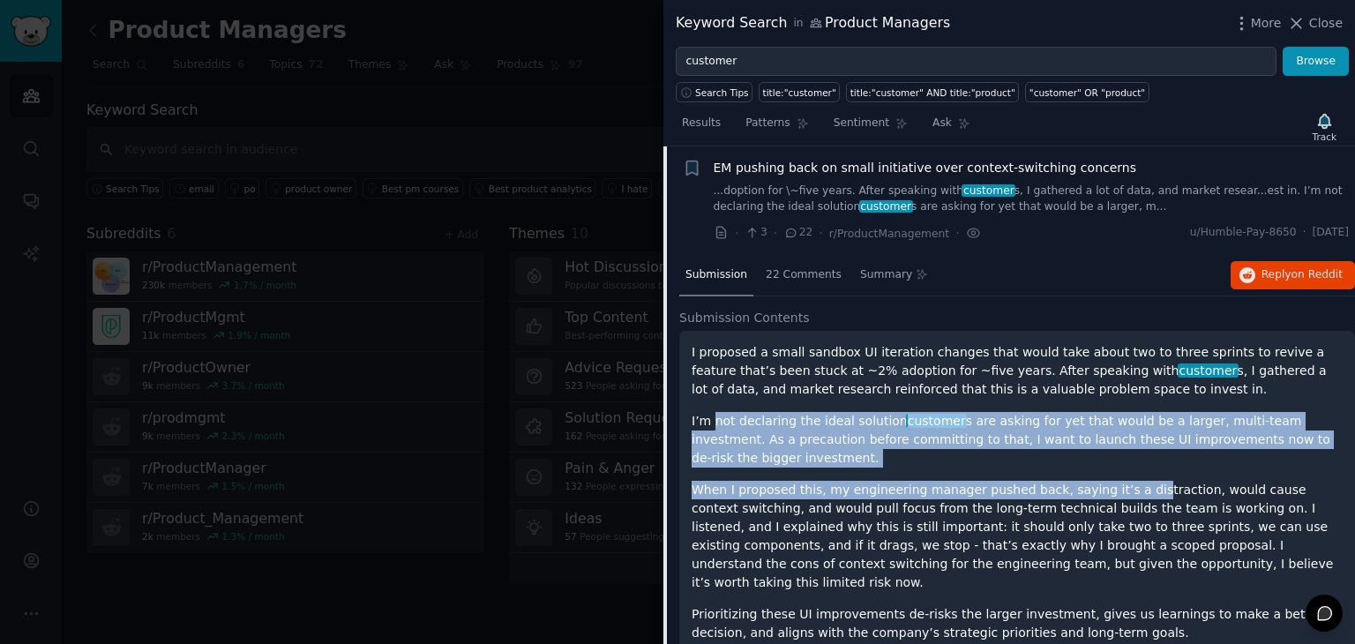
drag, startPoint x: 713, startPoint y: 411, endPoint x: 1109, endPoint y: 451, distance: 398.1
click at [1109, 451] on div "I proposed a small sandbox UI iteration changes that would take about two to th…" at bounding box center [1017, 527] width 651 height 368
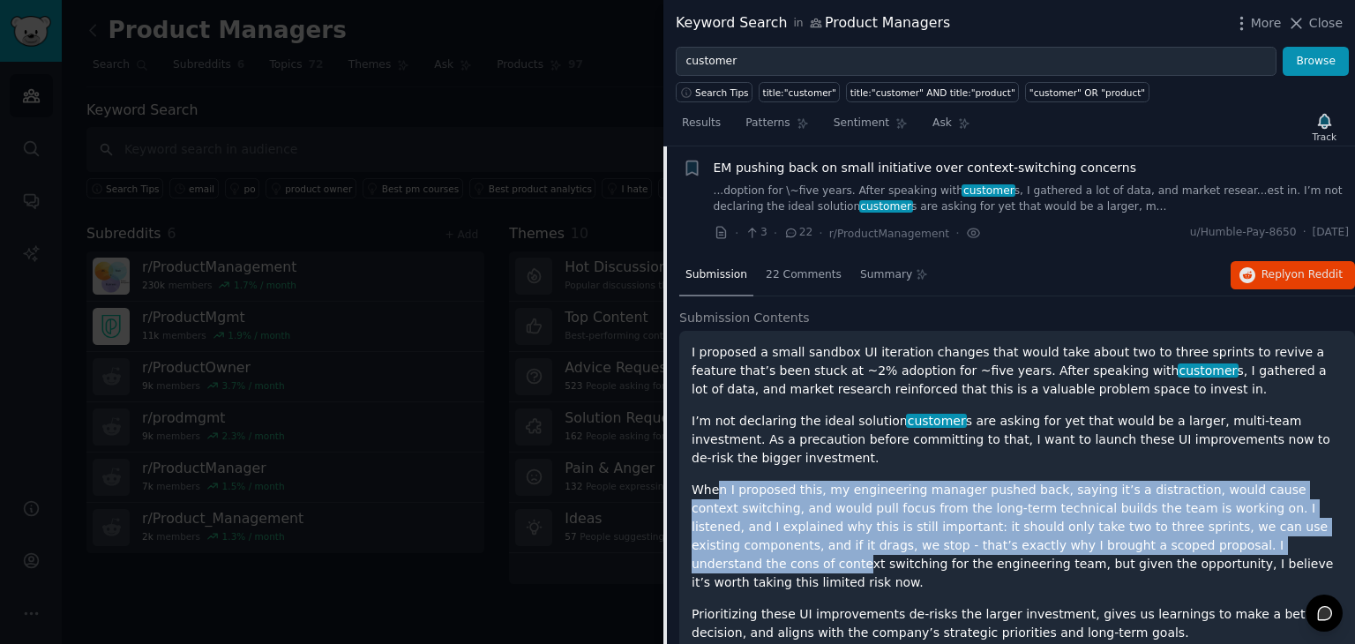
drag, startPoint x: 717, startPoint y: 470, endPoint x: 1084, endPoint y: 535, distance: 372.6
click at [1084, 535] on p "When I proposed this, my engineering manager pushed back, saying it’s a distrac…" at bounding box center [1017, 536] width 651 height 111
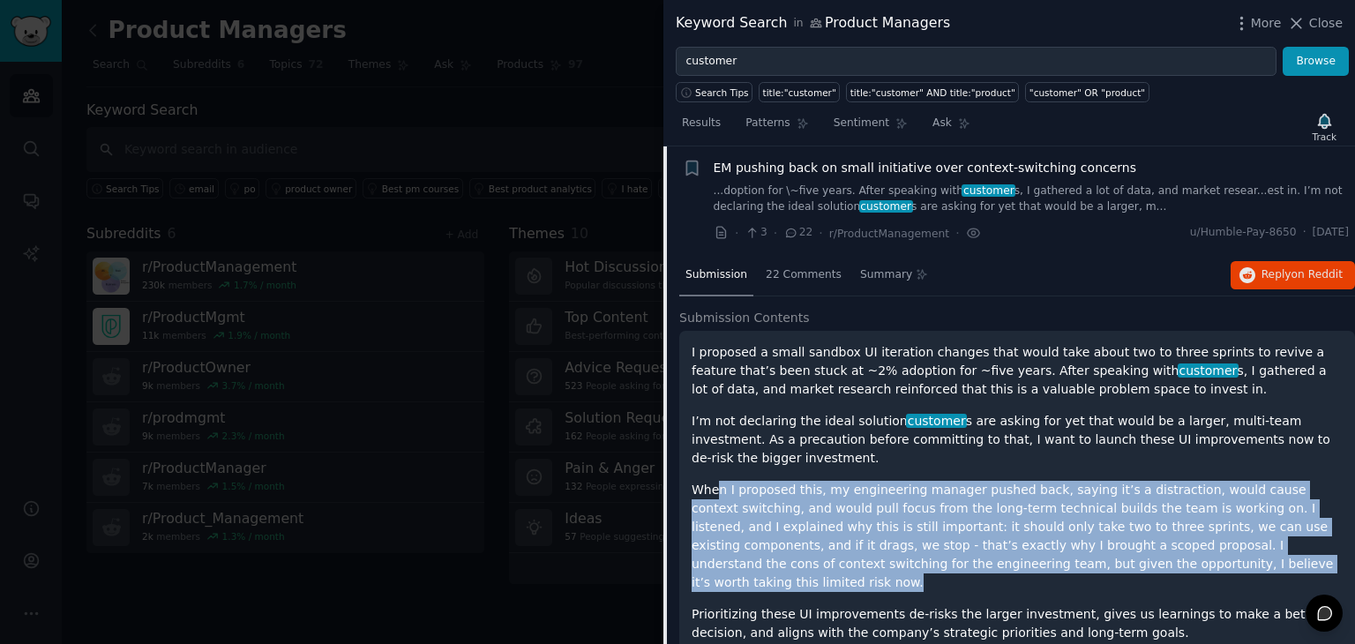
click at [1084, 535] on p "When I proposed this, my engineering manager pushed back, saying it’s a distrac…" at bounding box center [1017, 536] width 651 height 111
drag, startPoint x: 1084, startPoint y: 535, endPoint x: 1030, endPoint y: 451, distance: 99.6
click at [1030, 451] on div "I proposed a small sandbox UI iteration changes that would take about two to th…" at bounding box center [1017, 527] width 651 height 368
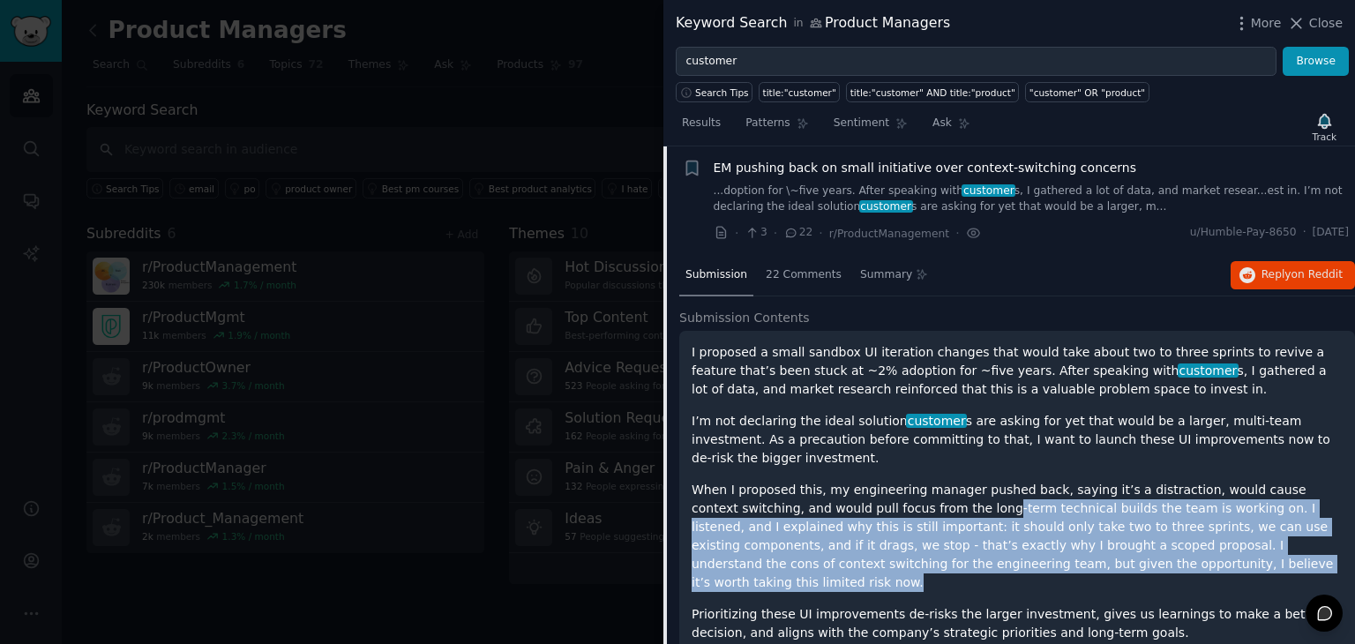
drag, startPoint x: 885, startPoint y: 489, endPoint x: 1087, endPoint y: 552, distance: 211.8
click at [1087, 552] on div "I proposed a small sandbox UI iteration changes that would take about two to th…" at bounding box center [1017, 527] width 651 height 368
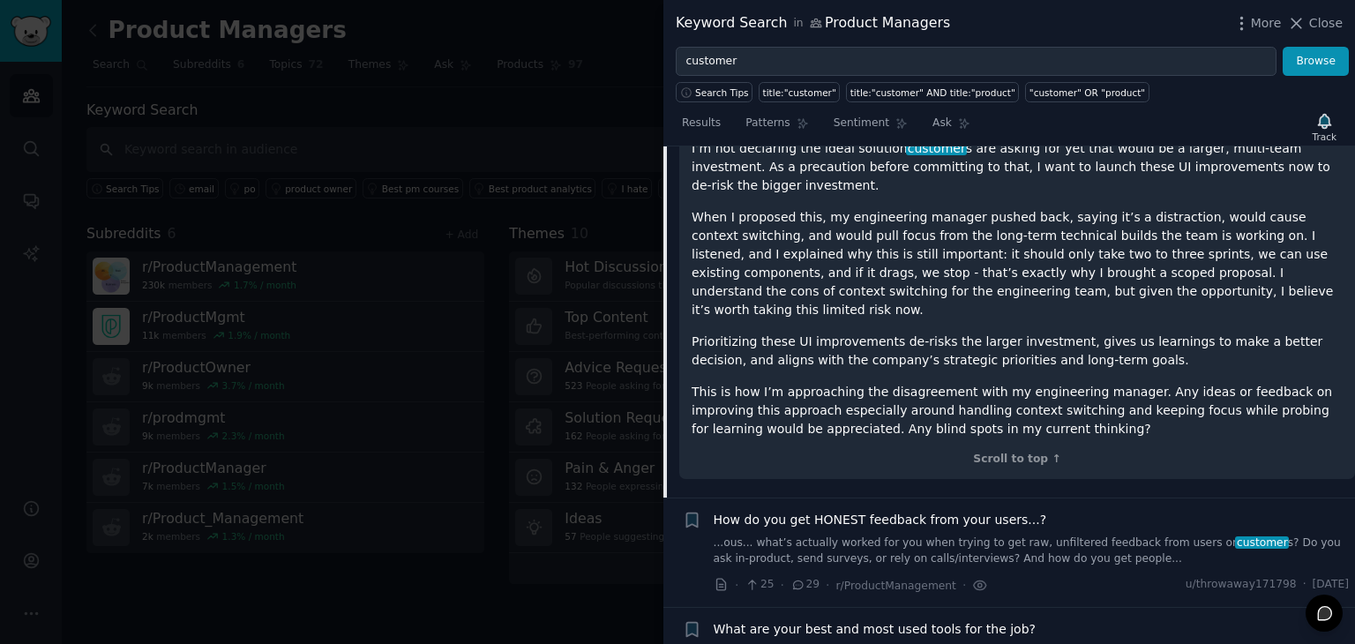
scroll to position [505, 0]
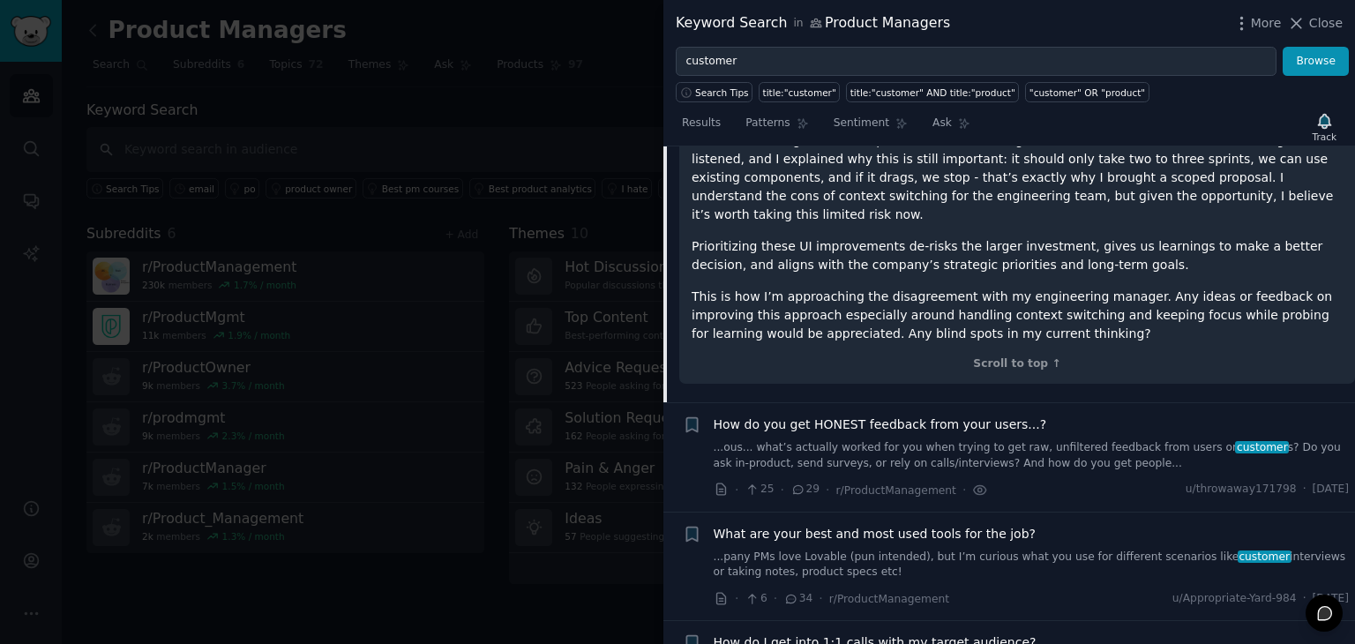
drag, startPoint x: 1034, startPoint y: 403, endPoint x: 1002, endPoint y: 411, distance: 32.7
click at [1002, 440] on link "...ous... what’s actually worked for you when trying to get raw, unfiltered fee…" at bounding box center [1032, 455] width 636 height 31
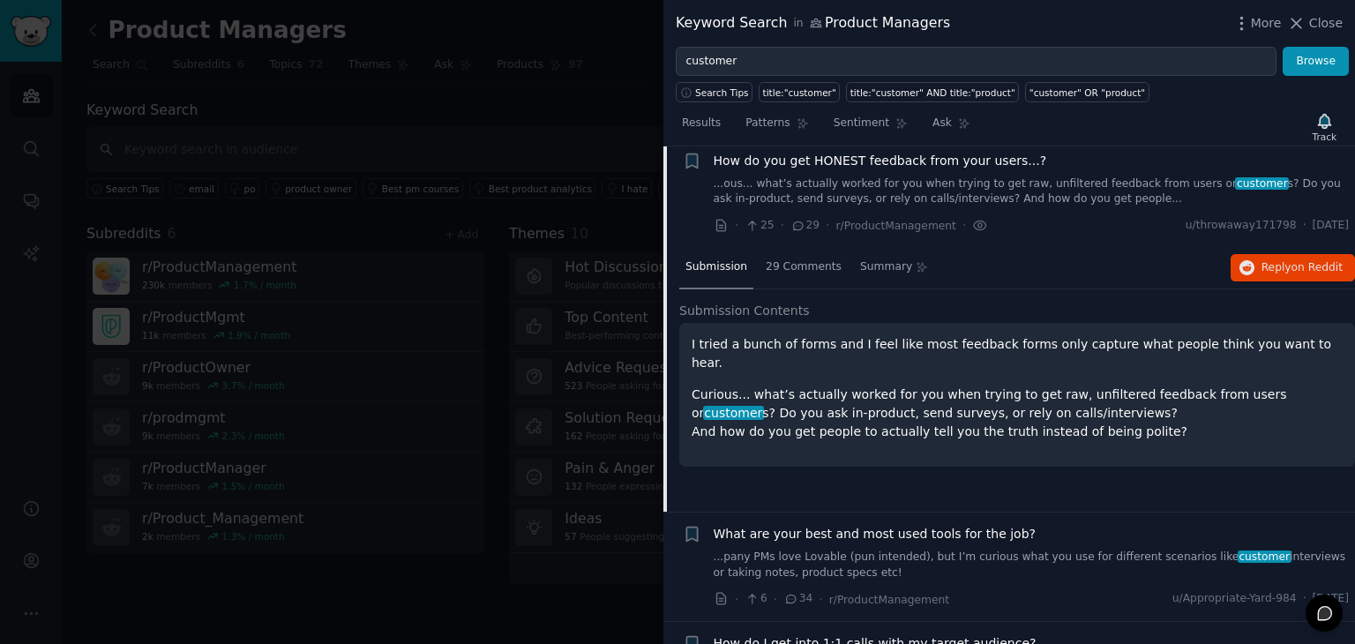
scroll to position [245, 0]
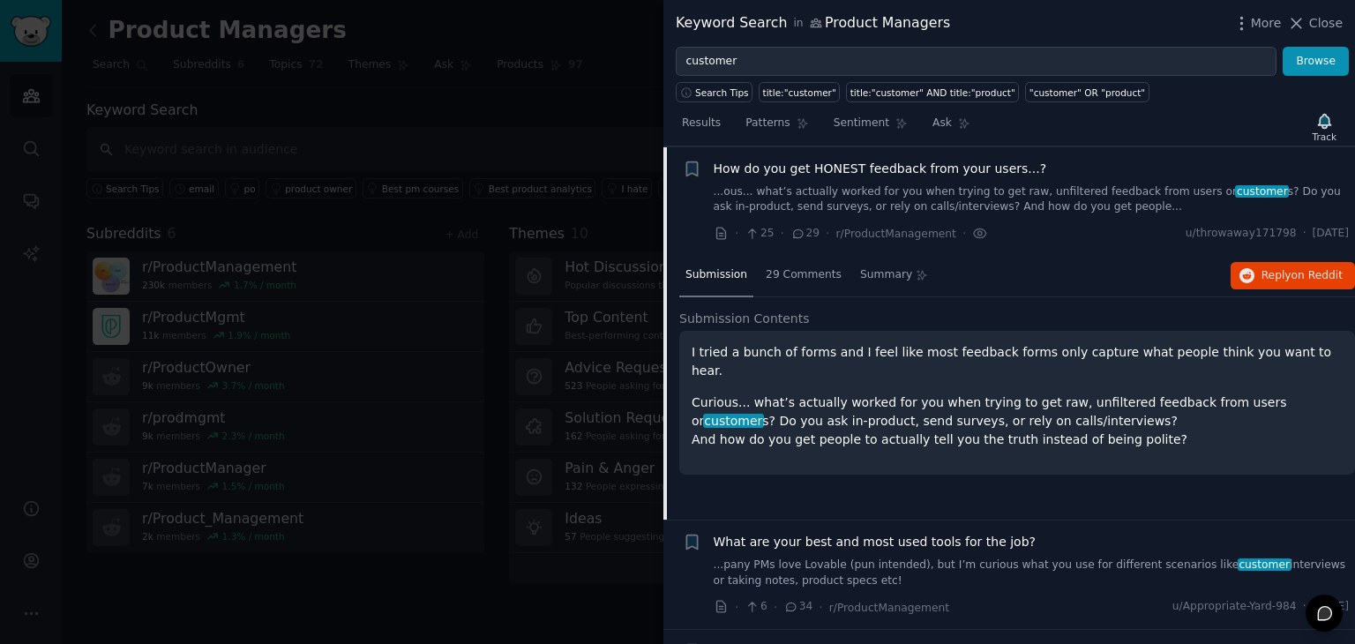
click at [920, 393] on p "Curious... what’s actually worked for you when trying to get raw, unfiltered fe…" at bounding box center [1017, 421] width 651 height 56
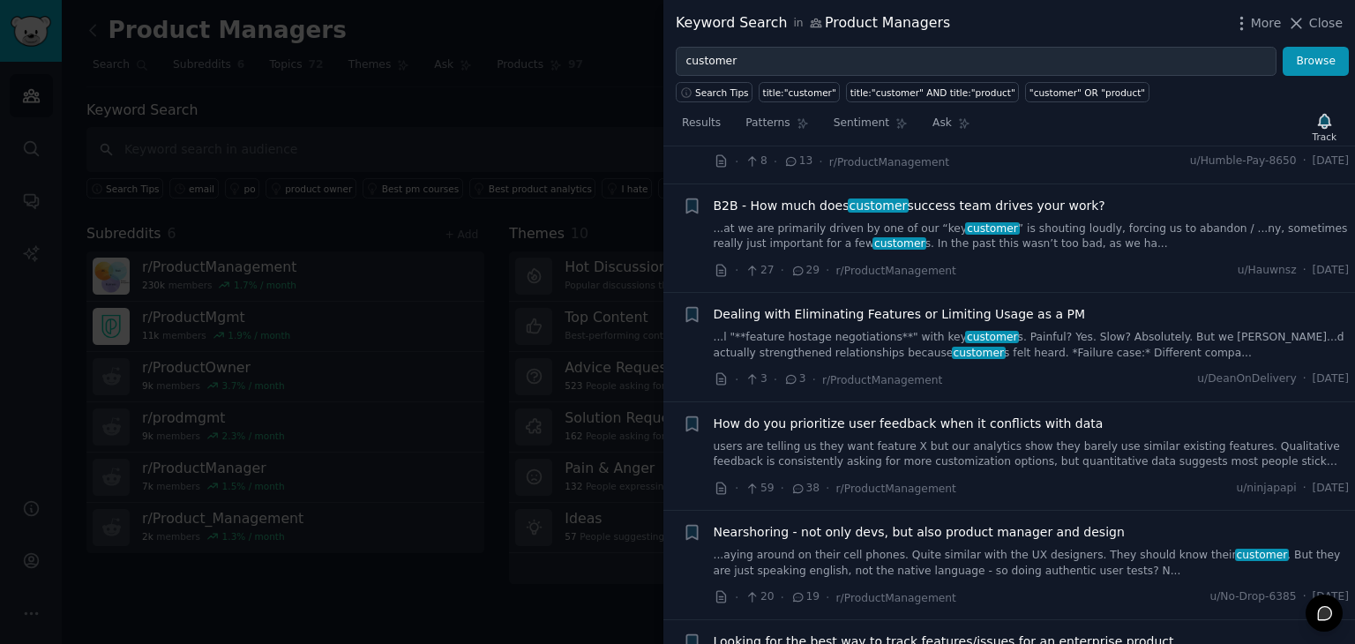
scroll to position [1567, 0]
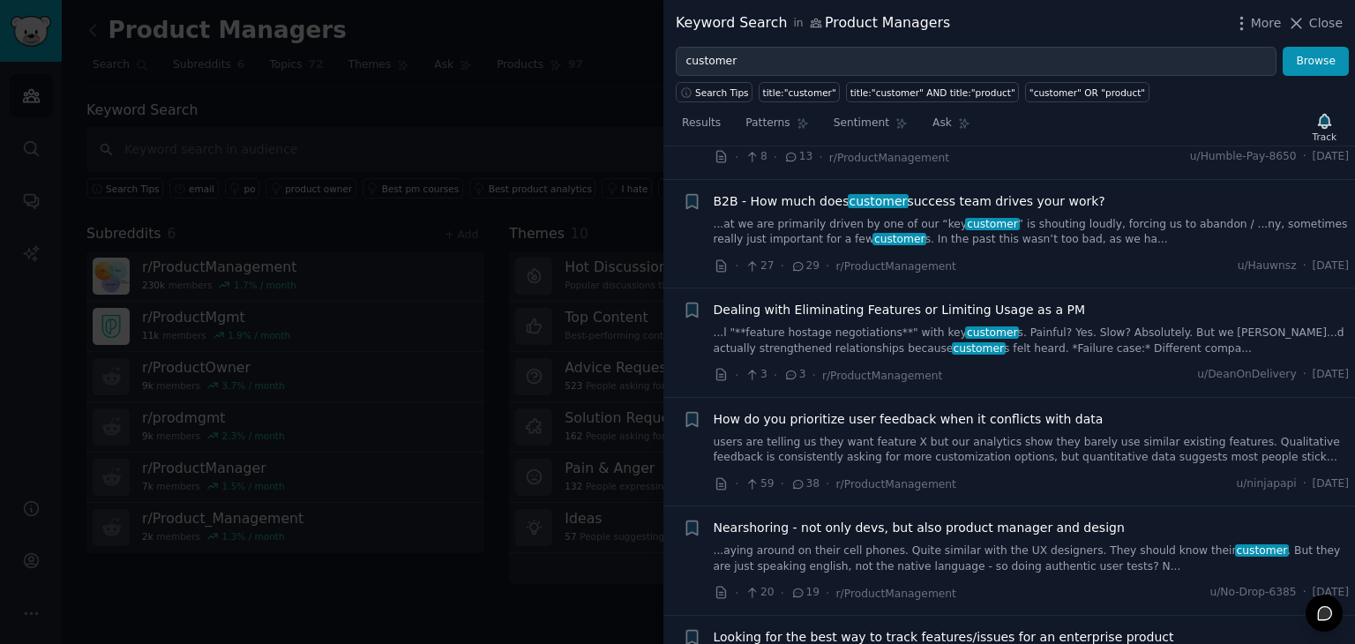
click at [780, 226] on link "...at we are primarily driven by one of our “key customer ” is shouting loudly,…" at bounding box center [1032, 232] width 636 height 31
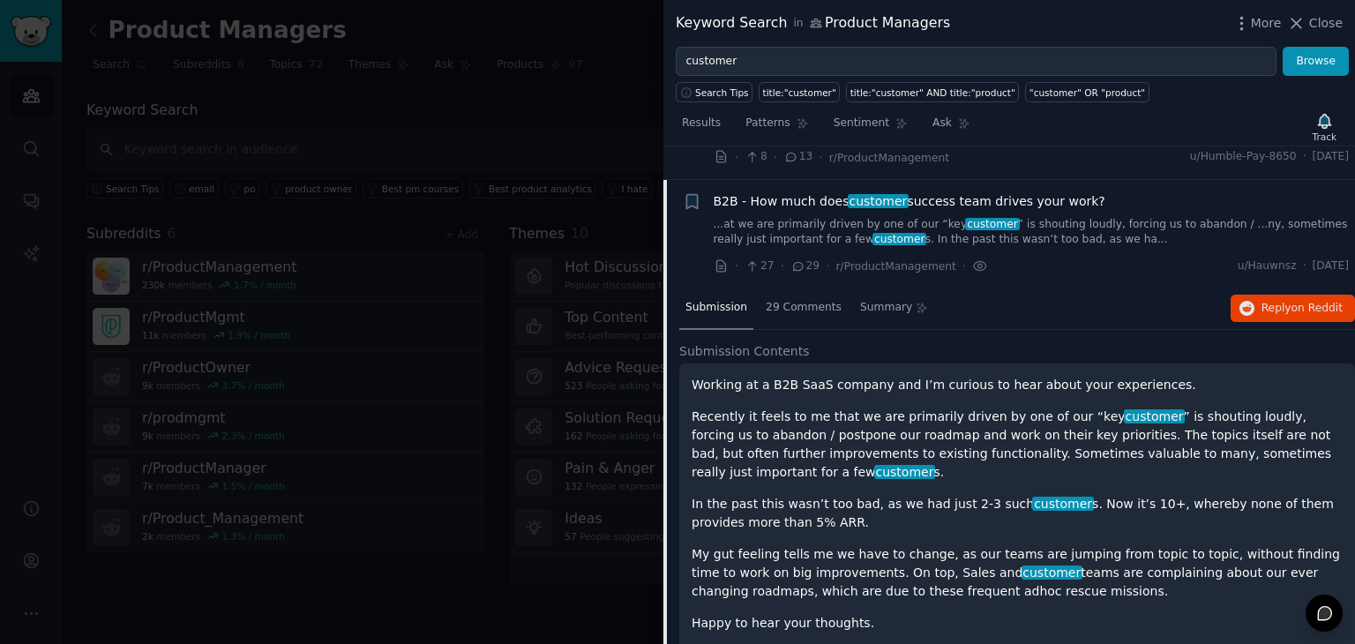
scroll to position [1333, 0]
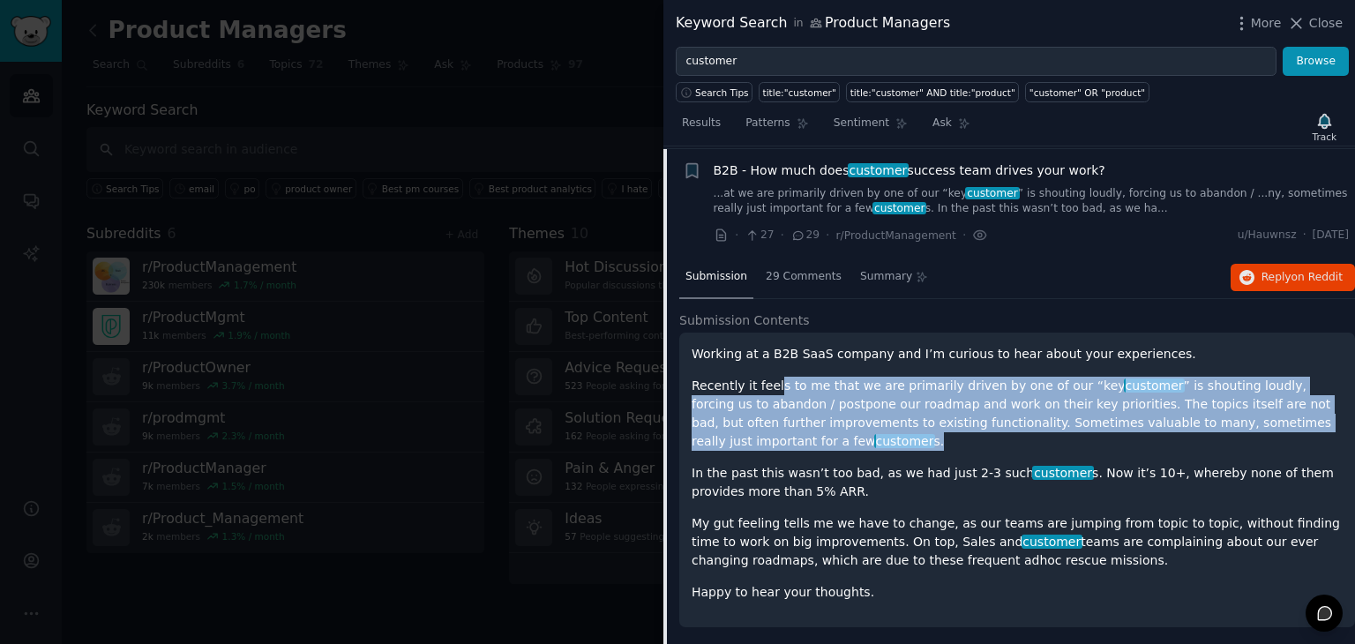
drag, startPoint x: 770, startPoint y: 379, endPoint x: 1070, endPoint y: 431, distance: 304.4
click at [1070, 431] on p "Recently it feels to me that we are primarily driven by one of our “key custome…" at bounding box center [1017, 414] width 651 height 74
drag, startPoint x: 1070, startPoint y: 431, endPoint x: 970, endPoint y: 364, distance: 120.1
click at [970, 364] on div "Working at a B2B SaaS company and I’m curious to hear about your experiences. R…" at bounding box center [1017, 473] width 651 height 257
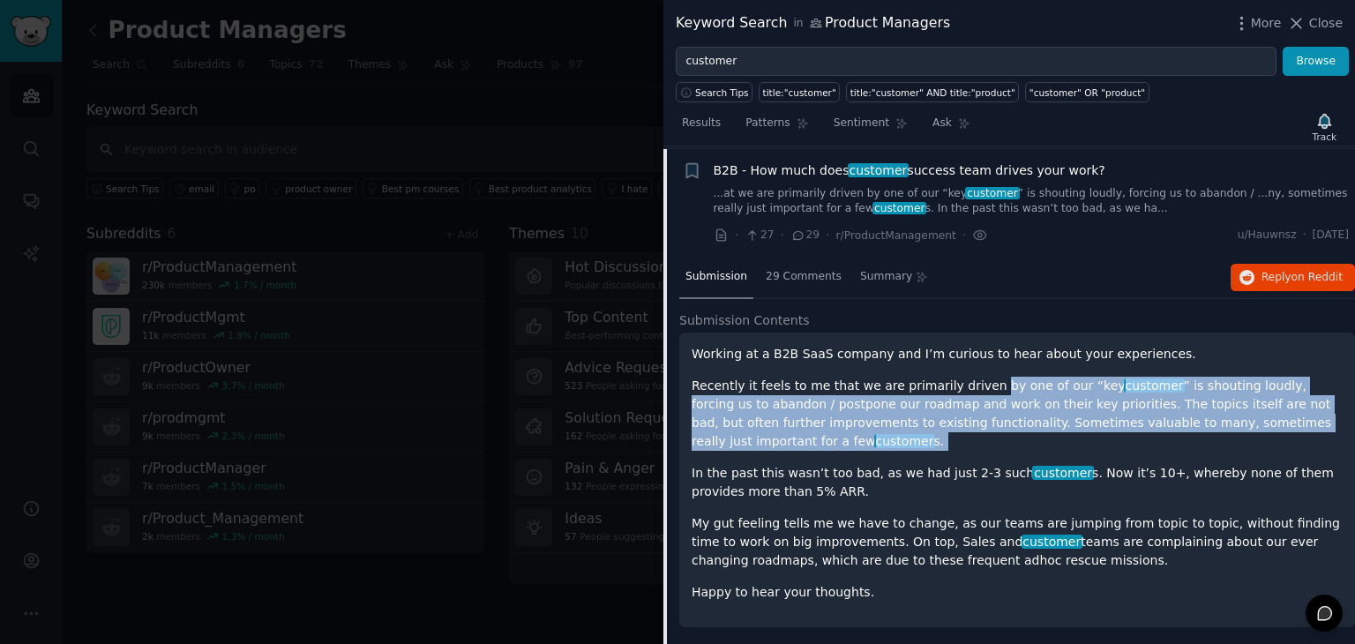
click at [970, 364] on div "Working at a B2B SaaS company and I’m curious to hear about your experiences. R…" at bounding box center [1017, 473] width 651 height 257
drag, startPoint x: 970, startPoint y: 364, endPoint x: 1024, endPoint y: 436, distance: 89.5
click at [1024, 436] on div "Working at a B2B SaaS company and I’m curious to hear about your experiences. R…" at bounding box center [1017, 473] width 651 height 257
click at [1024, 436] on p "Recently it feels to me that we are primarily driven by one of our “key custome…" at bounding box center [1017, 414] width 651 height 74
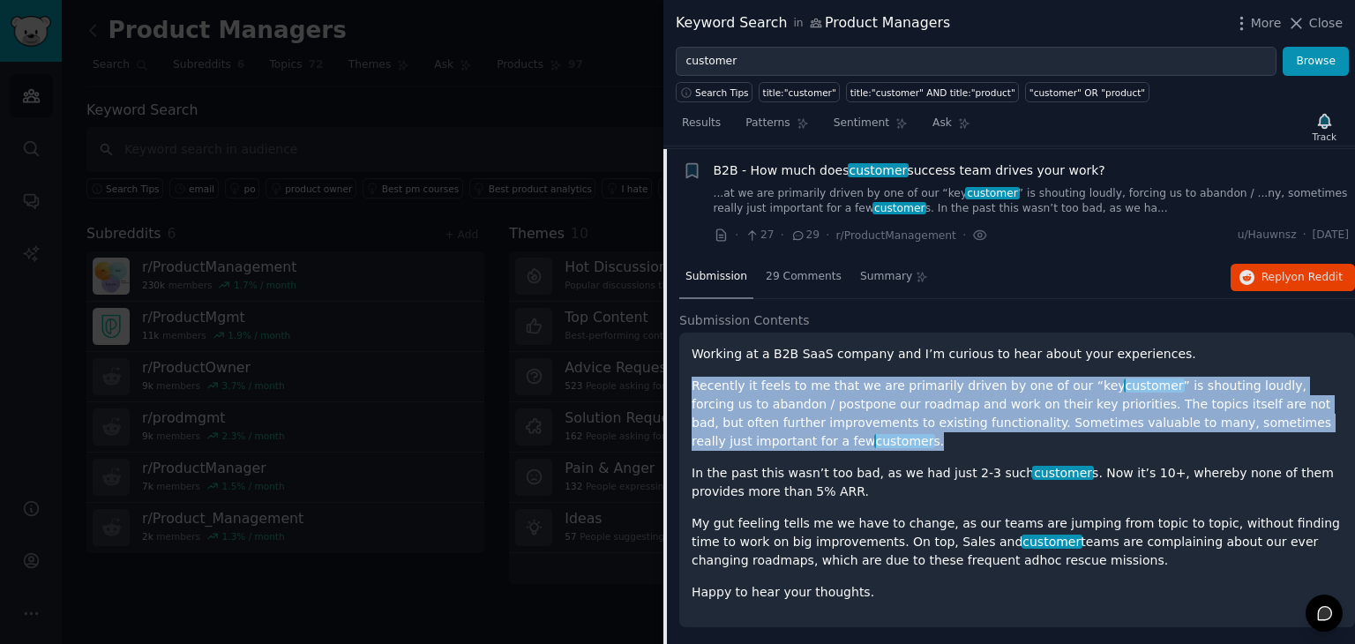
drag, startPoint x: 1024, startPoint y: 436, endPoint x: 692, endPoint y: 382, distance: 336.9
click at [692, 382] on p "Recently it feels to me that we are primarily driven by one of our “key custome…" at bounding box center [1017, 414] width 651 height 74
drag, startPoint x: 692, startPoint y: 382, endPoint x: 774, endPoint y: 435, distance: 97.6
click at [774, 435] on p "Recently it feels to me that we are primarily driven by one of our “key custome…" at bounding box center [1017, 414] width 651 height 74
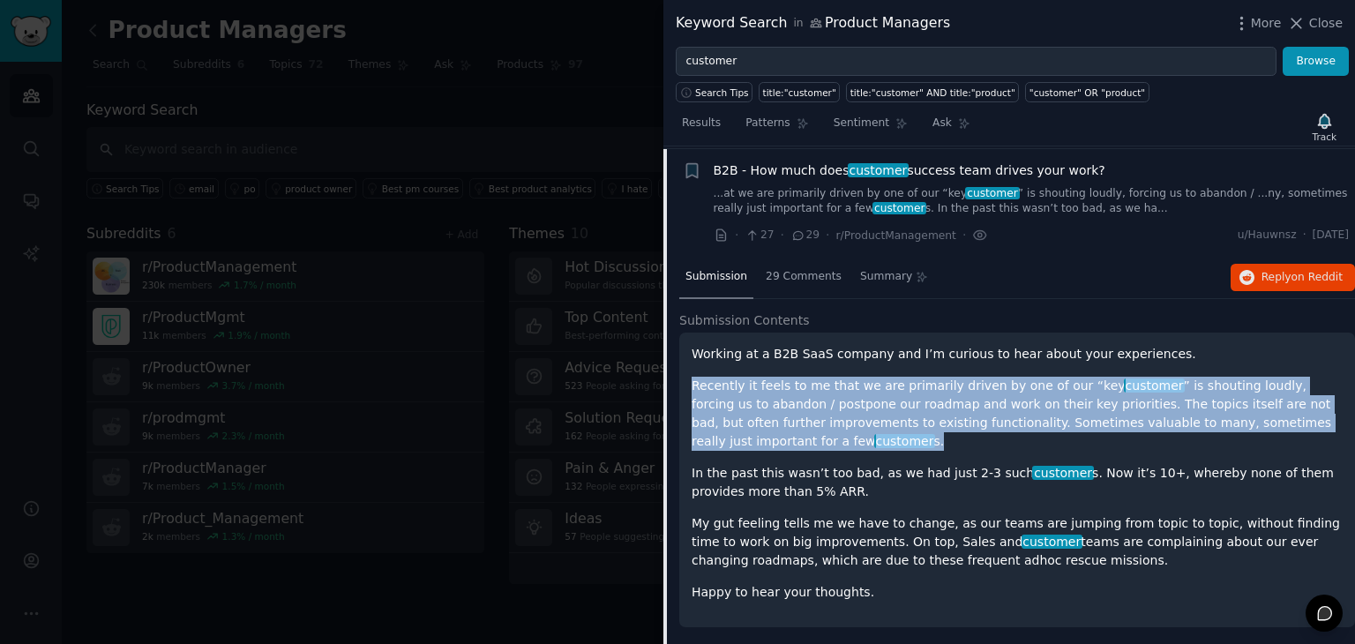
click at [774, 435] on p "Recently it feels to me that we are primarily driven by one of our “key custome…" at bounding box center [1017, 414] width 651 height 74
drag, startPoint x: 774, startPoint y: 435, endPoint x: 798, endPoint y: 488, distance: 58.4
click at [798, 488] on div "Working at a B2B SaaS company and I’m curious to hear about your experiences. R…" at bounding box center [1017, 473] width 651 height 257
click at [798, 488] on p "In the past this wasn’t too bad, as we had just 2-3 such customer s. Now it’s 1…" at bounding box center [1017, 482] width 651 height 37
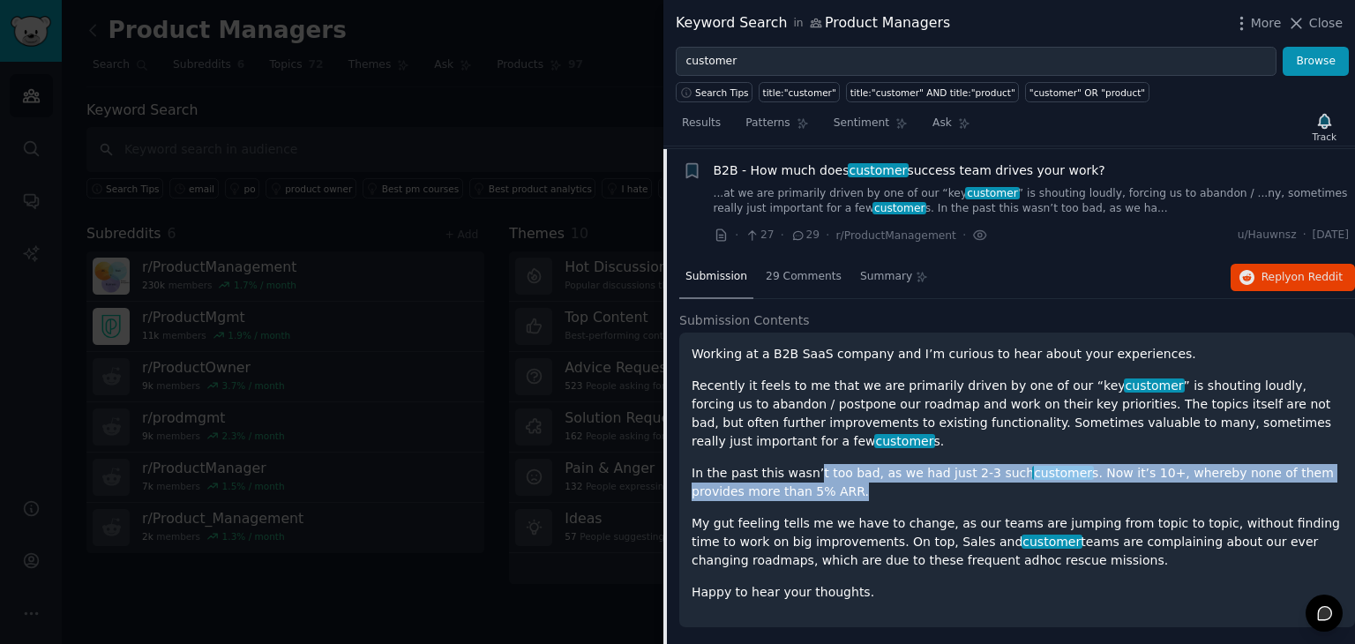
drag, startPoint x: 798, startPoint y: 488, endPoint x: 805, endPoint y: 453, distance: 35.8
click at [805, 453] on div "Working at a B2B SaaS company and I’m curious to hear about your experiences. R…" at bounding box center [1017, 473] width 651 height 257
drag, startPoint x: 805, startPoint y: 453, endPoint x: 821, endPoint y: 487, distance: 38.3
click at [821, 487] on div "Working at a B2B SaaS company and I’m curious to hear about your experiences. R…" at bounding box center [1017, 473] width 651 height 257
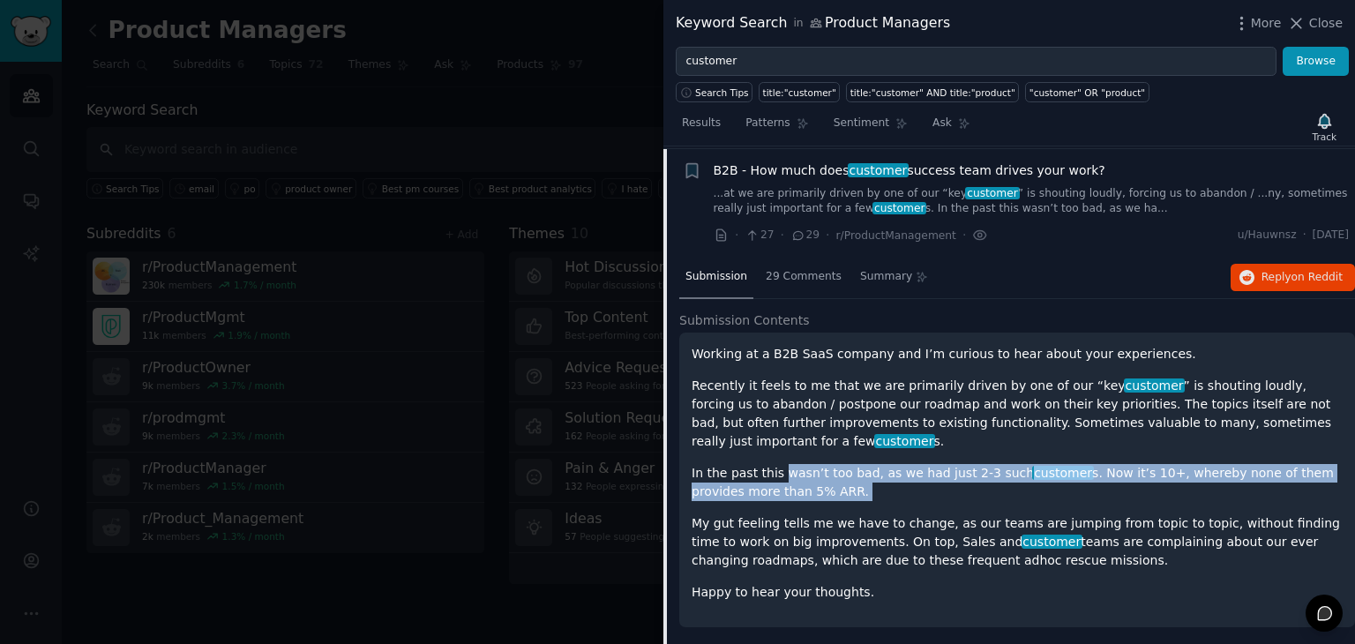
click at [821, 487] on p "In the past this wasn’t too bad, as we had just 2-3 such customer s. Now it’s 1…" at bounding box center [1017, 482] width 651 height 37
drag, startPoint x: 821, startPoint y: 487, endPoint x: 952, endPoint y: 557, distance: 148.0
click at [952, 557] on div "Working at a B2B SaaS company and I’m curious to hear about your experiences. R…" at bounding box center [1017, 473] width 651 height 257
click at [952, 557] on p "My gut feeling tells me we have to change, as our teams are jumping from topic …" at bounding box center [1017, 542] width 651 height 56
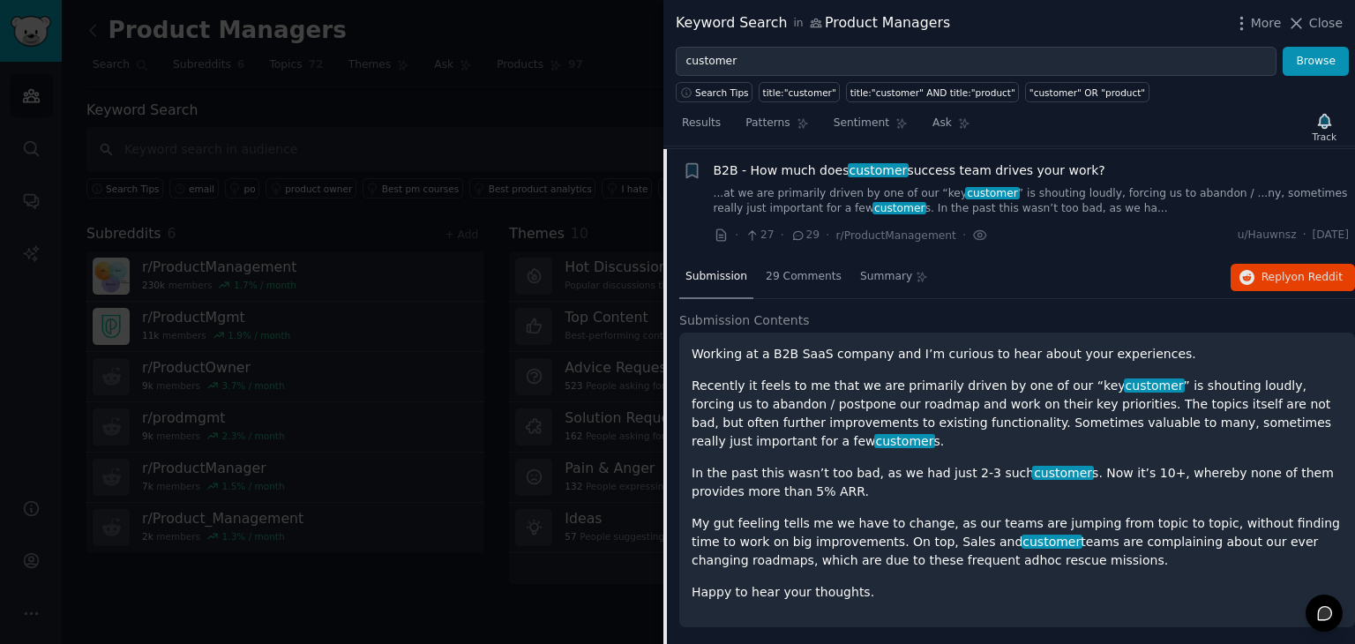
click at [952, 556] on p "My gut feeling tells me we have to change, as our teams are jumping from topic …" at bounding box center [1017, 542] width 651 height 56
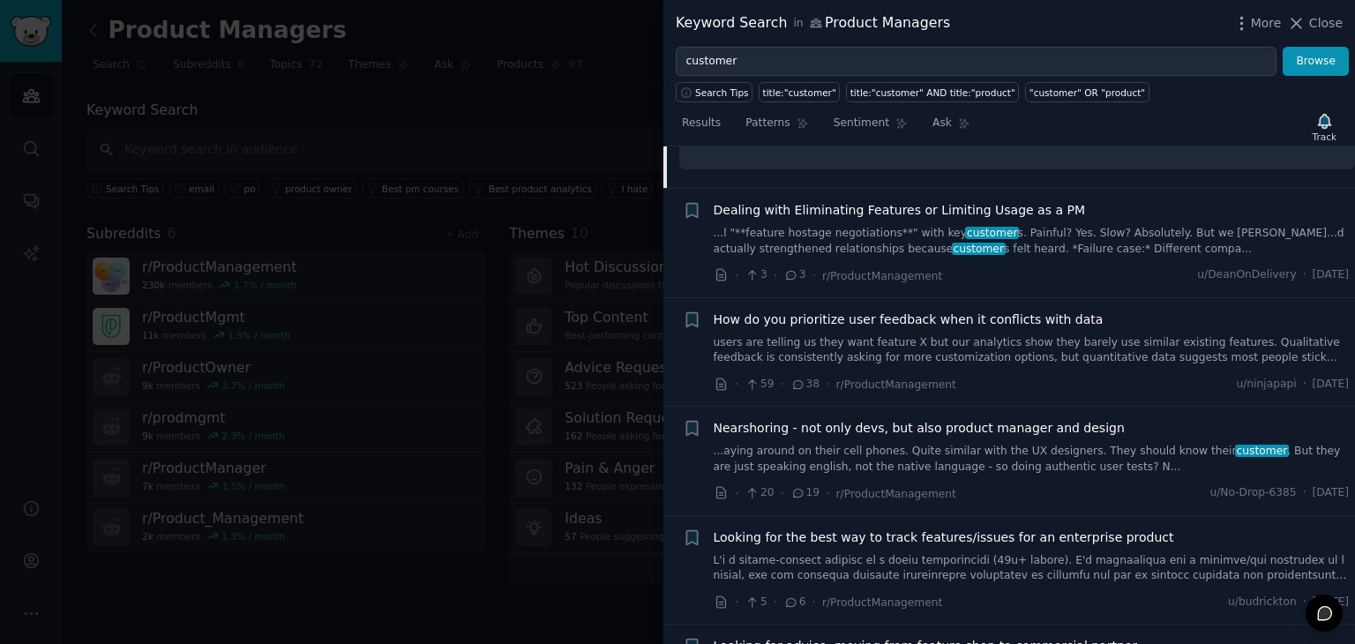
scroll to position [1793, 0]
click at [972, 347] on link "users are telling us they want feature X but our analytics show they barely use…" at bounding box center [1032, 348] width 636 height 31
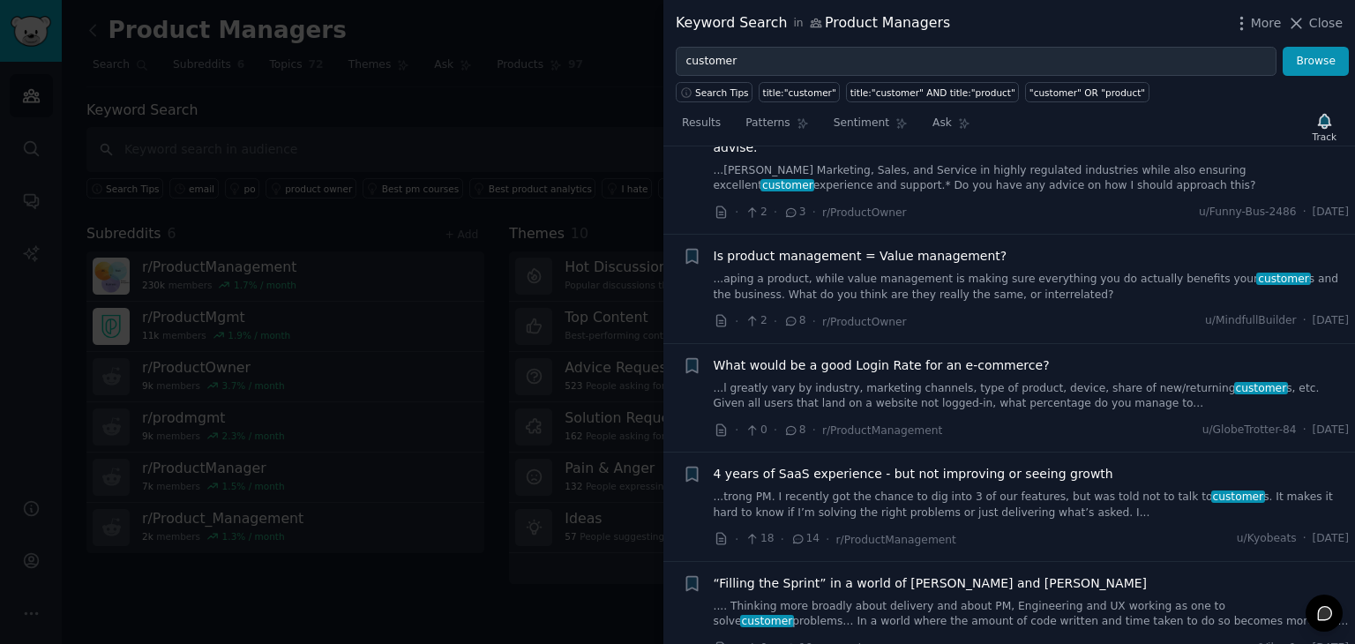
scroll to position [2945, 0]
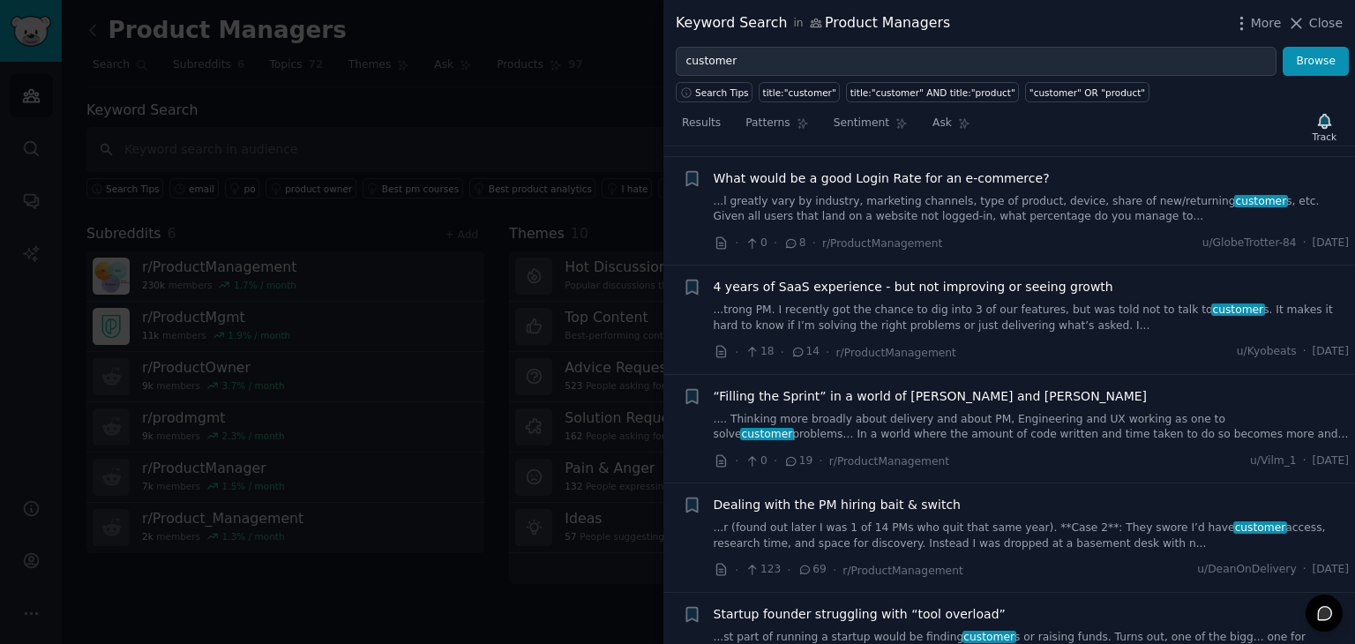
click at [998, 303] on link "...trong PM. I recently got the chance to dig into 3 of our features, but was t…" at bounding box center [1032, 318] width 636 height 31
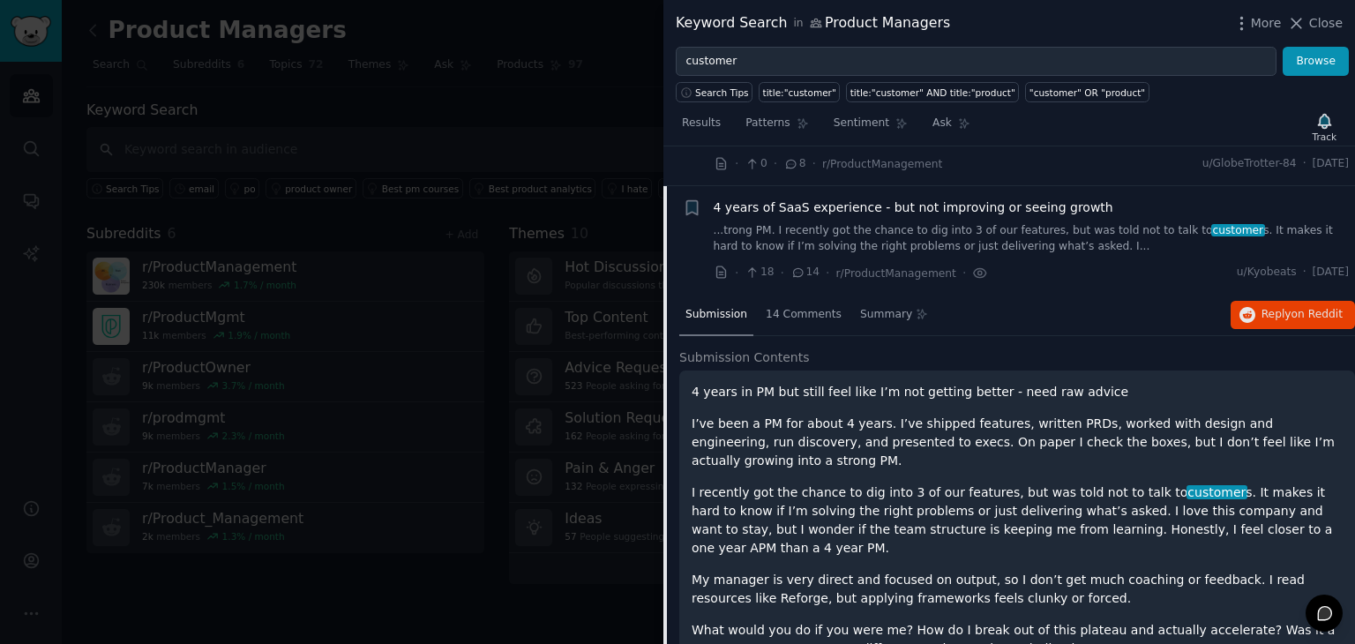
scroll to position [2731, 0]
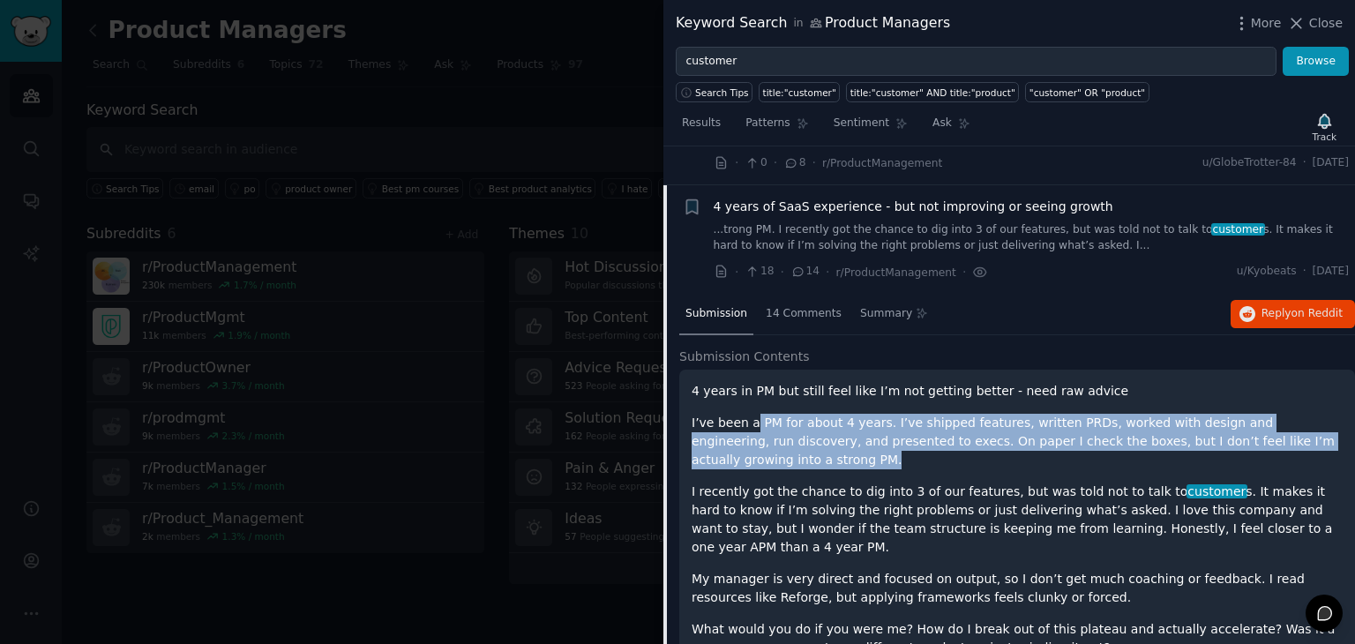
drag, startPoint x: 748, startPoint y: 382, endPoint x: 960, endPoint y: 417, distance: 214.7
click at [960, 417] on p "I’ve been a PM for about 4 years. I’ve shipped features, written PRDs, worked w…" at bounding box center [1017, 442] width 651 height 56
drag, startPoint x: 960, startPoint y: 417, endPoint x: 940, endPoint y: 357, distance: 63.3
click at [940, 382] on div "4 years in PM but still feel like I’m not getting better - need raw advice I’ve…" at bounding box center [1017, 545] width 651 height 326
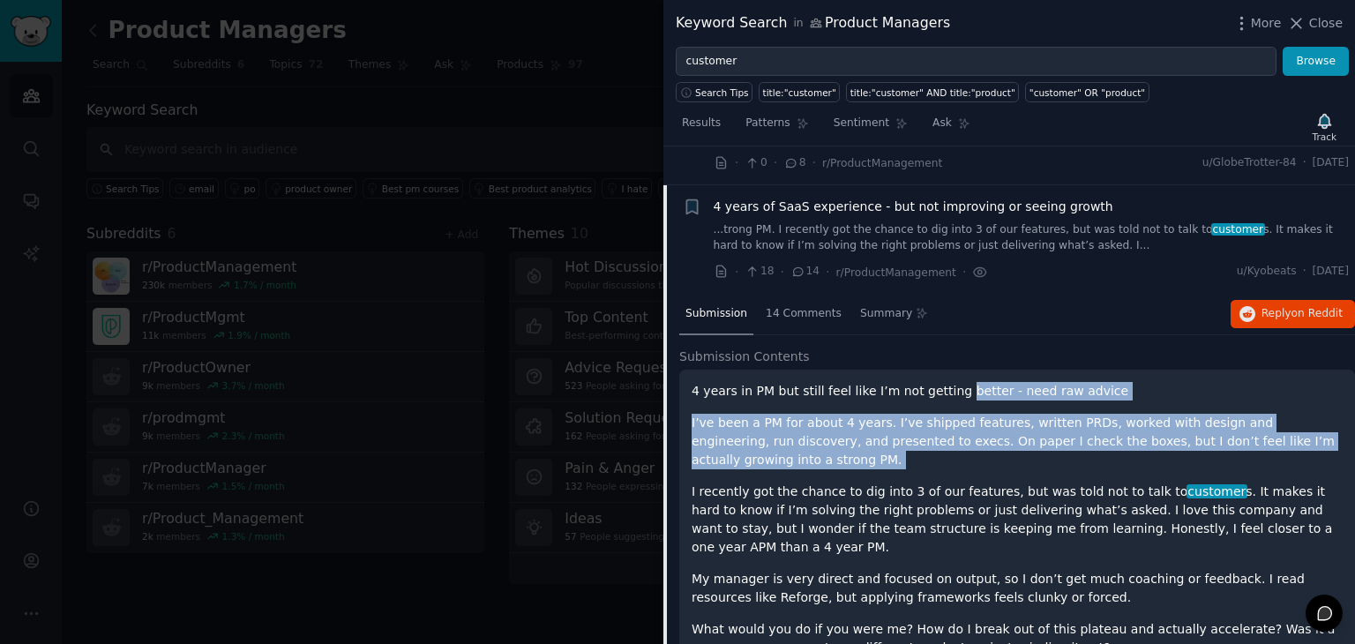
click at [940, 382] on p "4 years in PM but still feel like I’m not getting better - need raw advice" at bounding box center [1017, 391] width 651 height 19
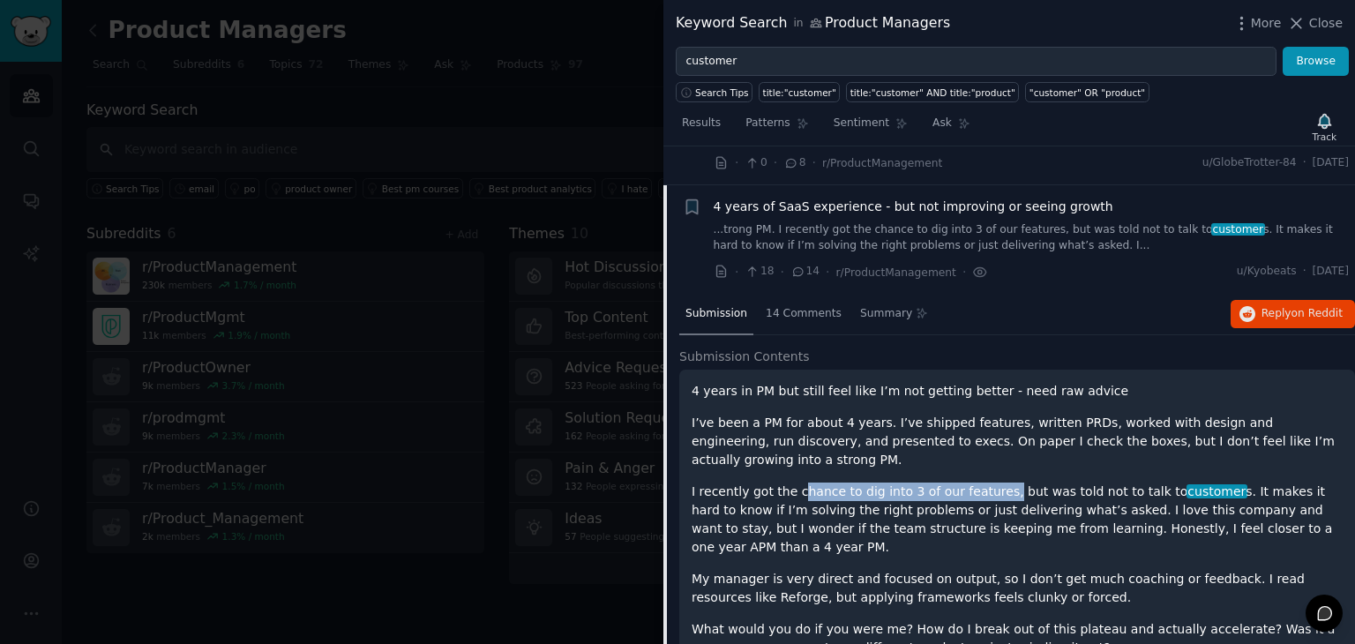
drag, startPoint x: 790, startPoint y: 445, endPoint x: 985, endPoint y: 439, distance: 194.2
click at [985, 439] on div "4 years in PM but still feel like I’m not getting better - need raw advice I’ve…" at bounding box center [1017, 545] width 651 height 326
drag, startPoint x: 990, startPoint y: 441, endPoint x: 1196, endPoint y: 431, distance: 206.7
click at [1196, 431] on div "4 years in PM but still feel like I’m not getting better - need raw advice I’ve…" at bounding box center [1017, 545] width 651 height 326
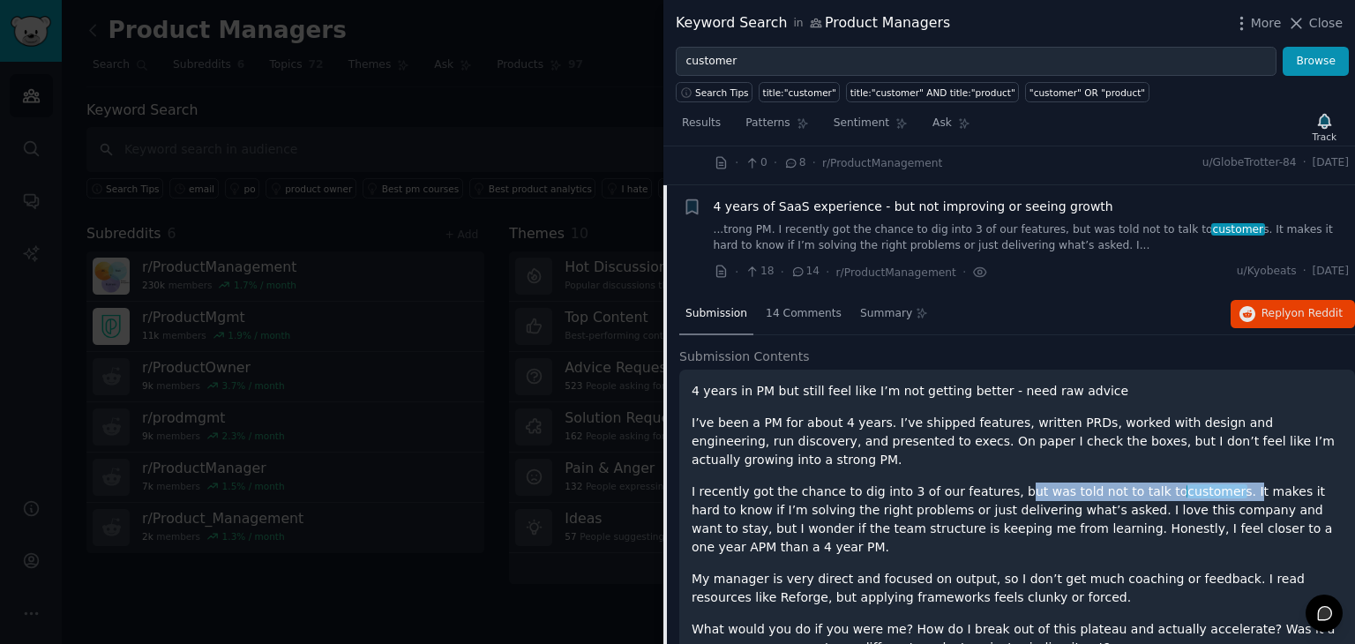
click at [1196, 431] on div "4 years in PM but still feel like I’m not getting better - need raw advice I’ve…" at bounding box center [1017, 545] width 651 height 326
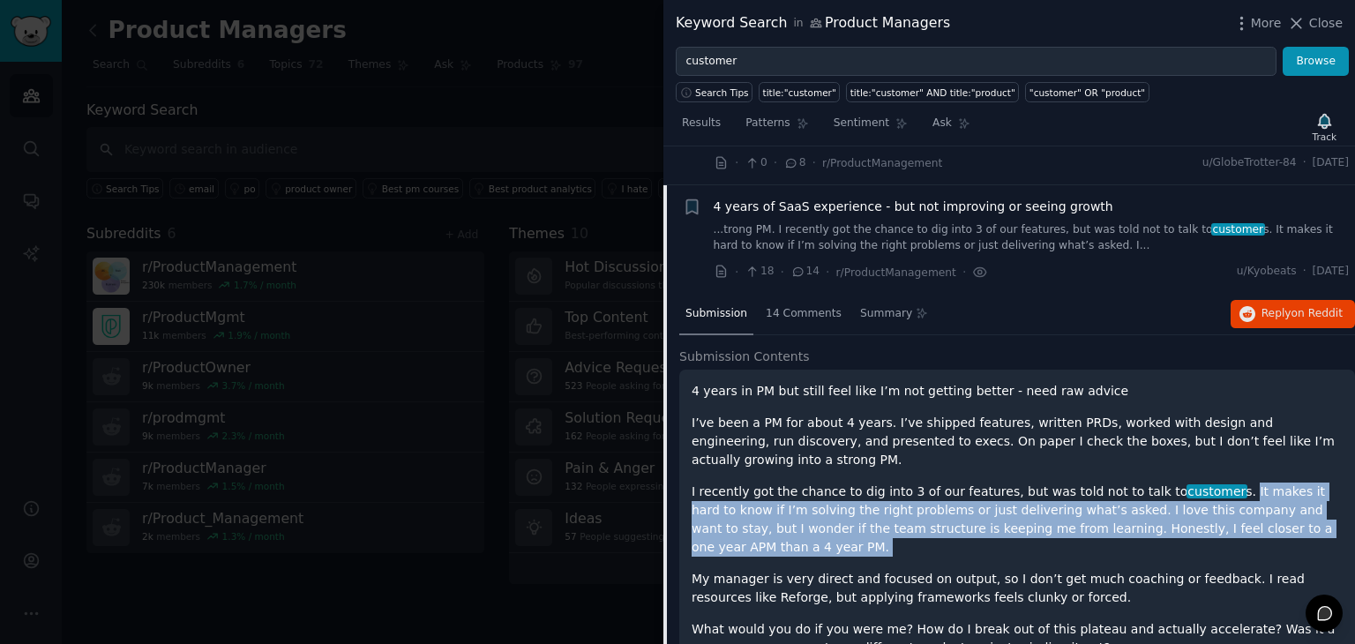
drag, startPoint x: 1196, startPoint y: 431, endPoint x: 1267, endPoint y: 480, distance: 86.2
click at [1267, 480] on div "4 years in PM but still feel like I’m not getting better - need raw advice I’ve…" at bounding box center [1017, 545] width 651 height 326
click at [1267, 483] on p "I recently got the chance to dig into 3 of our features, but was told not to ta…" at bounding box center [1017, 520] width 651 height 74
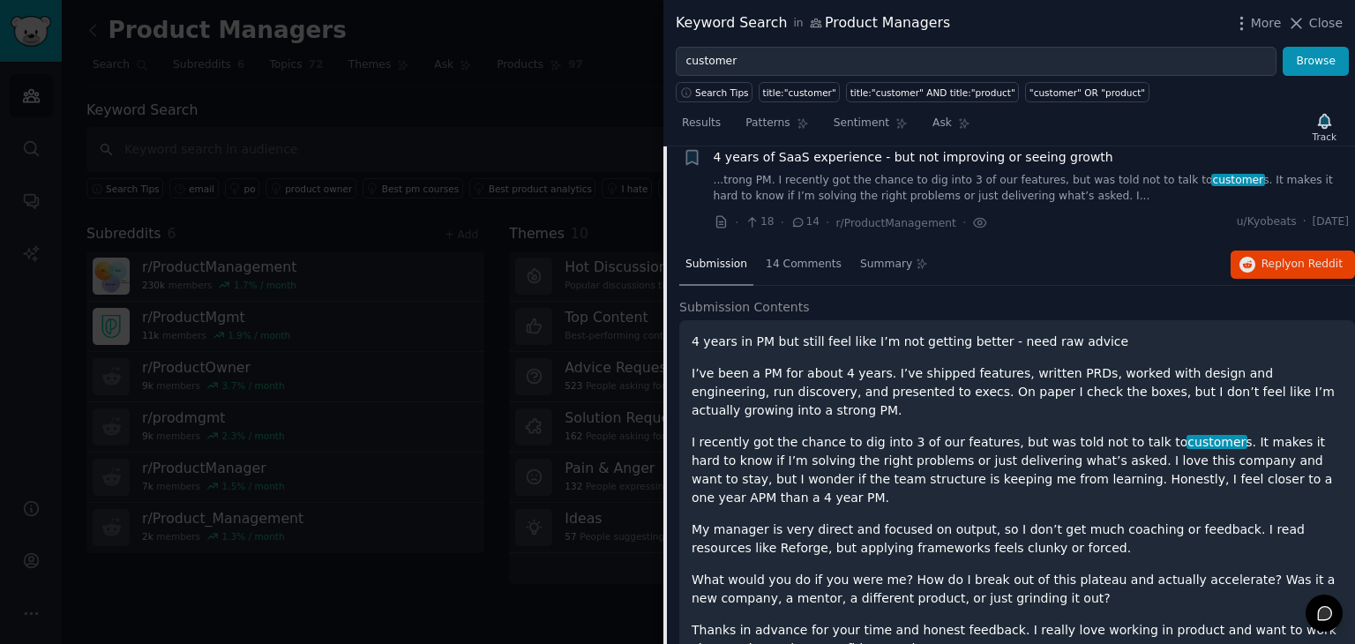
scroll to position [2801, 0]
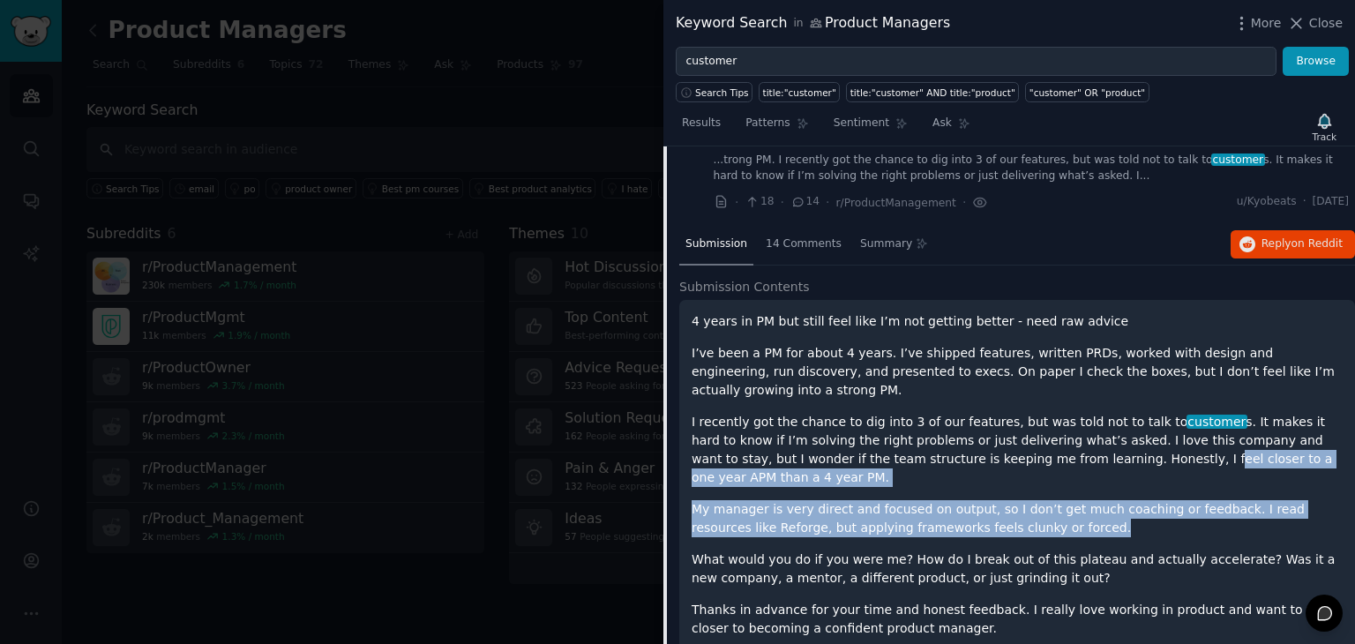
drag, startPoint x: 1009, startPoint y: 468, endPoint x: 995, endPoint y: 428, distance: 43.0
click at [995, 428] on div "4 years in PM but still feel like I’m not getting better - need raw advice I’ve…" at bounding box center [1017, 475] width 651 height 326
click at [995, 428] on p "I recently got the chance to dig into 3 of our features, but was told not to ta…" at bounding box center [1017, 450] width 651 height 74
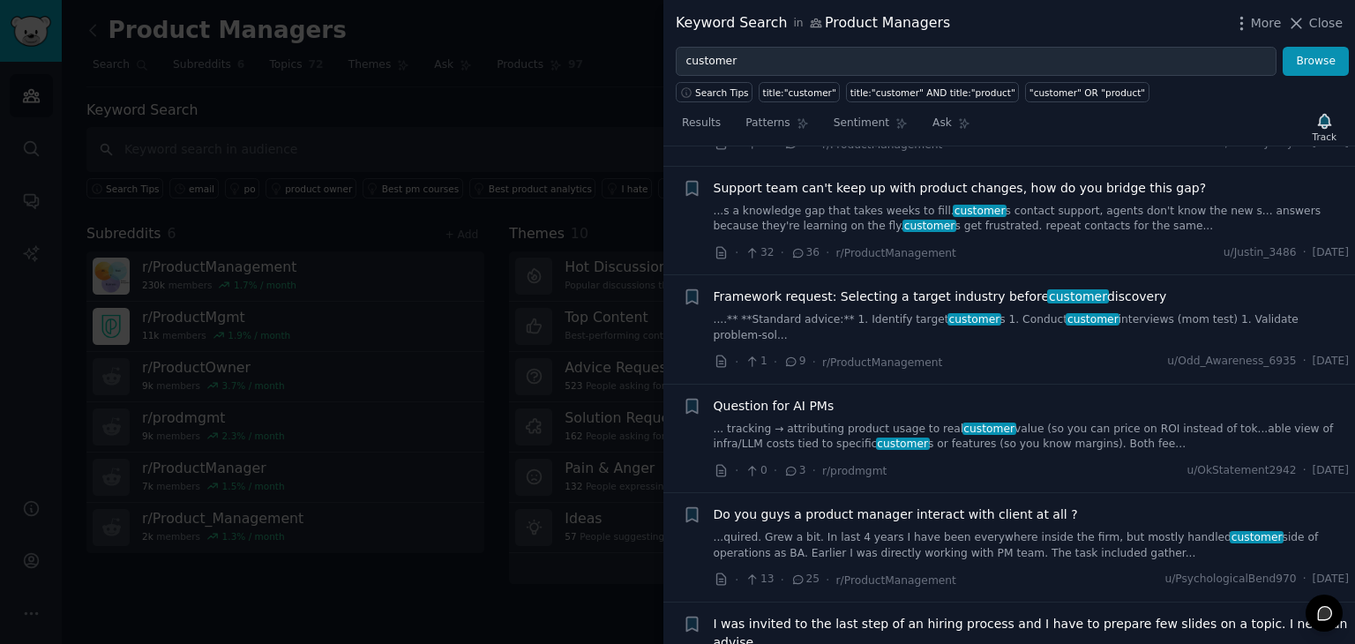
scroll to position [1755, 0]
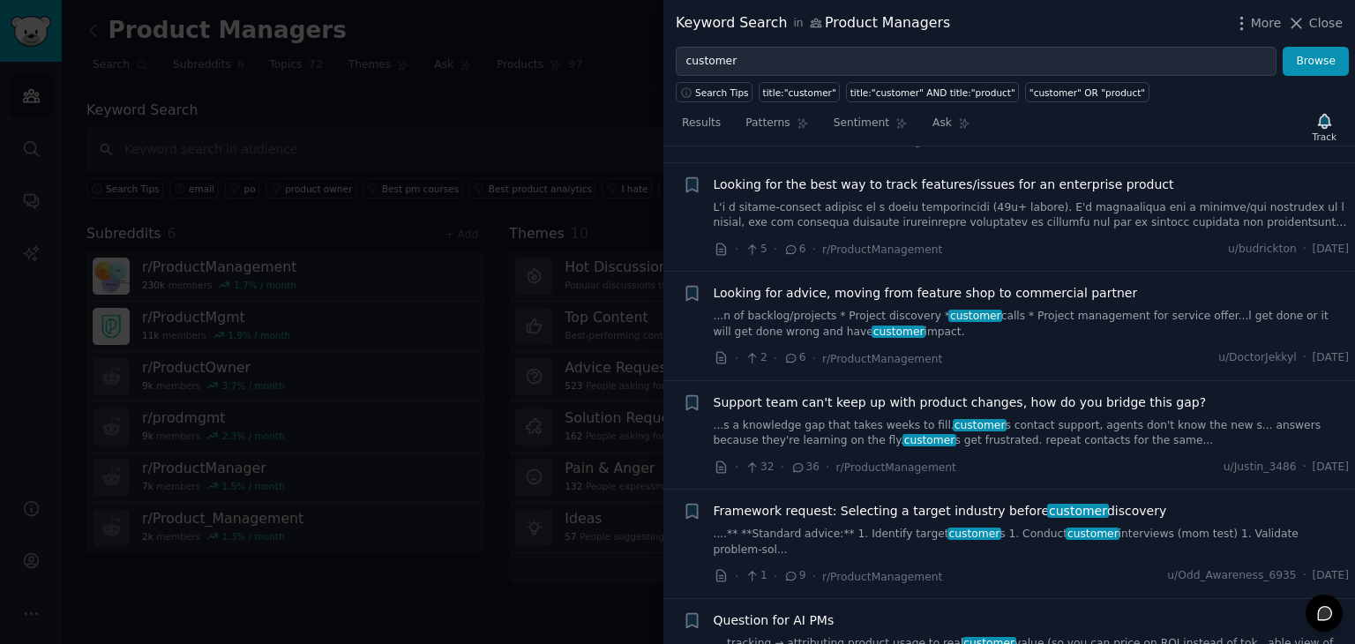
drag, startPoint x: 1314, startPoint y: 21, endPoint x: 806, endPoint y: 230, distance: 548.7
click at [1314, 21] on span "Close" at bounding box center [1326, 23] width 34 height 19
